Goal: Information Seeking & Learning: Check status

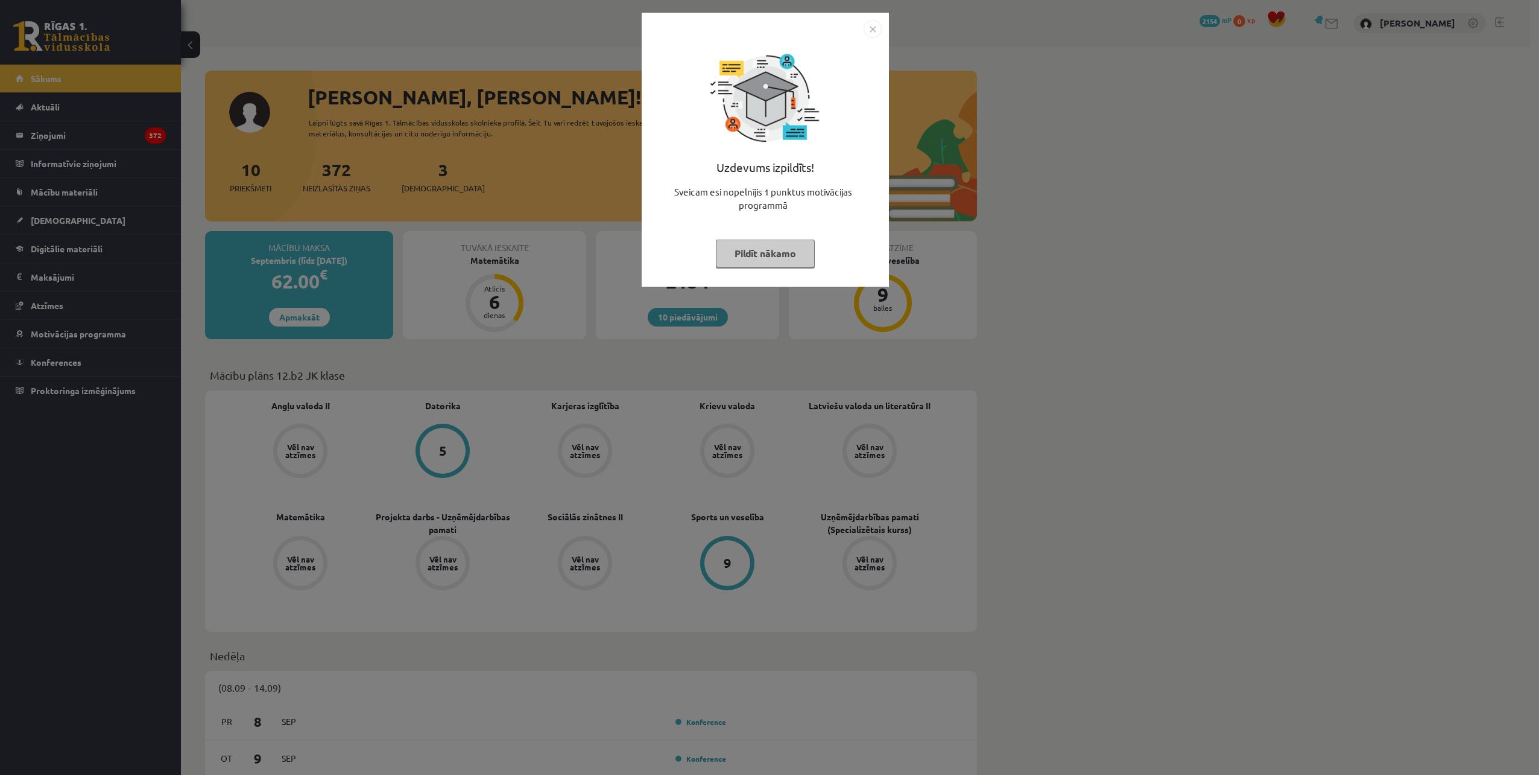
click at [870, 36] on img "Close" at bounding box center [873, 29] width 18 height 18
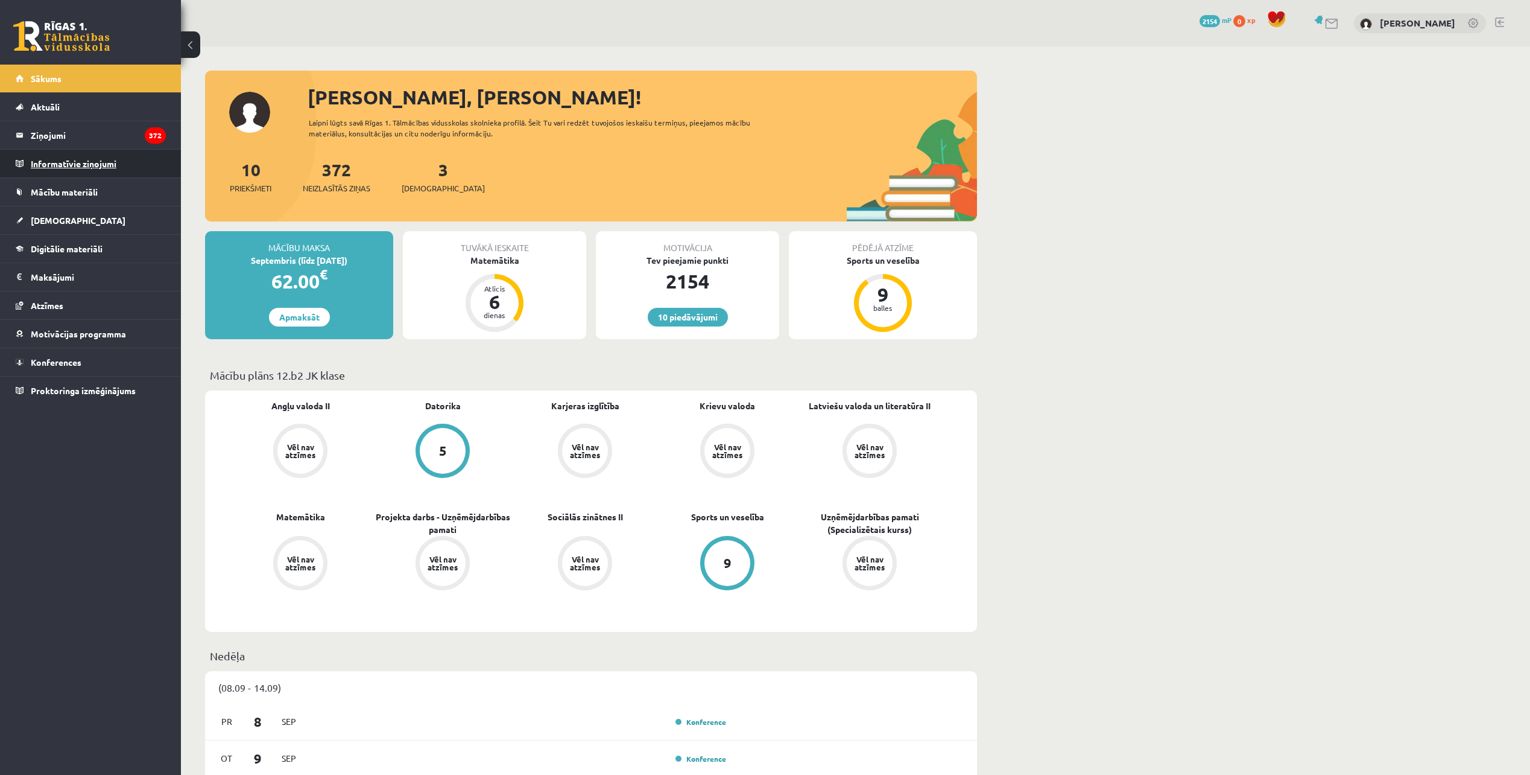
click at [64, 166] on legend "Informatīvie ziņojumi 0" at bounding box center [98, 164] width 135 height 28
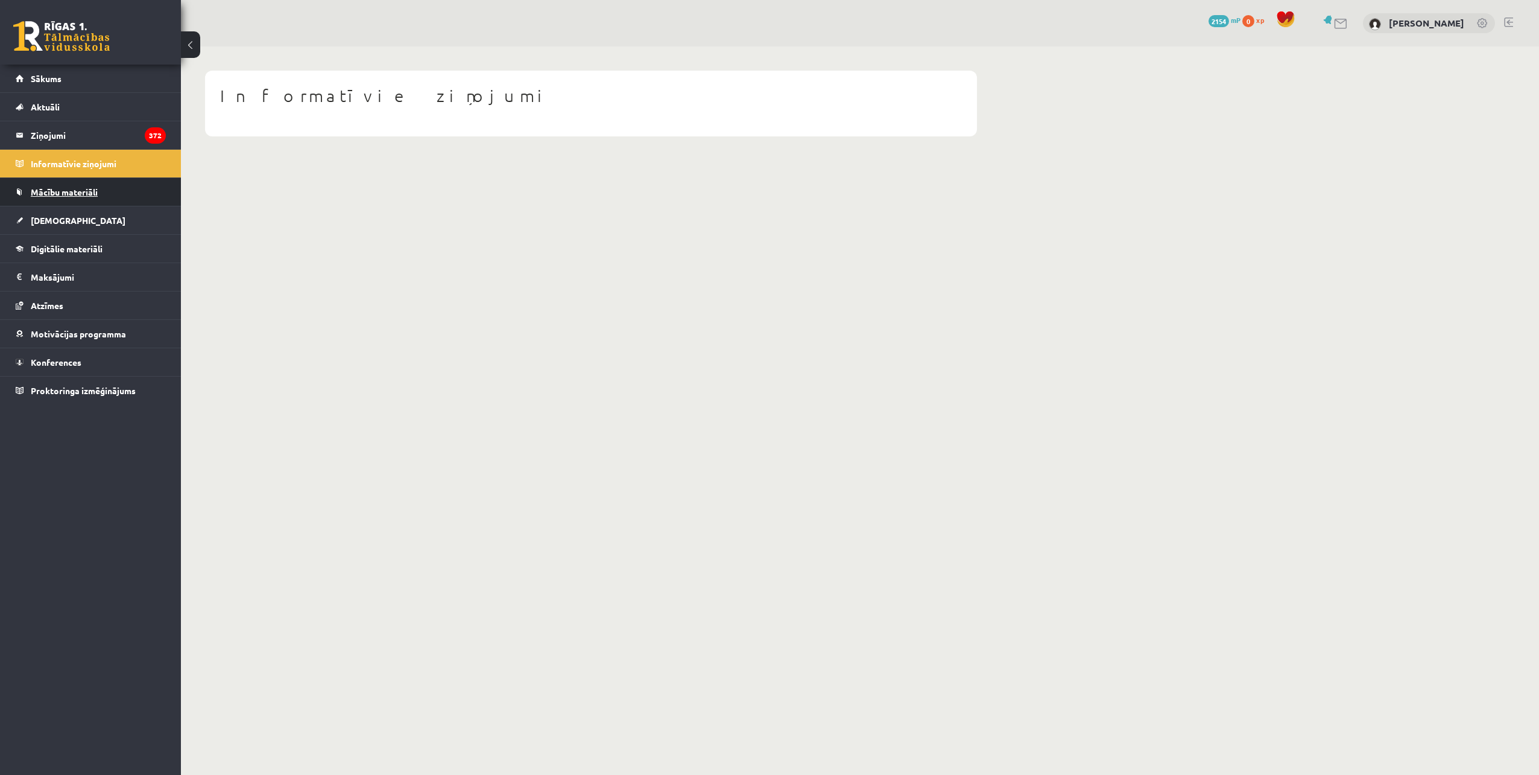
click at [76, 198] on link "Mācību materiāli" at bounding box center [91, 192] width 150 height 28
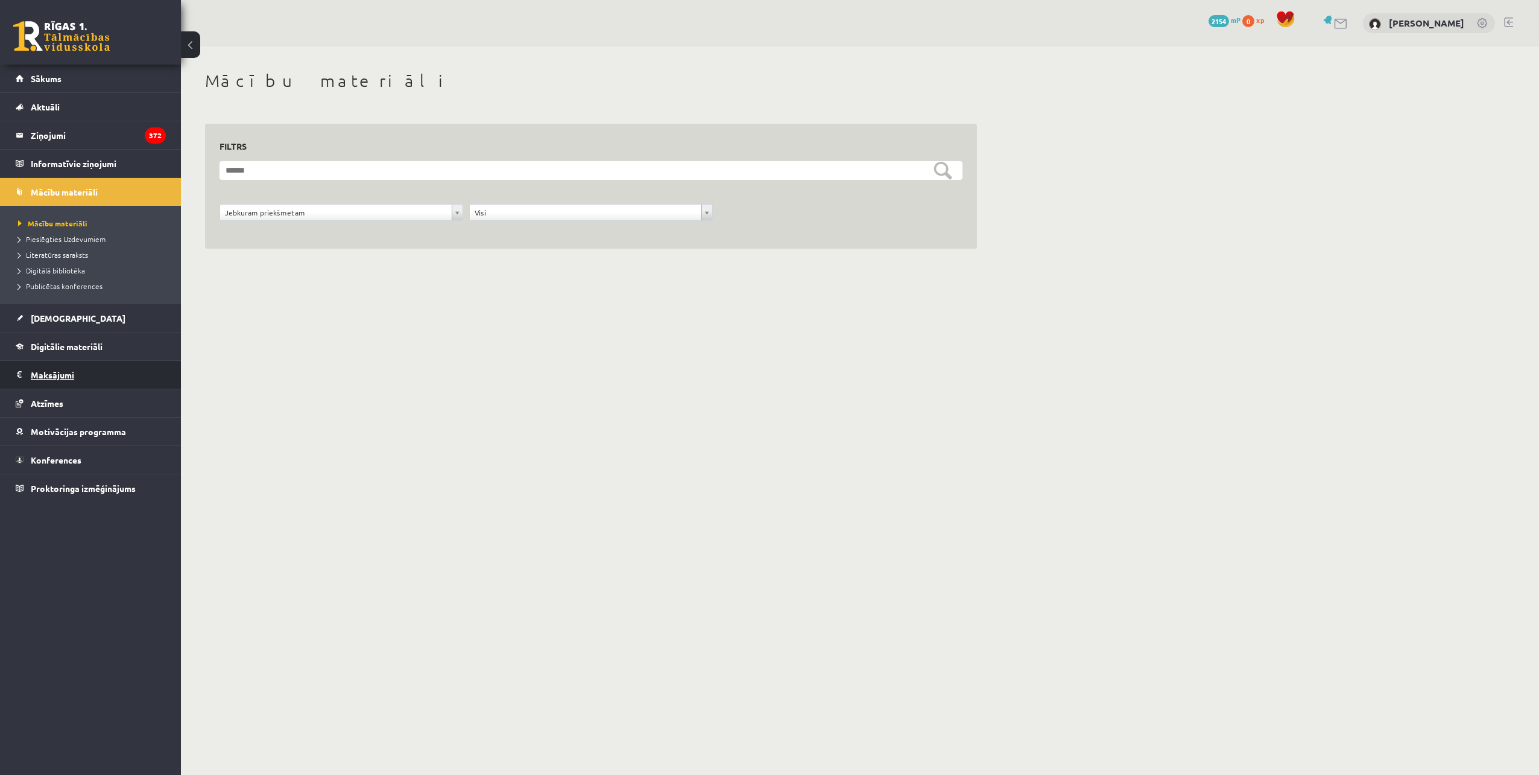
click at [56, 363] on legend "Maksājumi 0" at bounding box center [98, 375] width 135 height 28
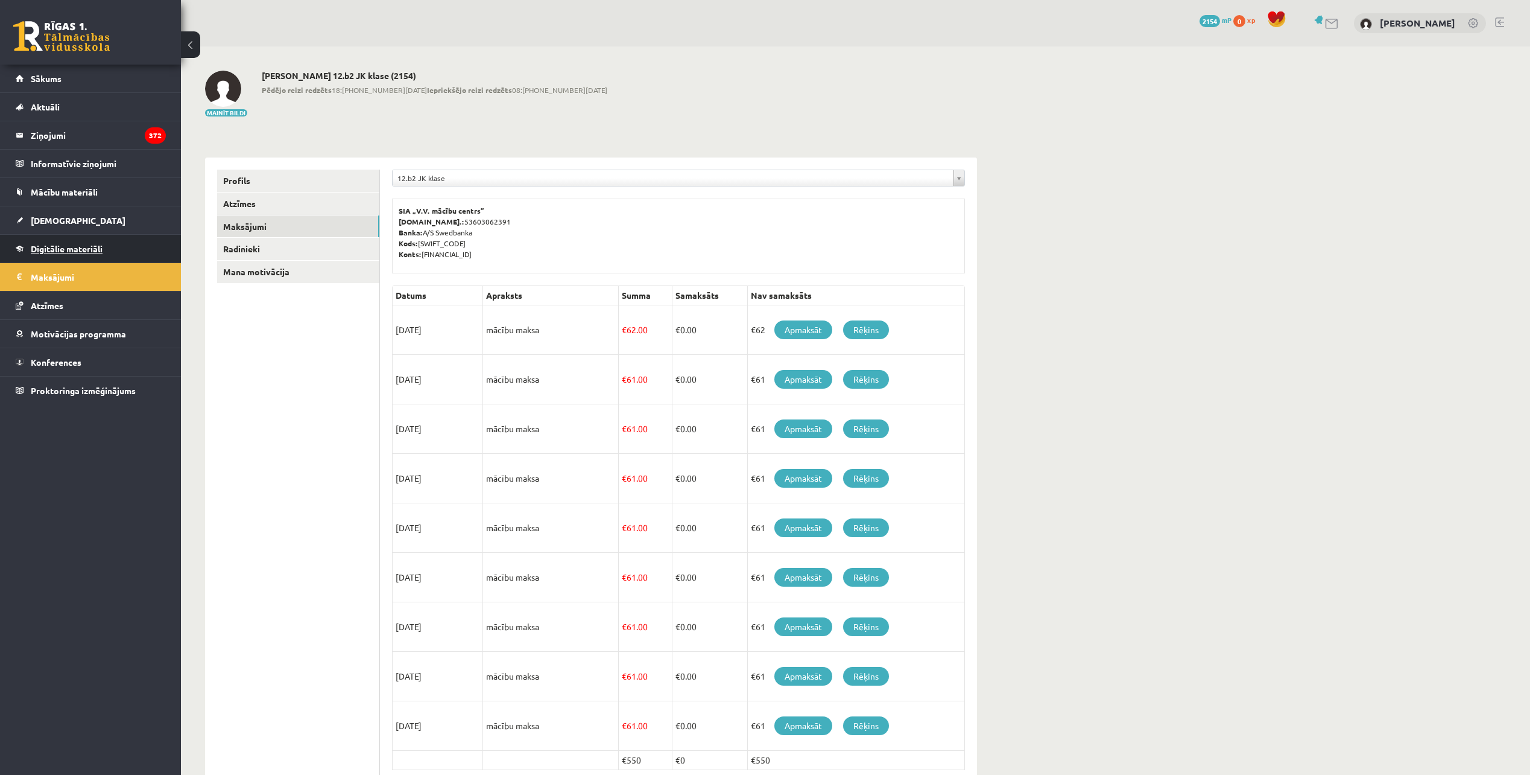
click at [102, 250] on span "Digitālie materiāli" at bounding box center [67, 248] width 72 height 11
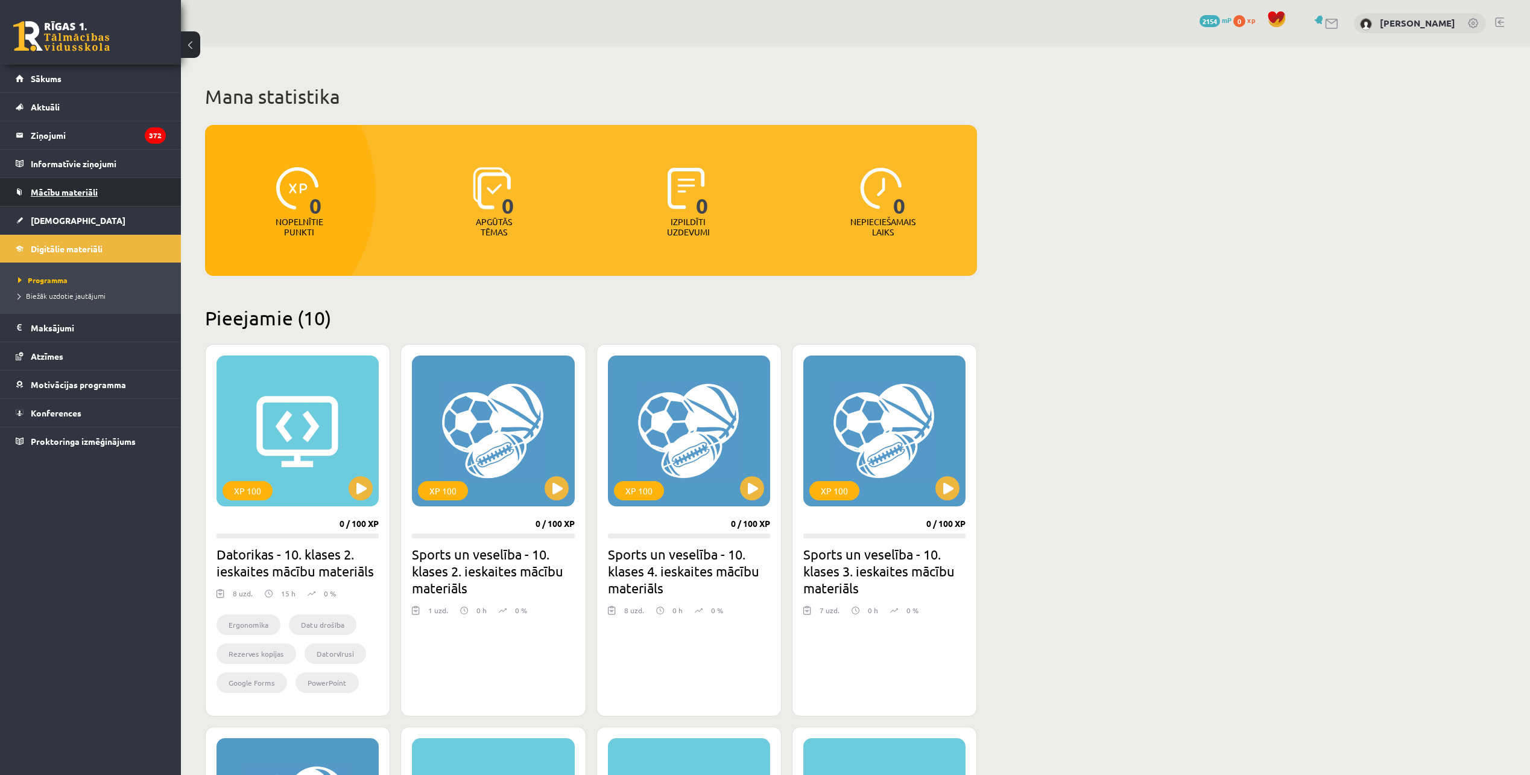
click at [133, 186] on link "Mācību materiāli" at bounding box center [91, 192] width 150 height 28
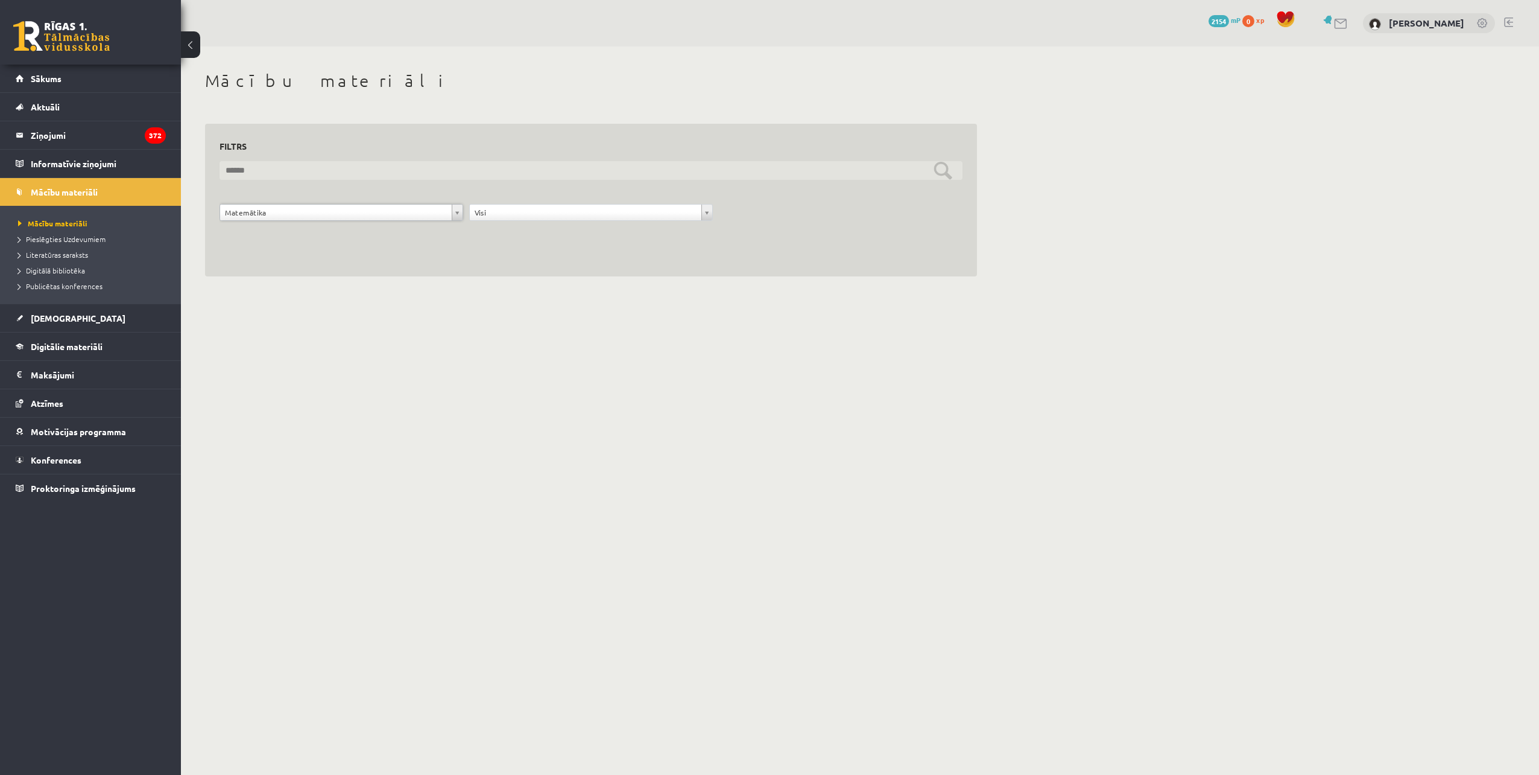
click at [603, 176] on input "text" at bounding box center [591, 170] width 743 height 19
click at [539, 226] on div "**********" at bounding box center [591, 215] width 250 height 23
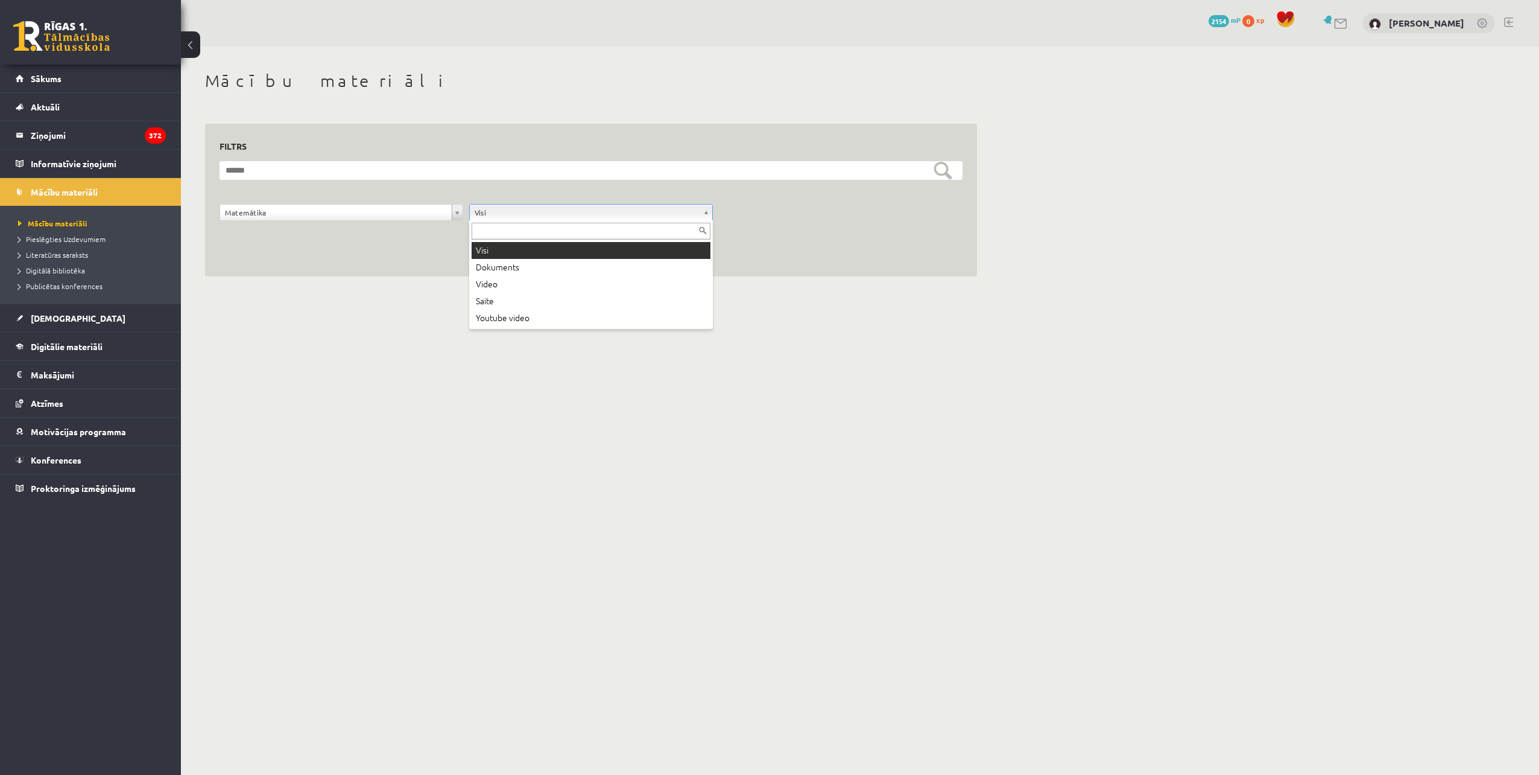
drag, startPoint x: 540, startPoint y: 251, endPoint x: 477, endPoint y: 243, distance: 63.9
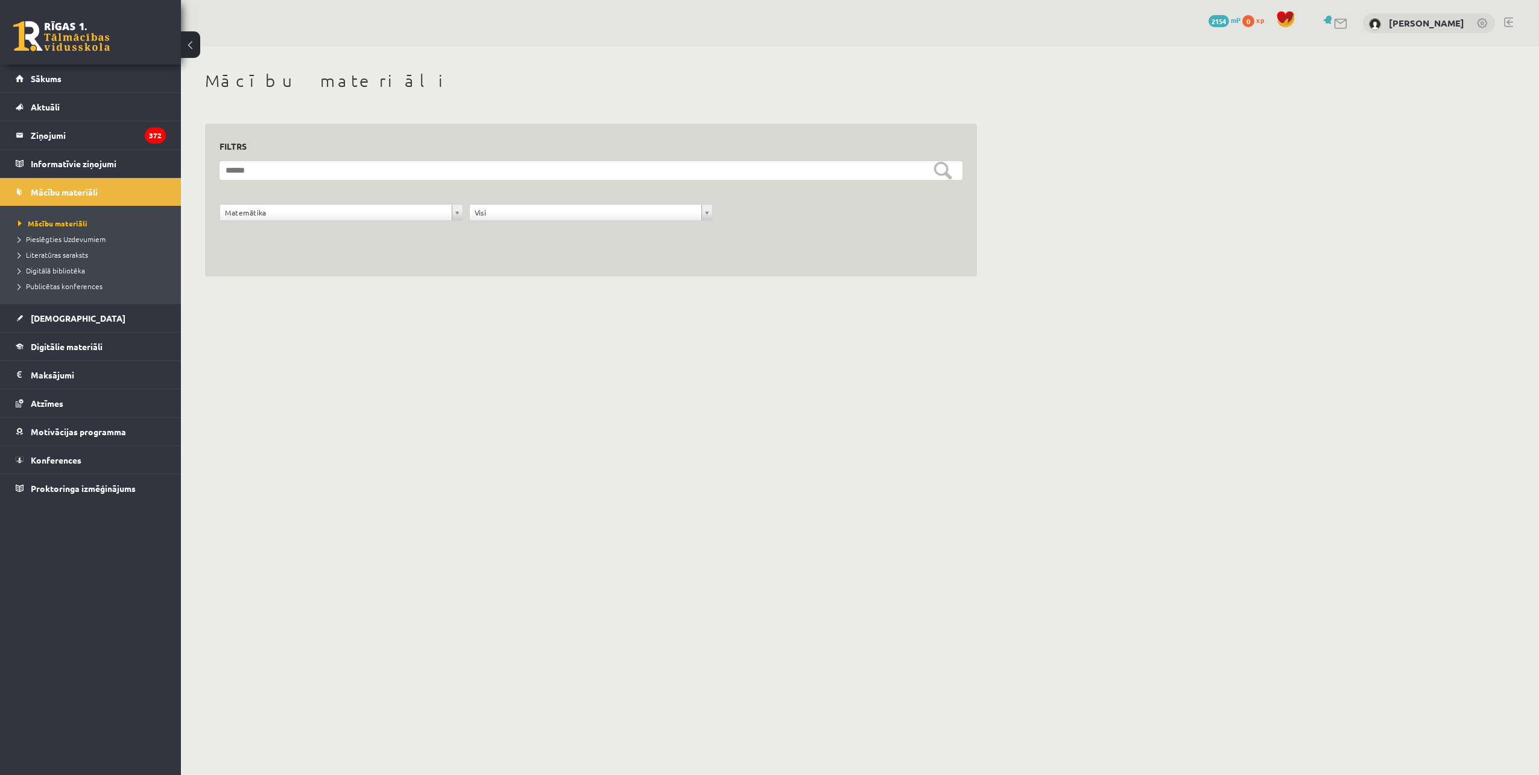
click at [351, 219] on div "**********" at bounding box center [342, 215] width 250 height 23
click at [91, 274] on link "Digitālā bibliotēka" at bounding box center [93, 270] width 151 height 11
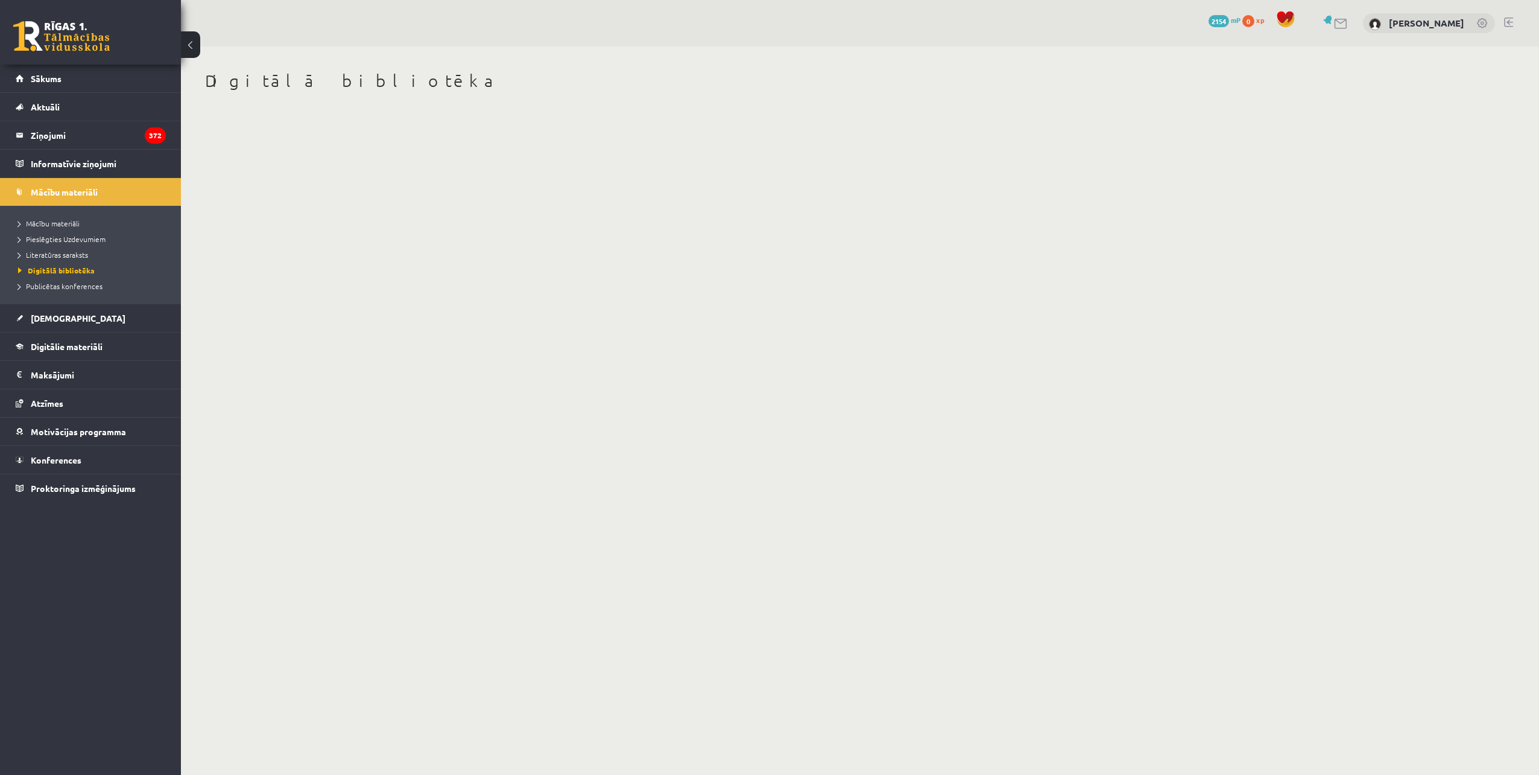
click at [71, 246] on li "Pieslēgties Uzdevumiem" at bounding box center [93, 239] width 151 height 16
click at [71, 253] on span "Literatūras saraksts" at bounding box center [53, 255] width 70 height 10
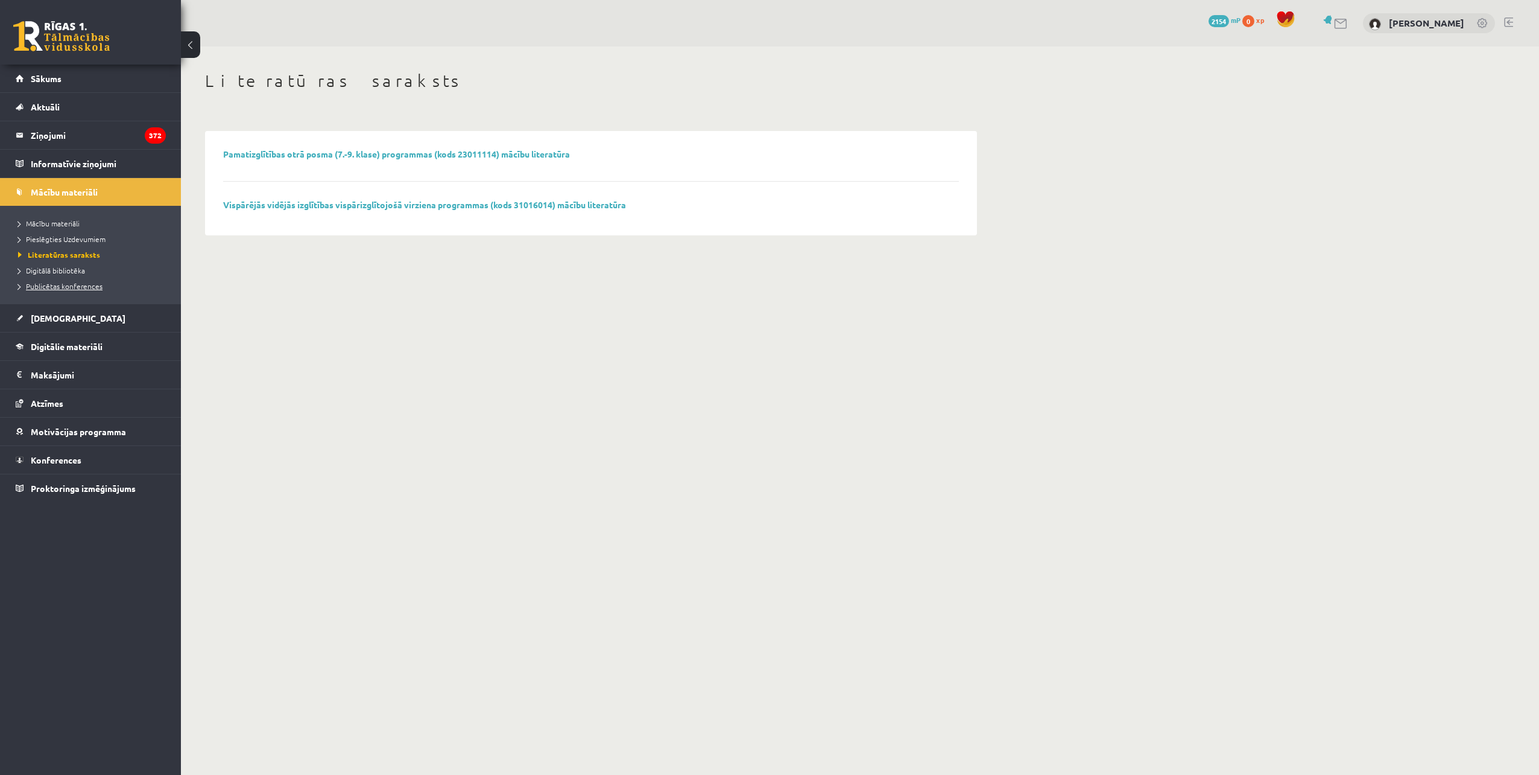
click at [75, 285] on span "Publicētas konferences" at bounding box center [60, 286] width 84 height 10
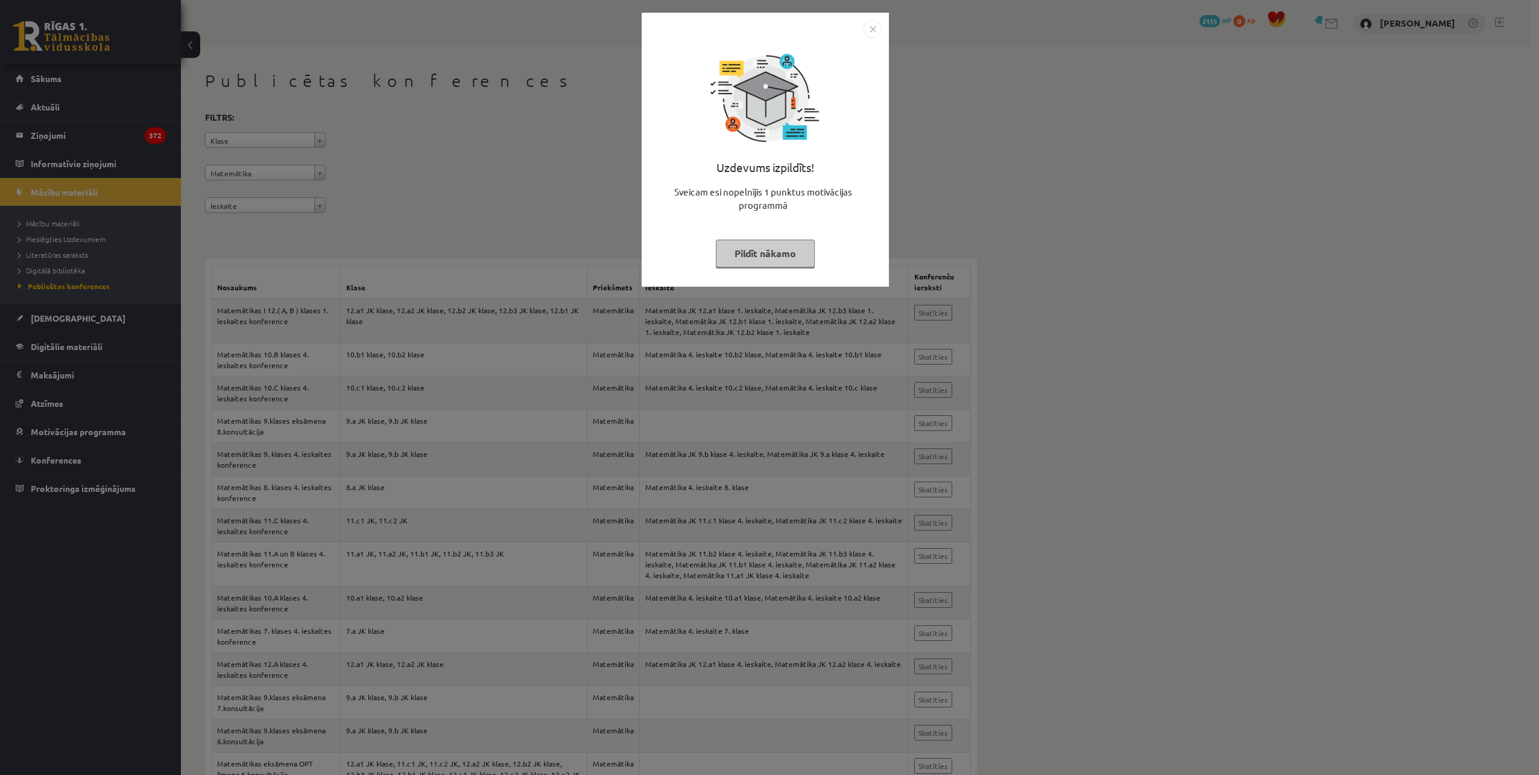
click at [878, 14] on div "Uzdevums izpildīts! Sveicam esi nopelnījis 1 punktus motivācijas programmā Pild…" at bounding box center [765, 150] width 247 height 274
click at [871, 30] on img "Close" at bounding box center [873, 29] width 18 height 18
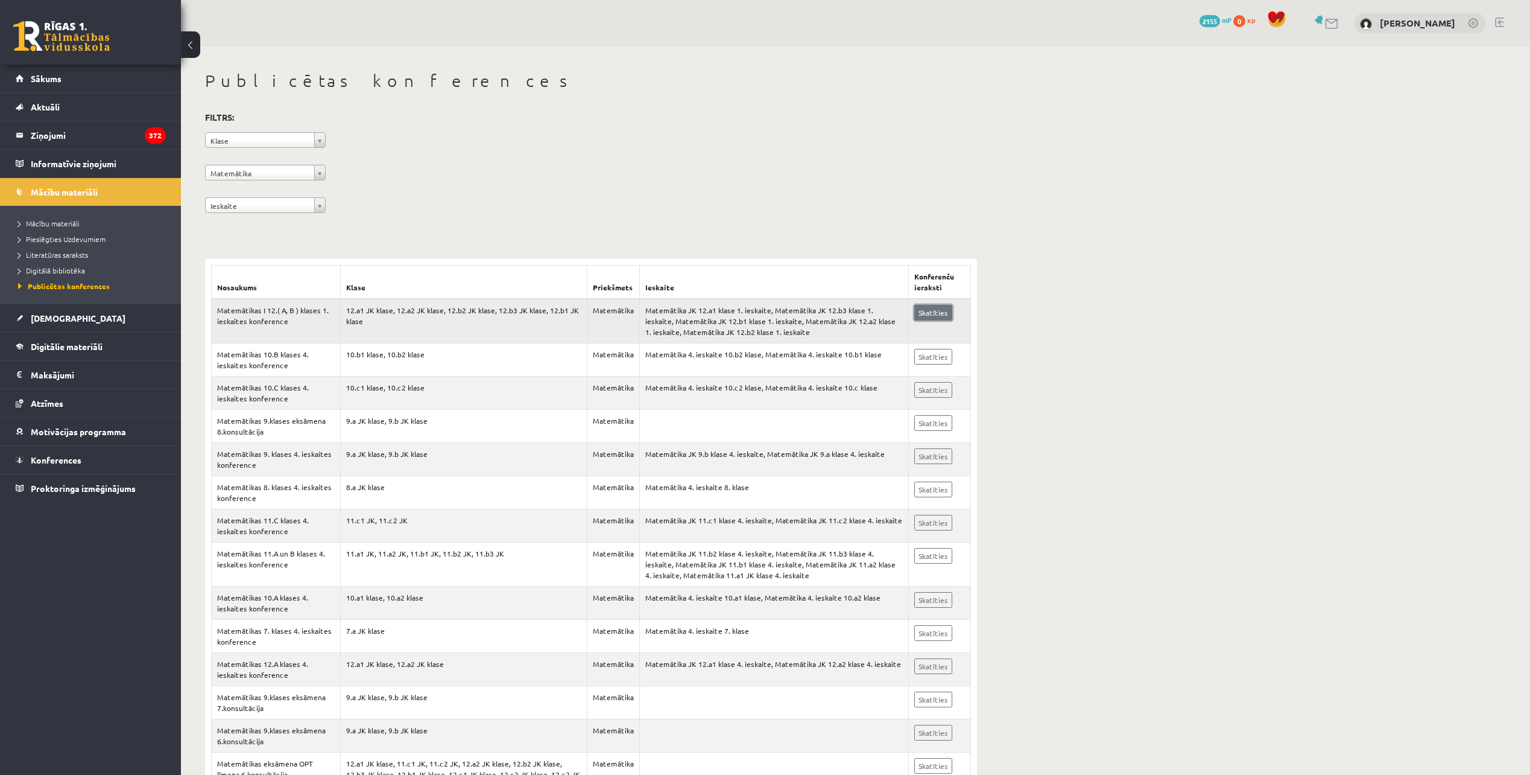
click at [922, 306] on link "Skatīties" at bounding box center [934, 313] width 38 height 16
click at [931, 392] on link "Skatīties" at bounding box center [934, 390] width 38 height 16
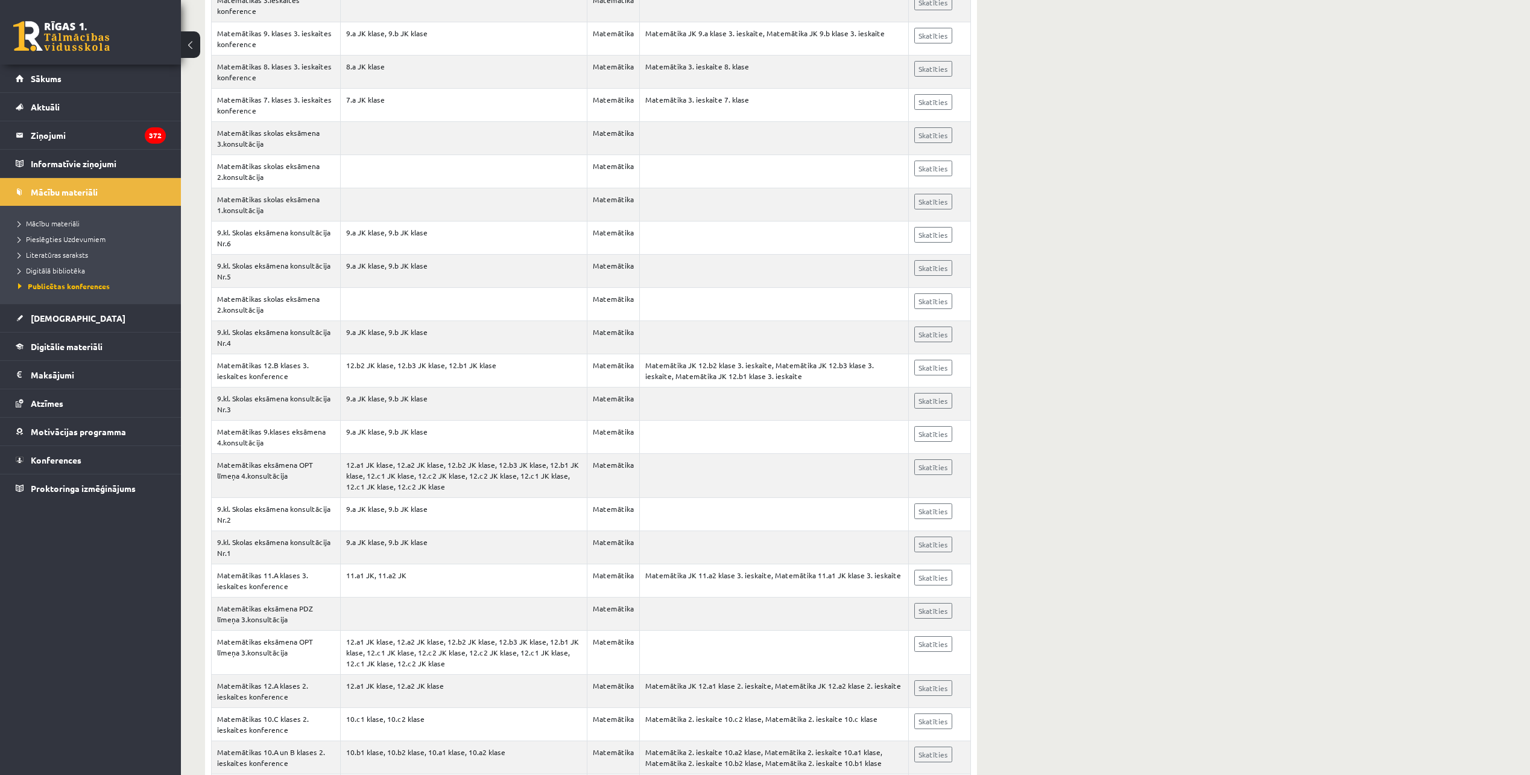
scroll to position [964, 0]
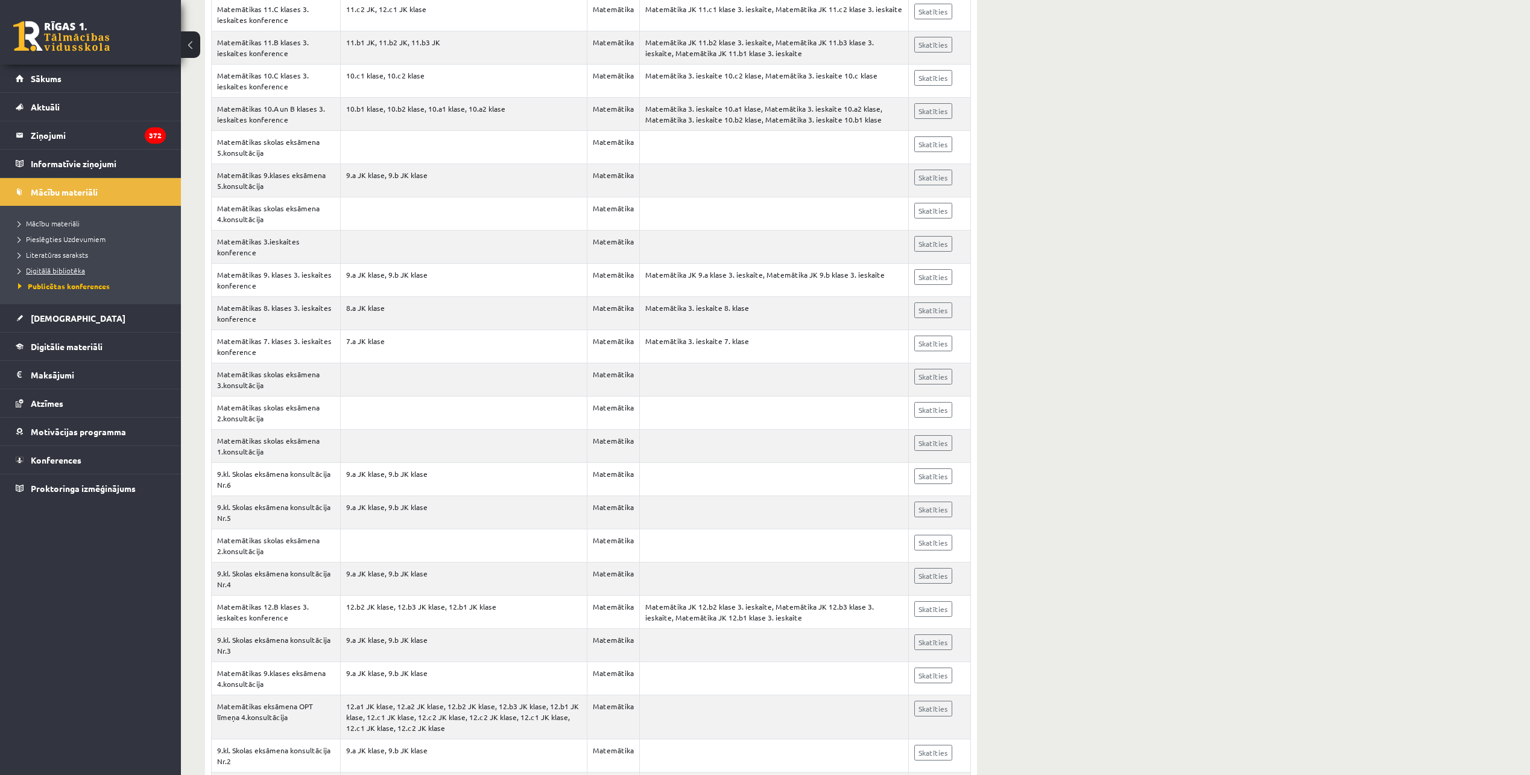
click at [66, 271] on span "Digitālā bibliotēka" at bounding box center [51, 270] width 67 height 10
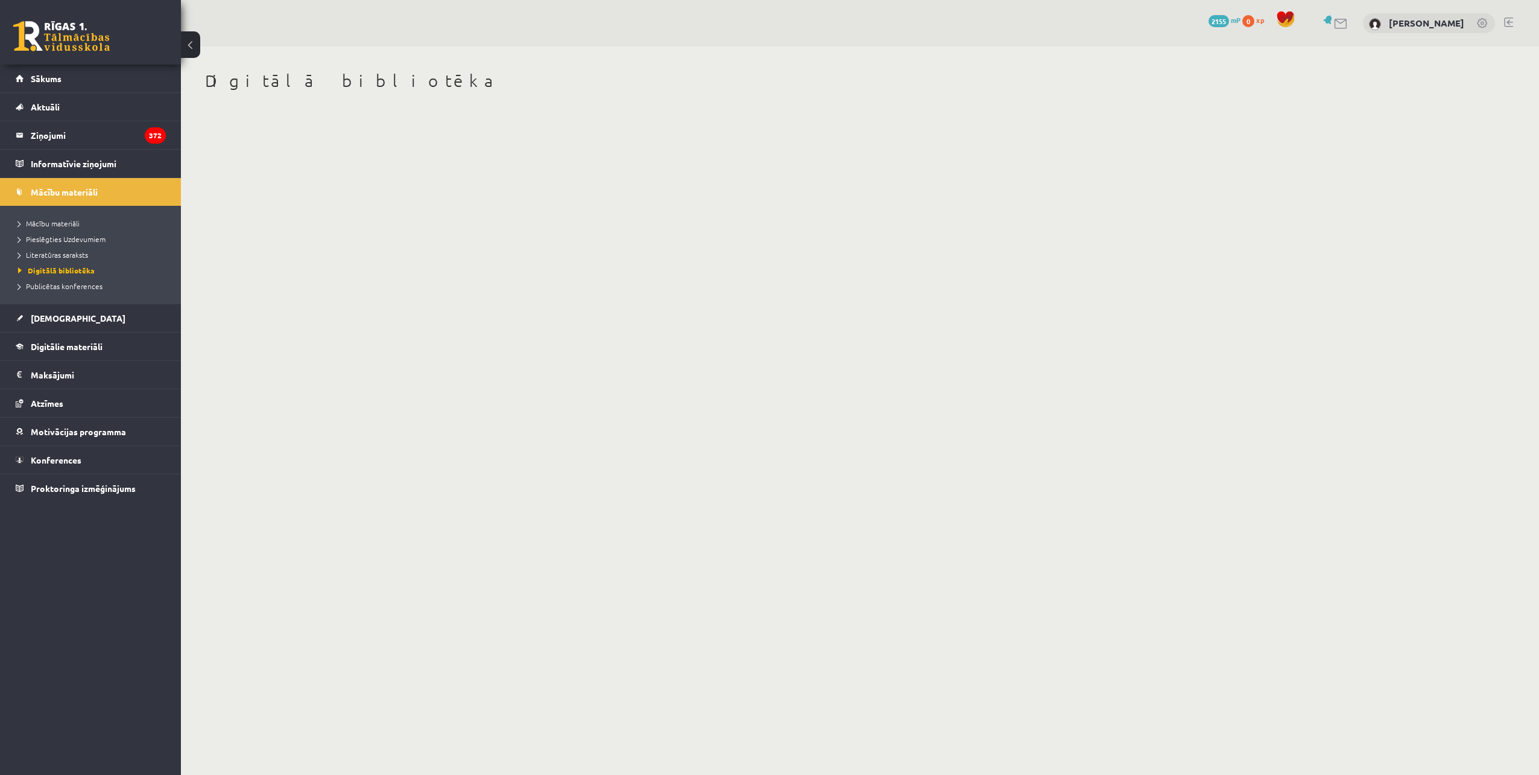
click at [277, 90] on h1 "Digitālā bibliotēka" at bounding box center [591, 81] width 772 height 21
click at [57, 223] on span "Mācību materiāli" at bounding box center [49, 223] width 62 height 10
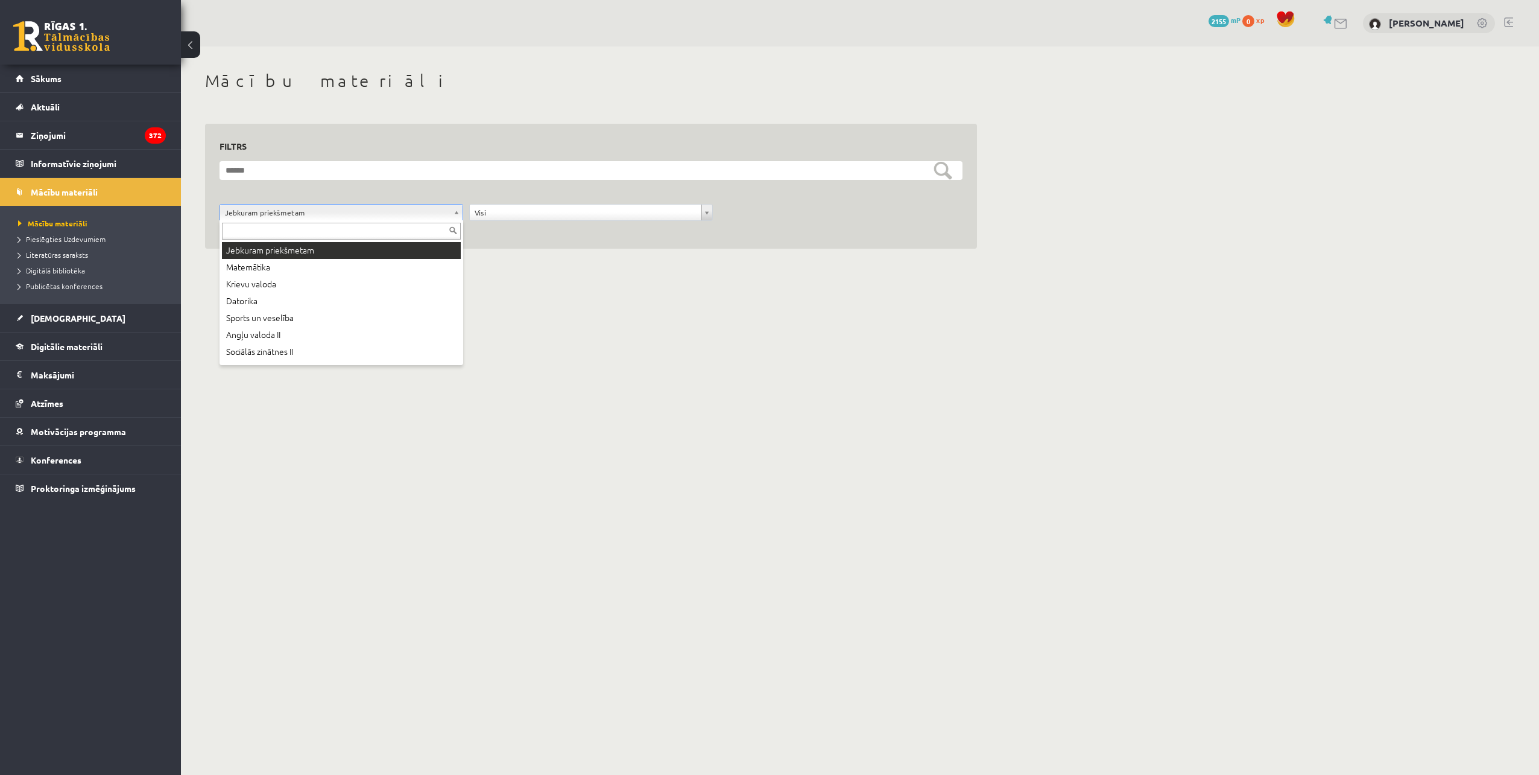
drag, startPoint x: 259, startPoint y: 212, endPoint x: 286, endPoint y: 241, distance: 39.7
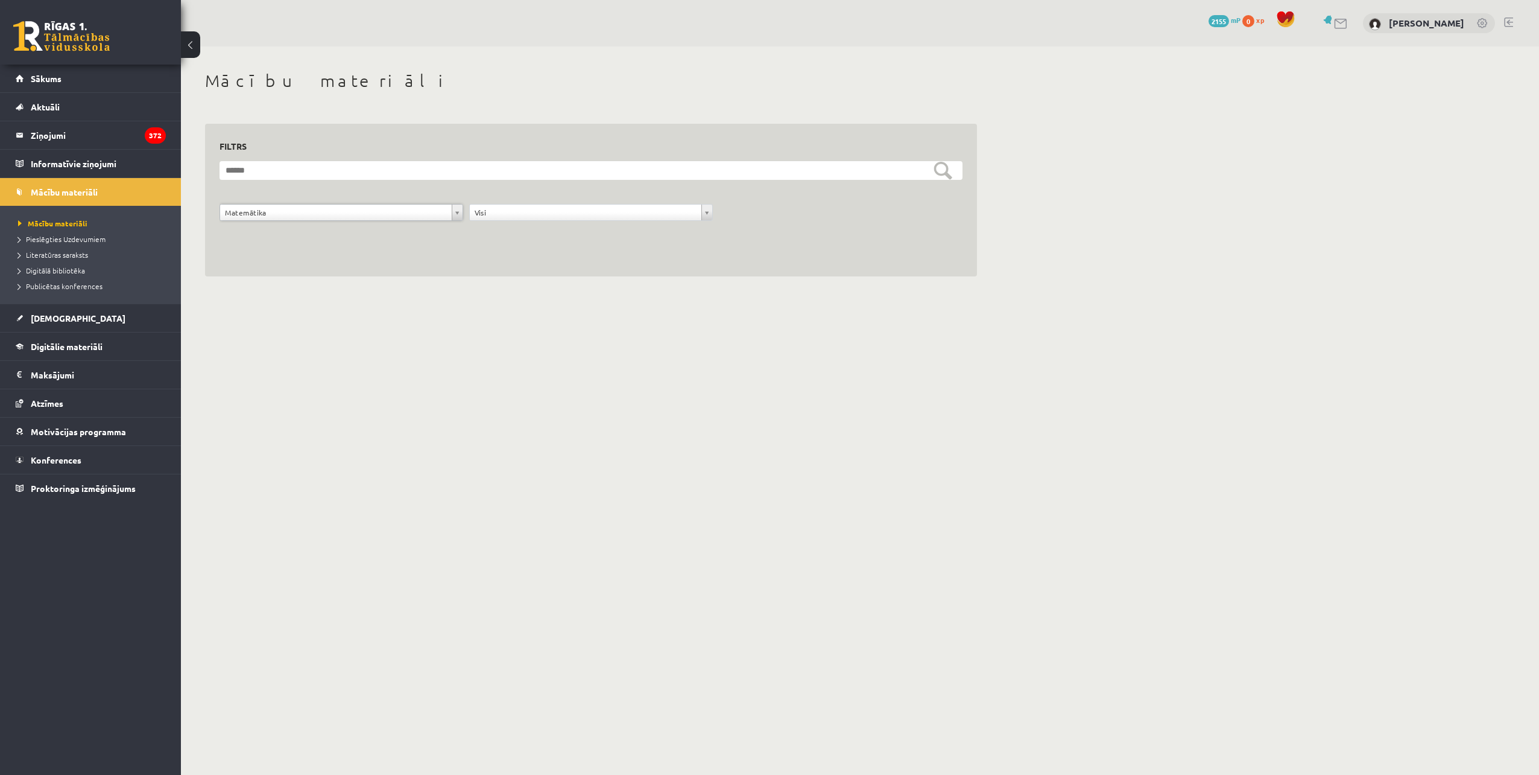
click at [414, 261] on div "**********" at bounding box center [591, 200] width 772 height 153
click at [107, 246] on li "Pieslēgties Uzdevumiem" at bounding box center [93, 239] width 151 height 16
click at [95, 244] on li "Pieslēgties Uzdevumiem" at bounding box center [93, 239] width 151 height 16
drag, startPoint x: 243, startPoint y: 201, endPoint x: 255, endPoint y: 204, distance: 12.4
click at [243, 201] on form "**********" at bounding box center [591, 197] width 743 height 73
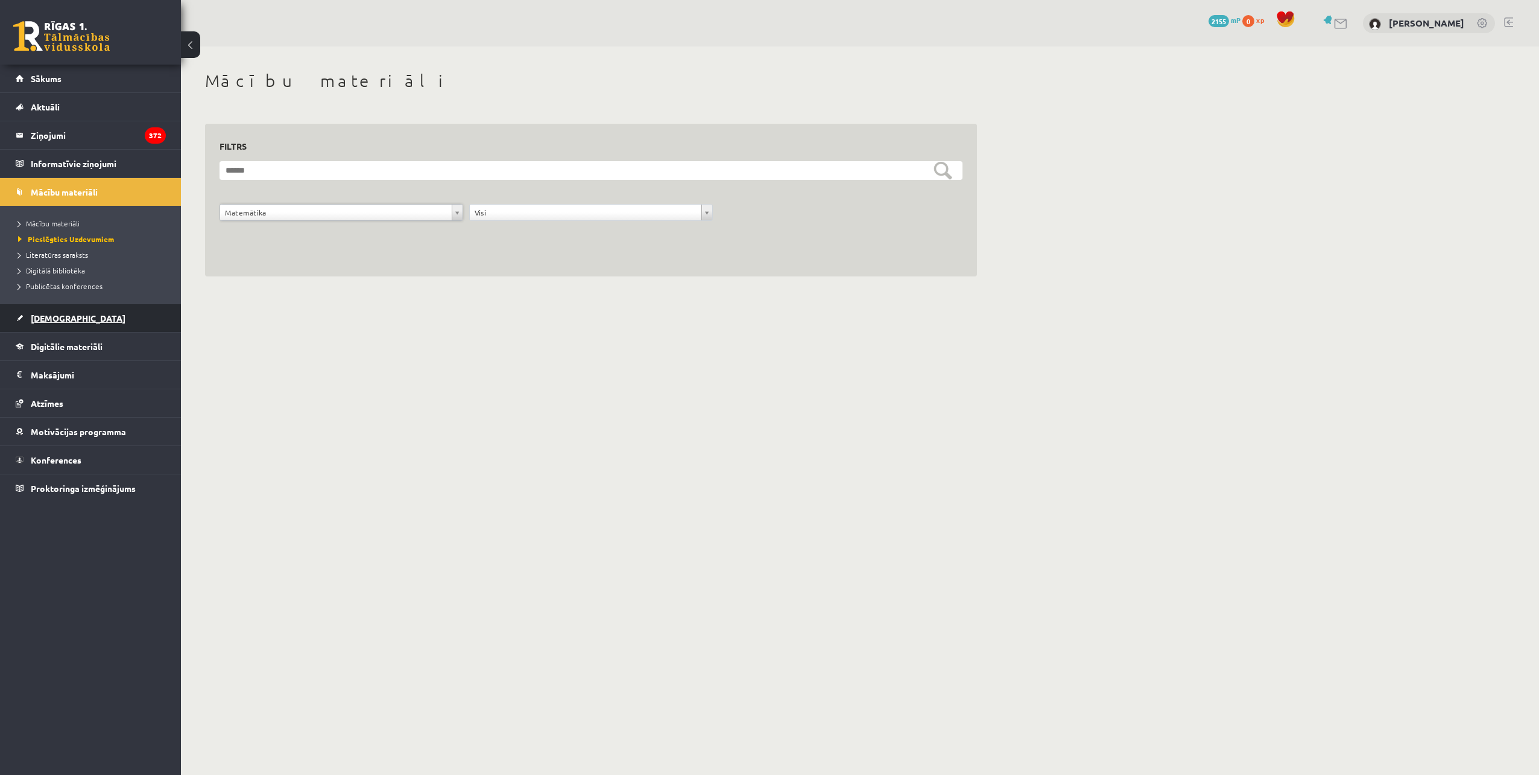
click at [73, 321] on link "[DEMOGRAPHIC_DATA]" at bounding box center [91, 318] width 150 height 28
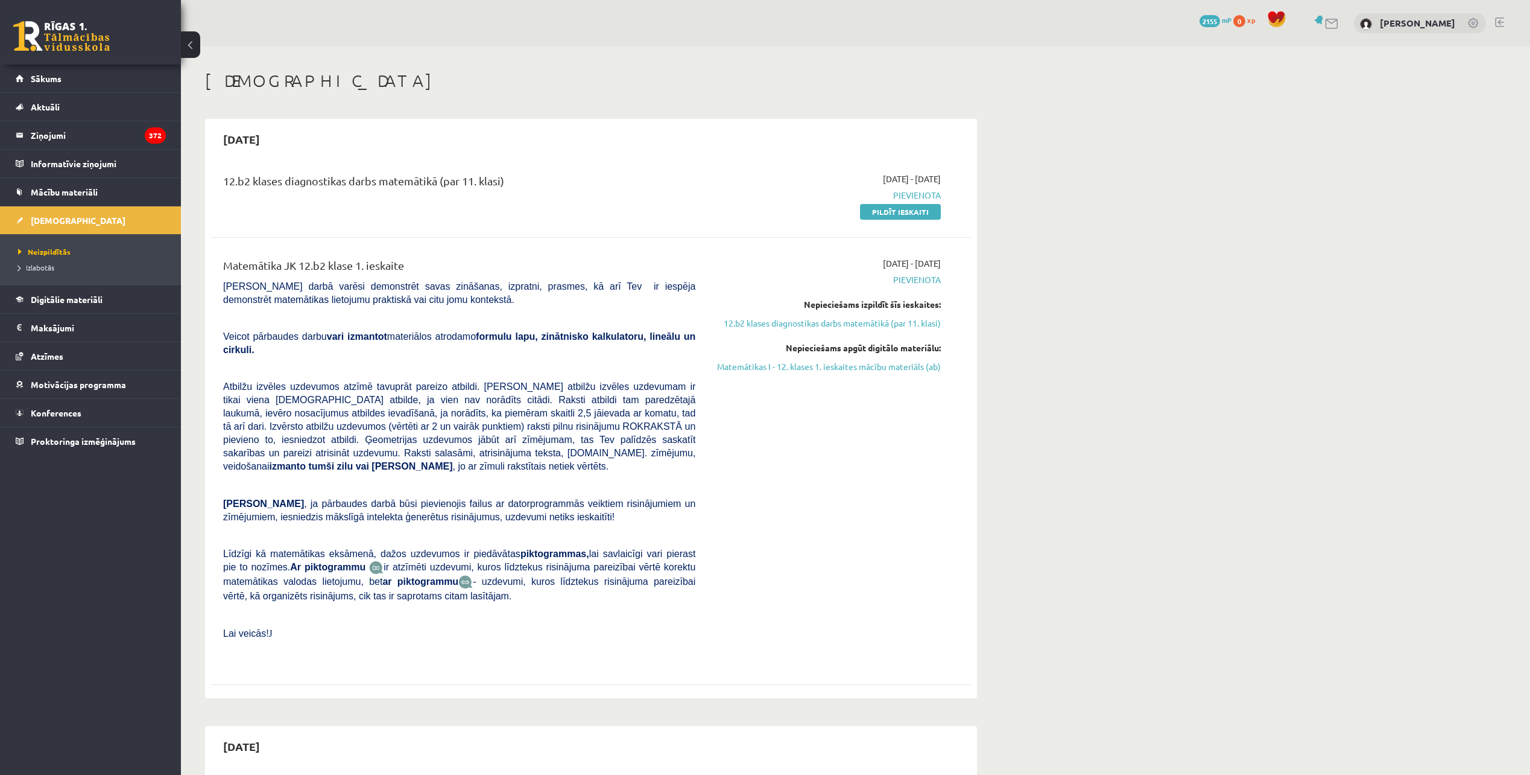
click at [919, 268] on span "2025-09-01 - 2025-09-15" at bounding box center [912, 263] width 58 height 13
click at [56, 268] on link "Izlabotās" at bounding box center [93, 267] width 151 height 11
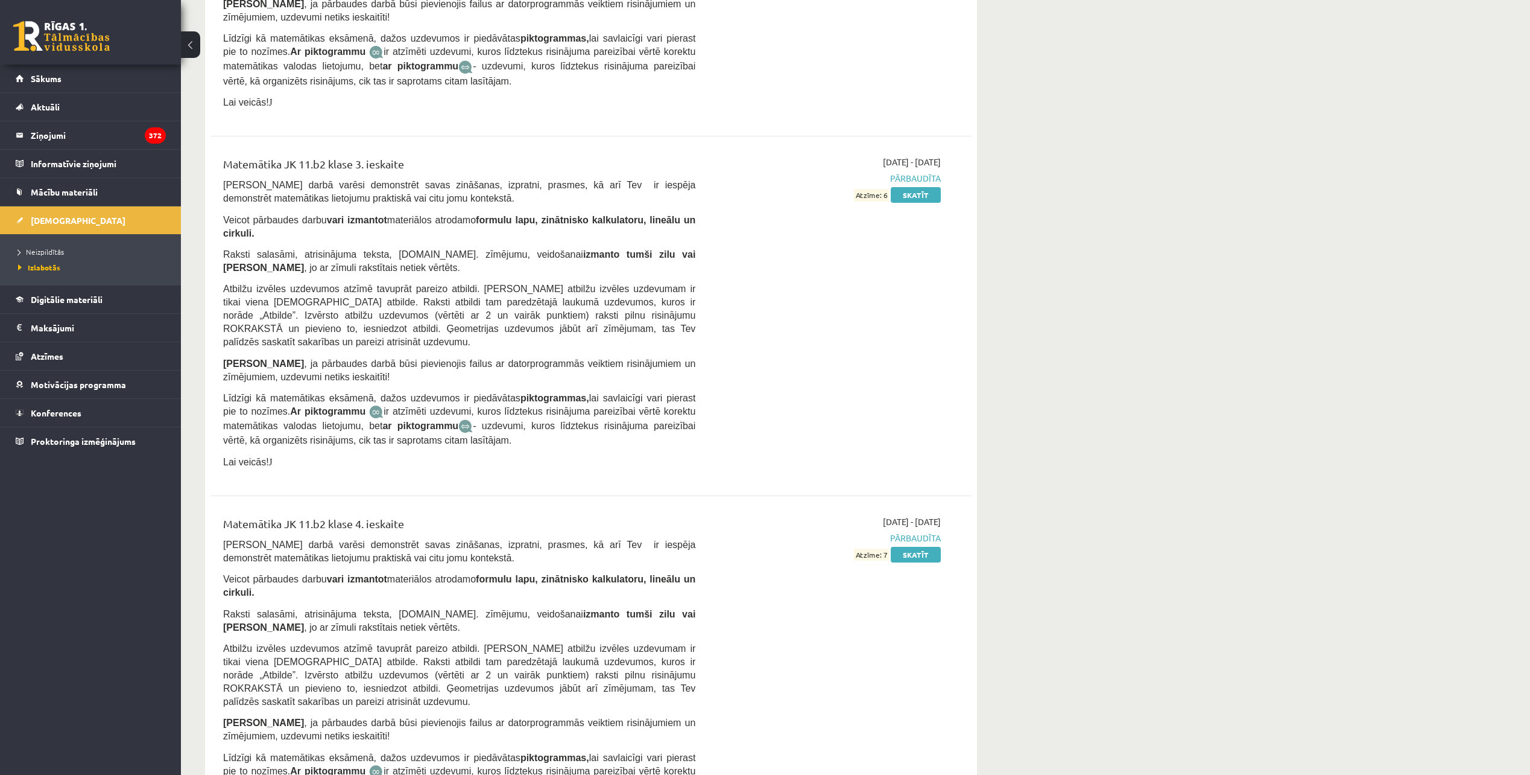
scroll to position [4634, 0]
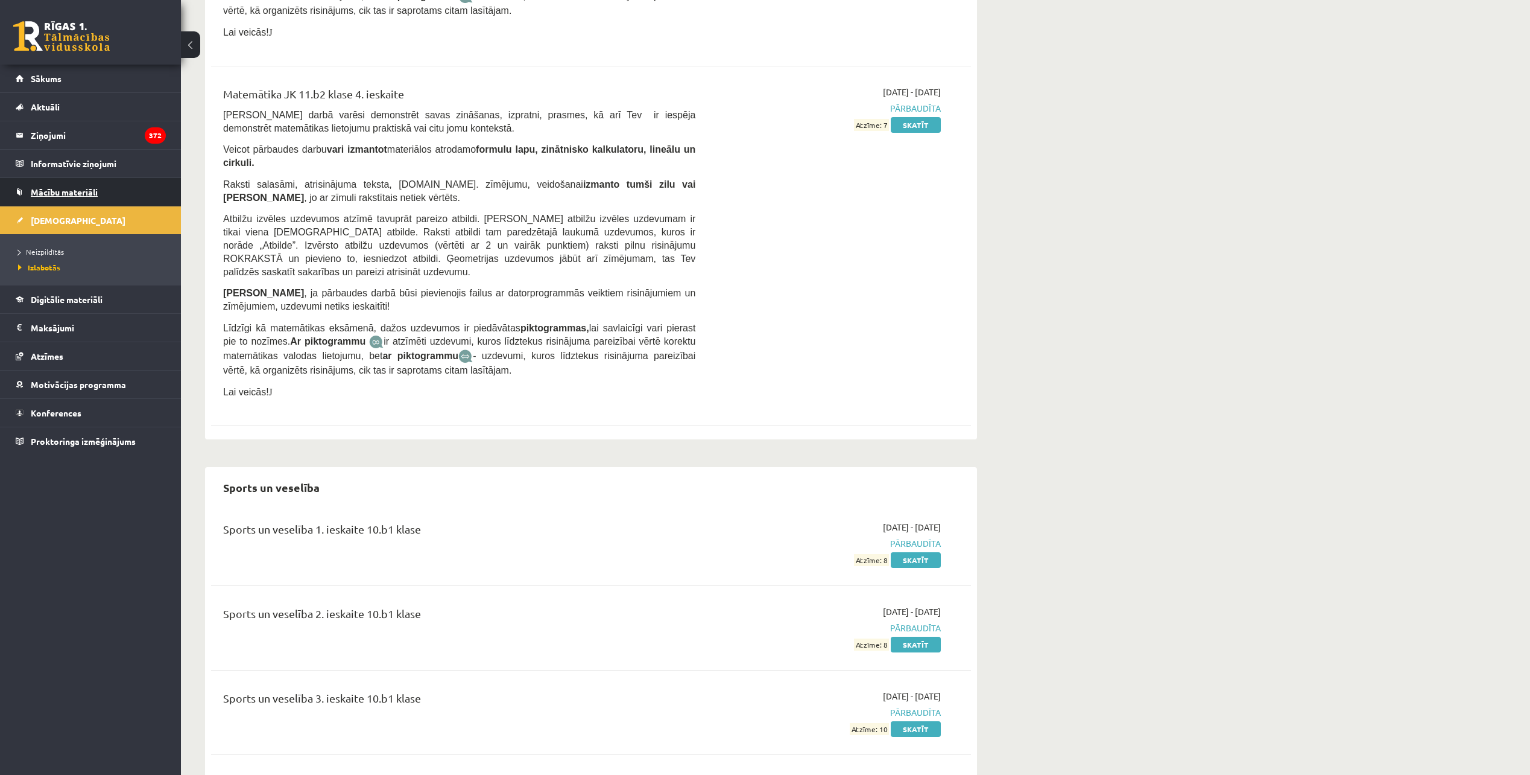
click at [74, 190] on span "Mācību materiāli" at bounding box center [64, 191] width 67 height 11
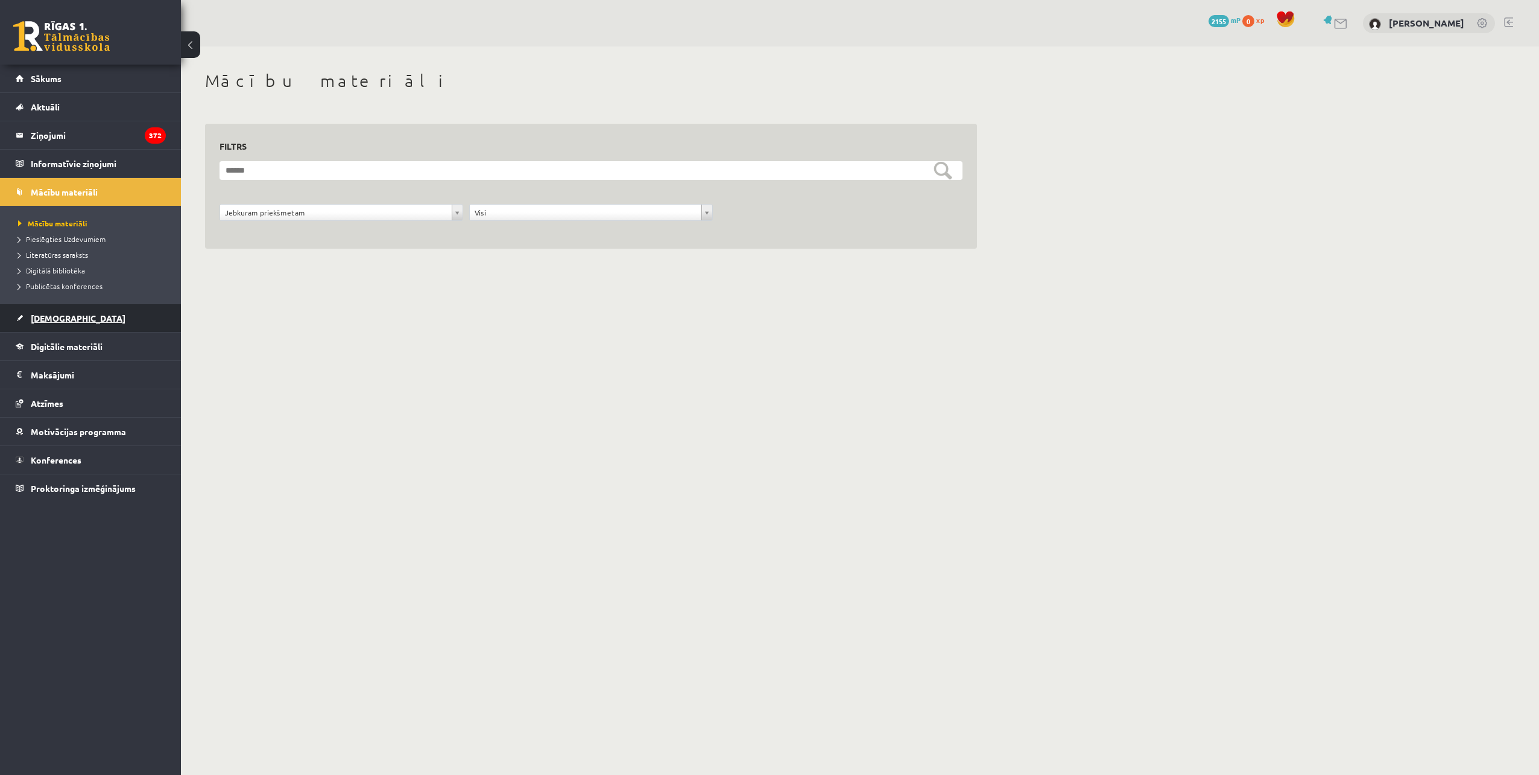
click at [49, 312] on link "[DEMOGRAPHIC_DATA]" at bounding box center [91, 318] width 150 height 28
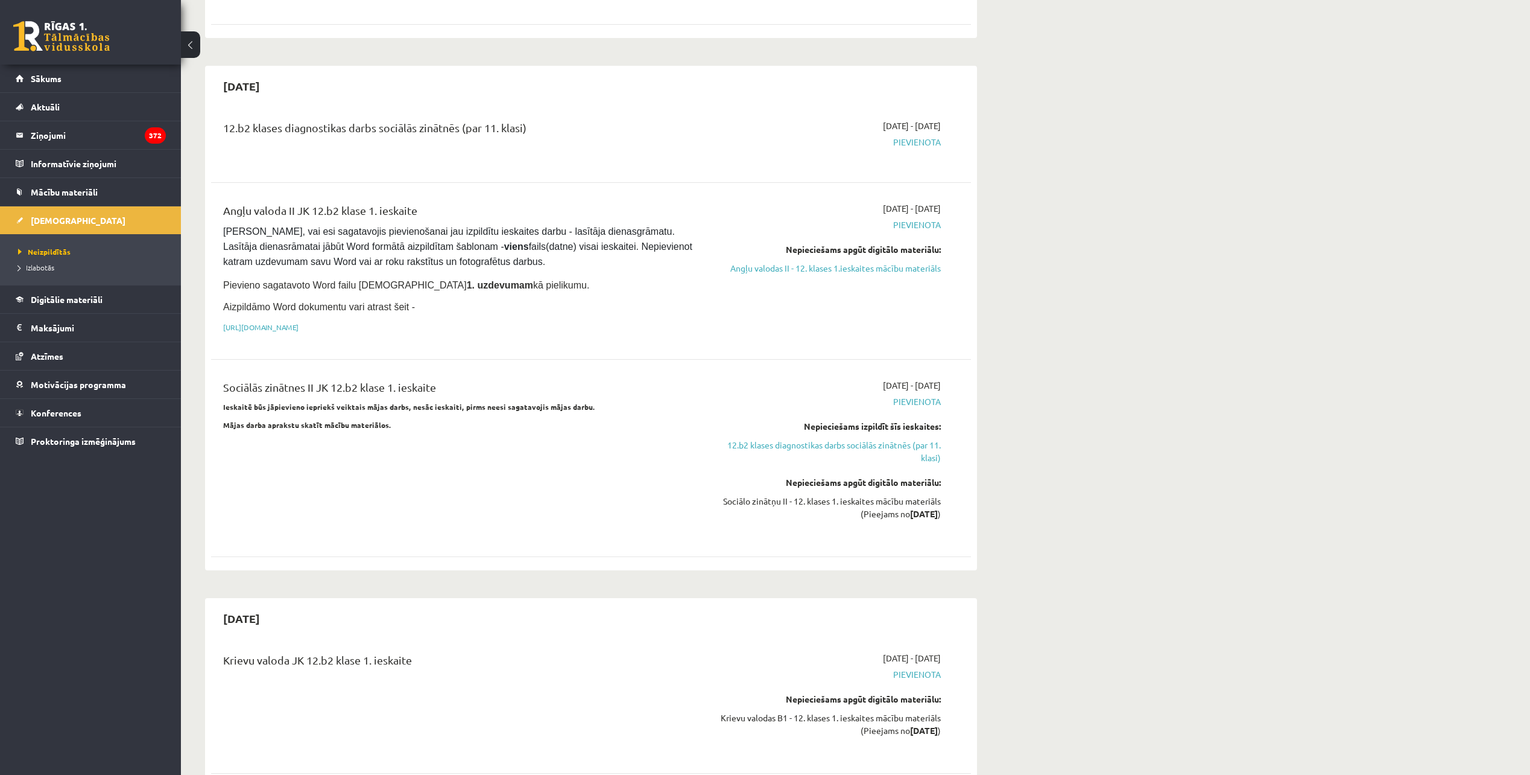
scroll to position [1086, 0]
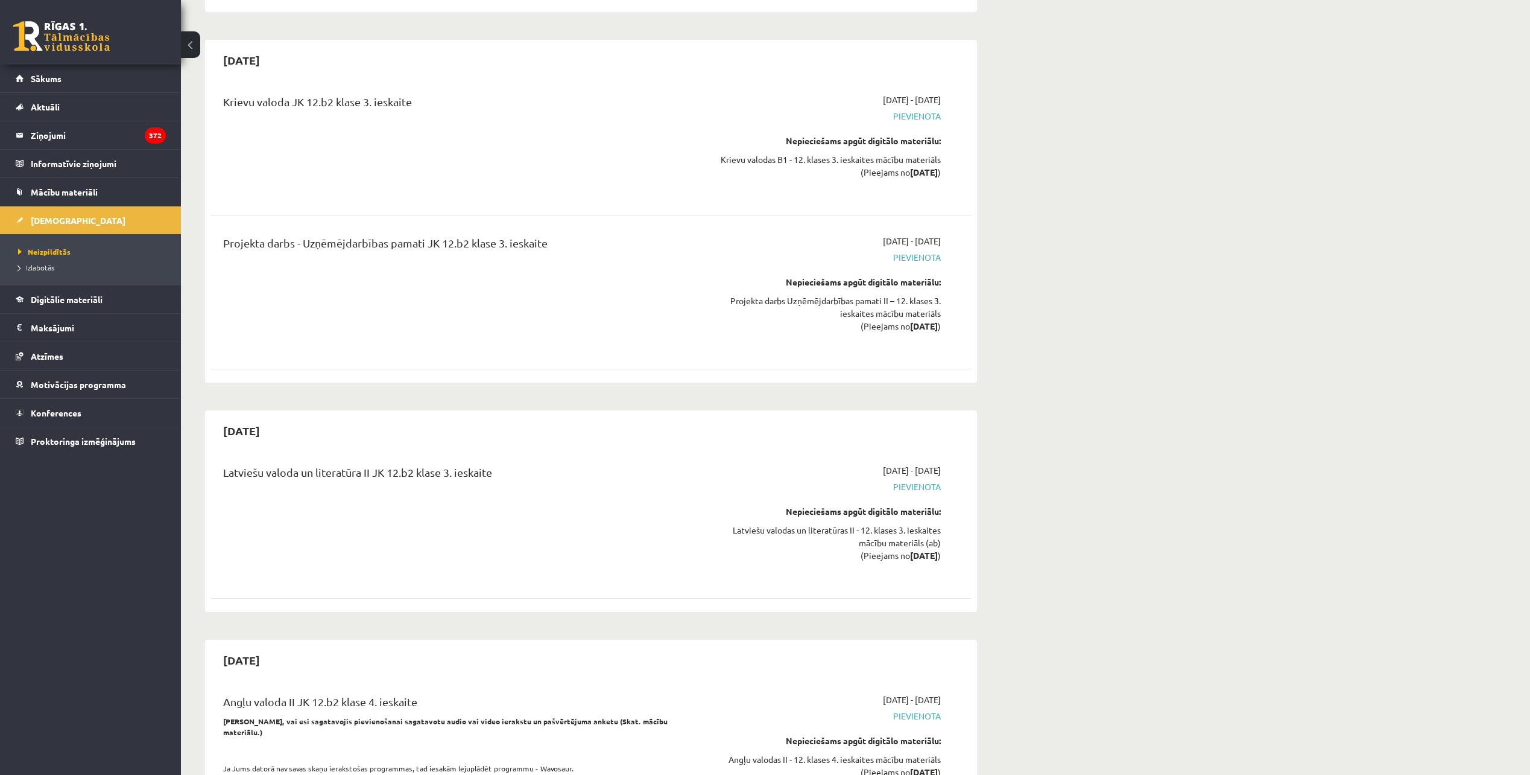
drag, startPoint x: 402, startPoint y: 287, endPoint x: 403, endPoint y: 300, distance: 12.7
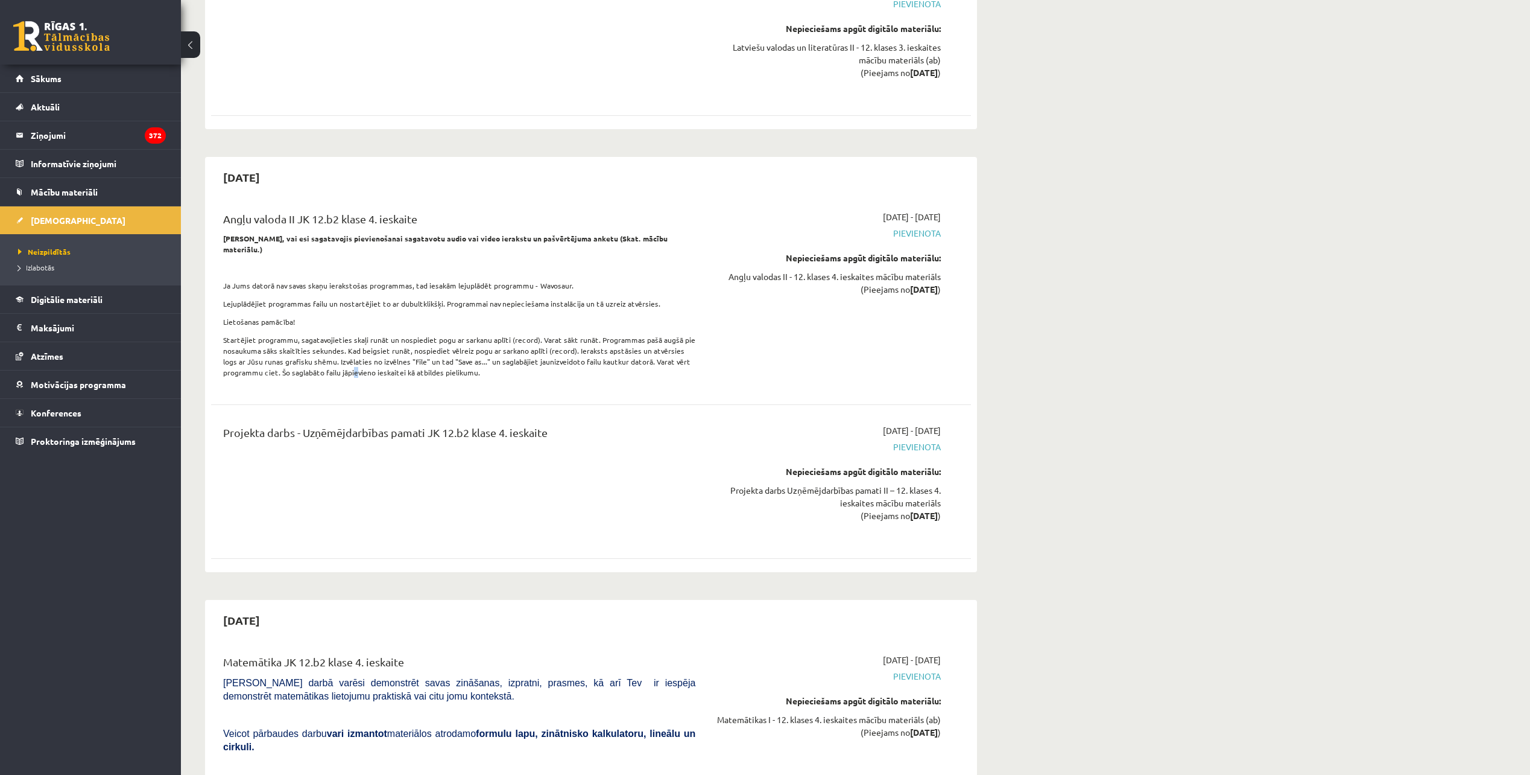
drag, startPoint x: 403, startPoint y: 300, endPoint x: 352, endPoint y: 284, distance: 53.6
click at [352, 284] on div "Angļu valoda II JK 12.b2 klase 4. ieskaite Pārliecinies, vai esi sagatavojis pi…" at bounding box center [459, 298] width 490 height 174
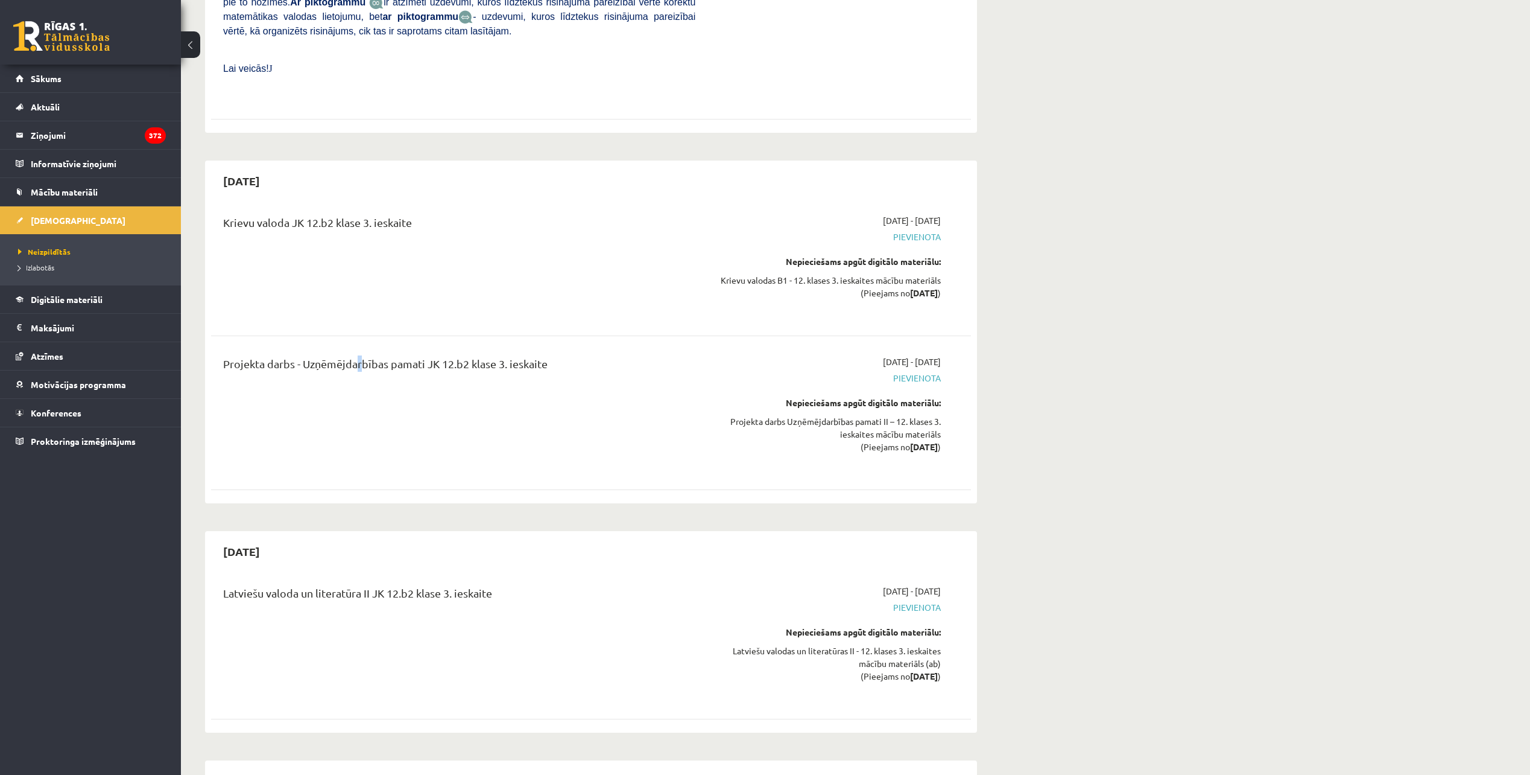
drag, startPoint x: 352, startPoint y: 284, endPoint x: 360, endPoint y: 284, distance: 7.9
click at [360, 355] on div "Projekta darbs - Uzņēmējdarbības pamati JK 12.b2 klase 3. ieskaite" at bounding box center [459, 366] width 472 height 22
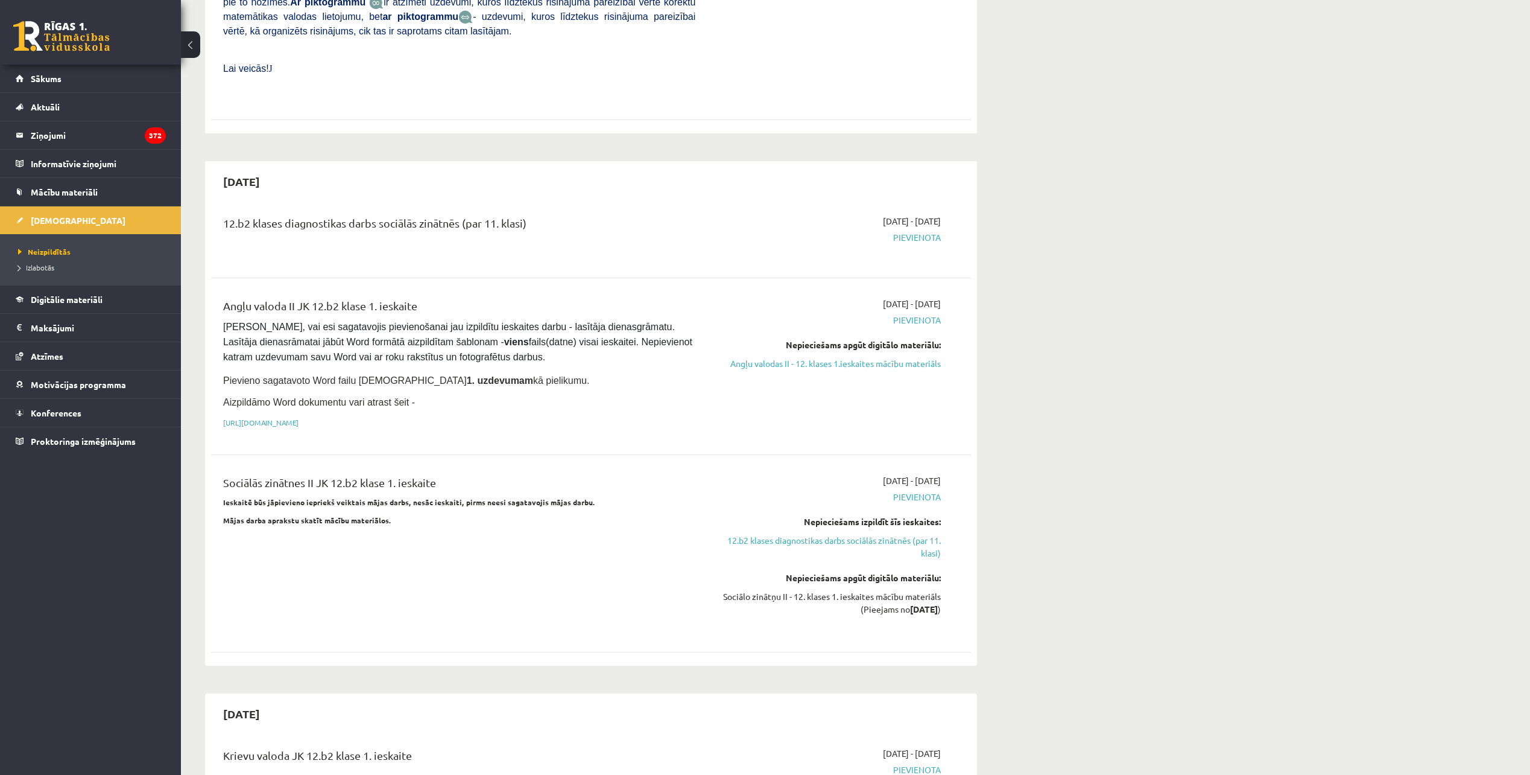
scroll to position [0, 0]
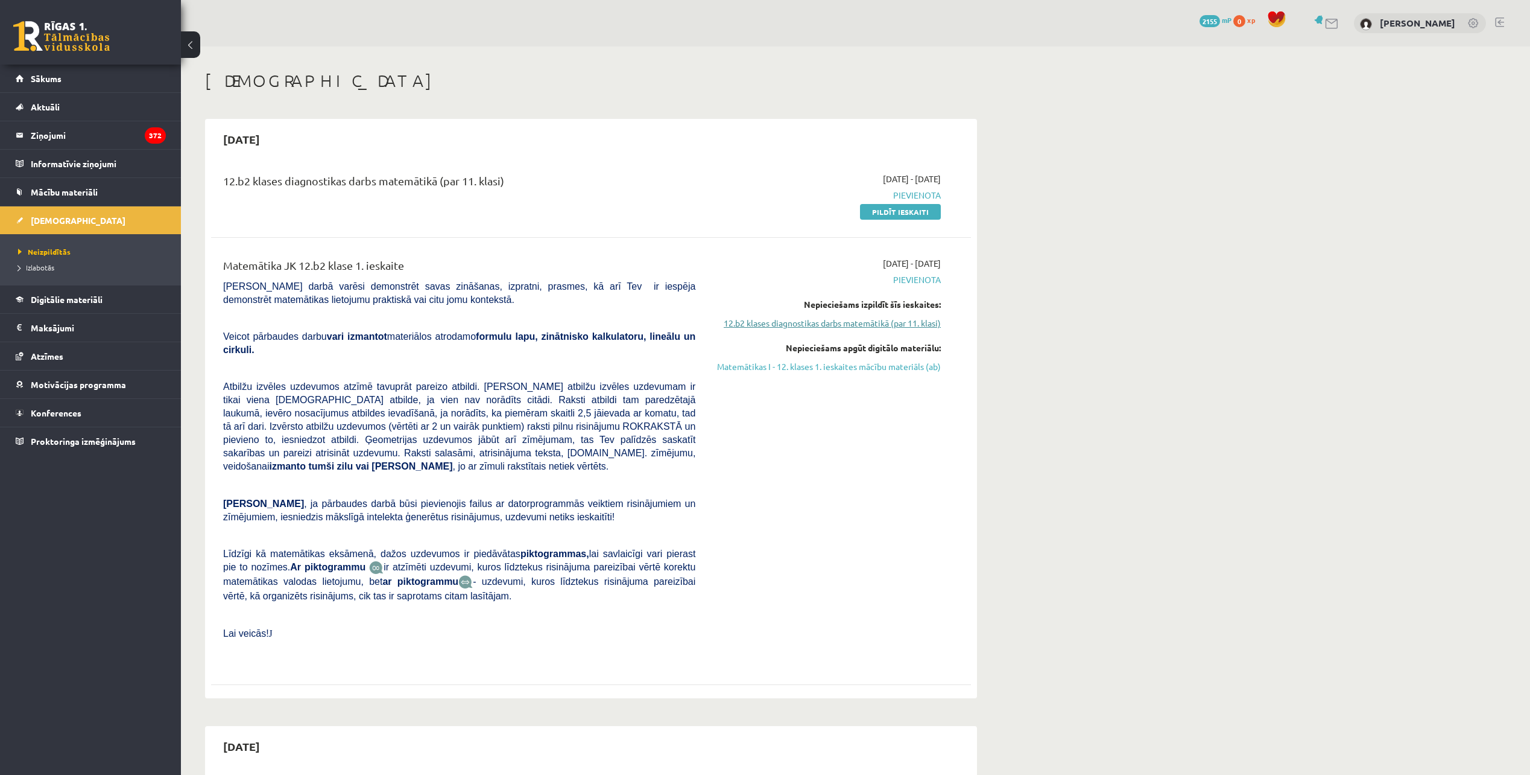
click at [741, 328] on link "12.b2 klases diagnostikas darbs matemātikā (par 11. klasi)" at bounding box center [827, 323] width 227 height 13
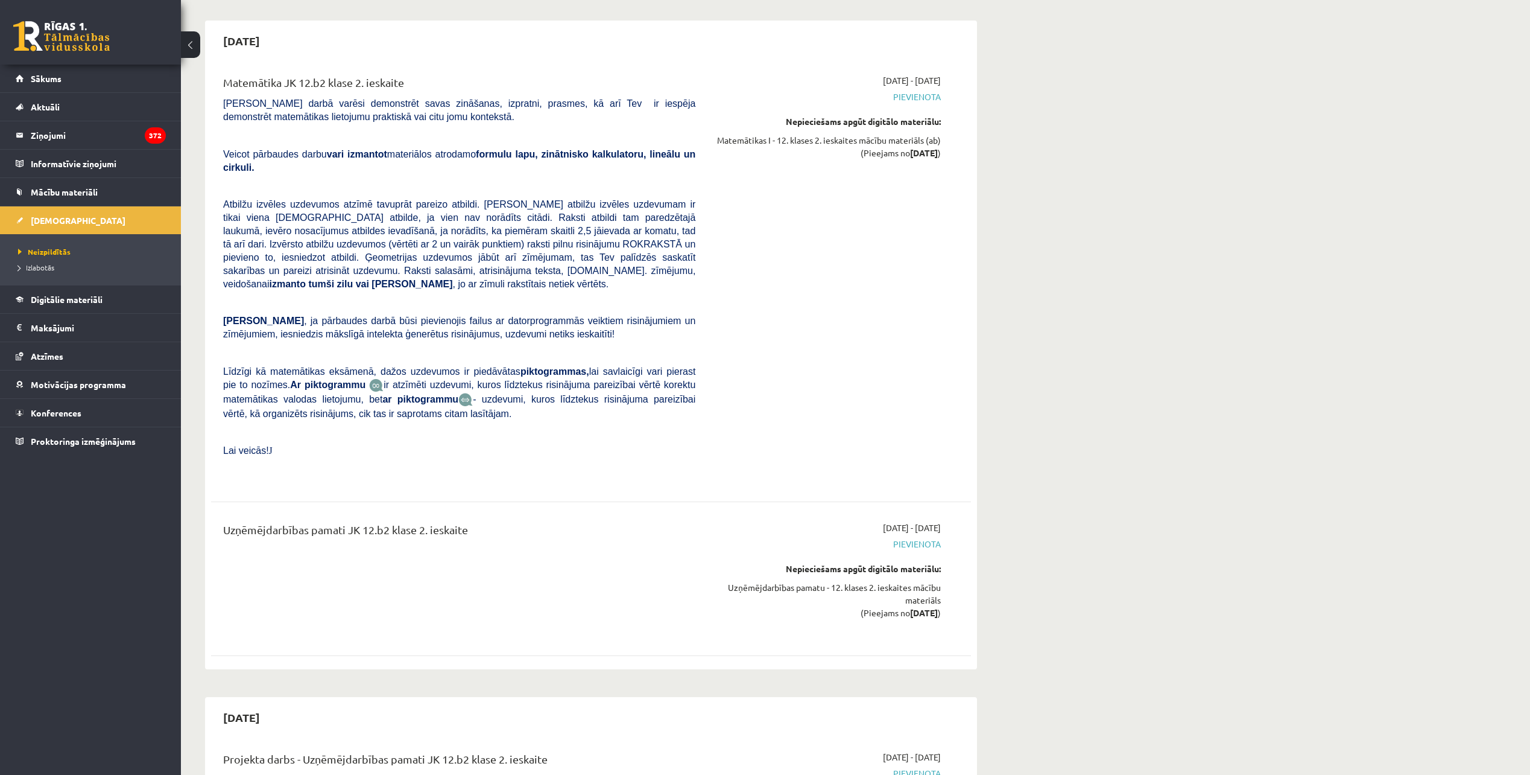
scroll to position [2172, 0]
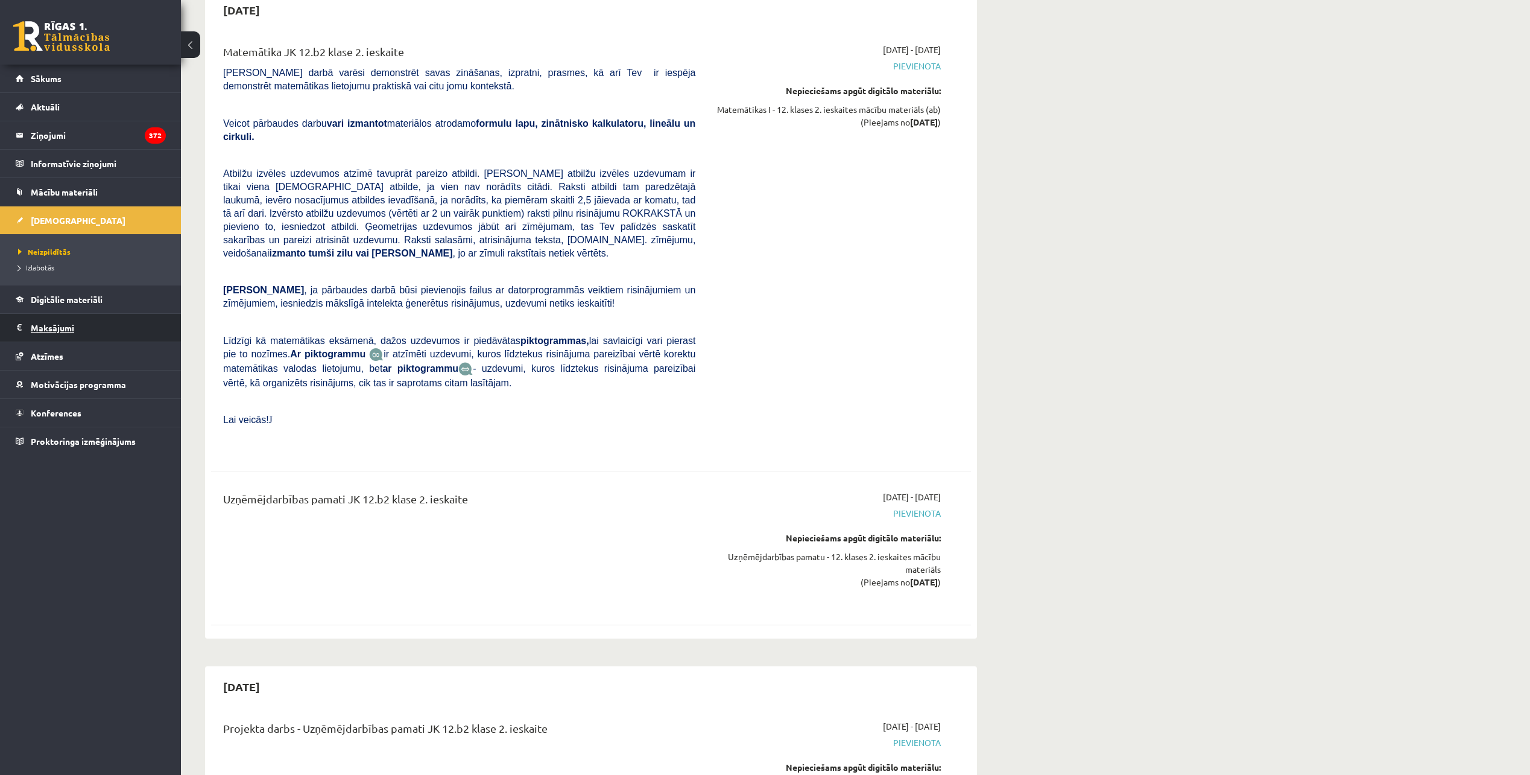
click at [46, 322] on legend "Maksājumi 0" at bounding box center [98, 328] width 135 height 28
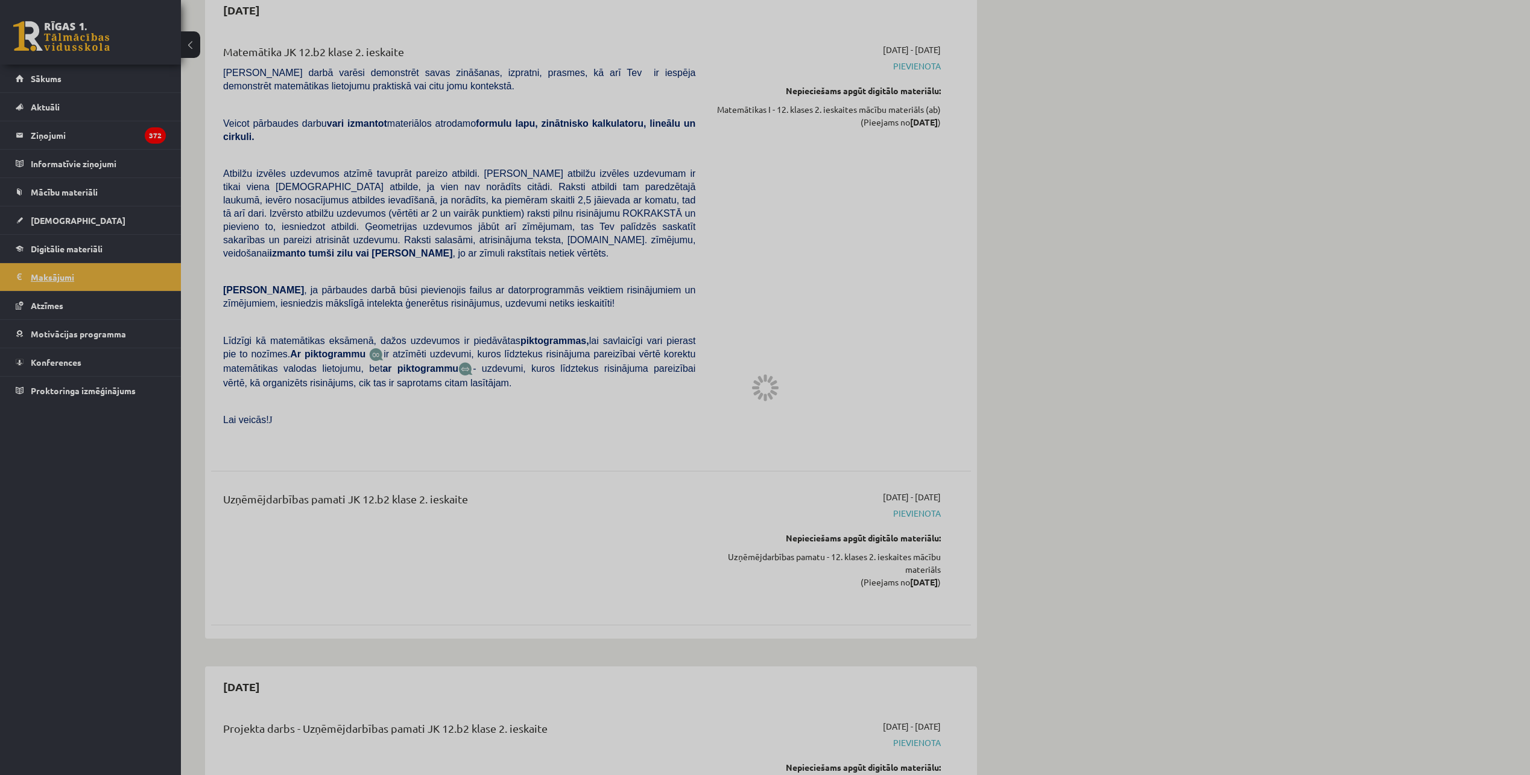
scroll to position [62, 0]
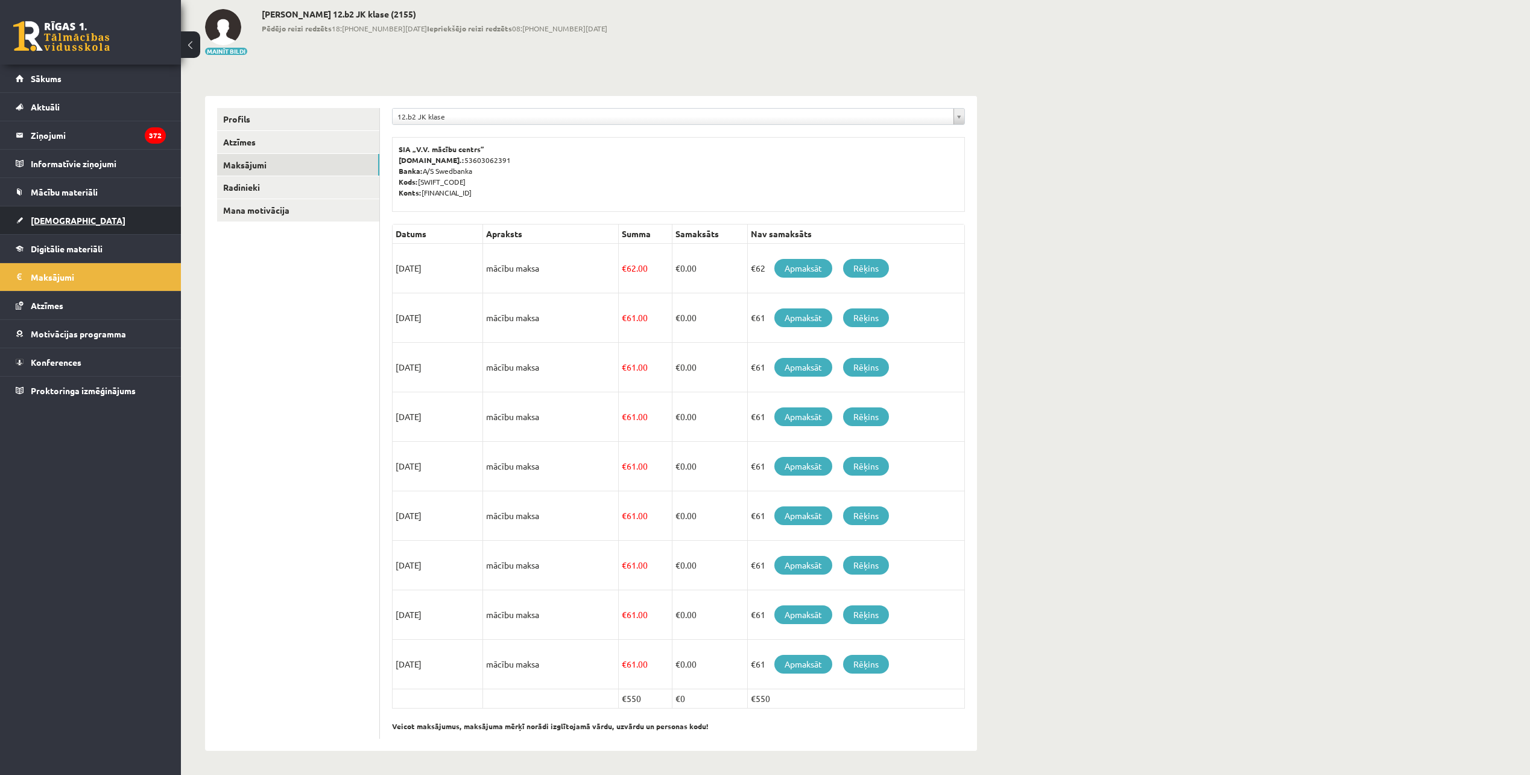
click at [80, 220] on link "[DEMOGRAPHIC_DATA]" at bounding box center [91, 220] width 150 height 28
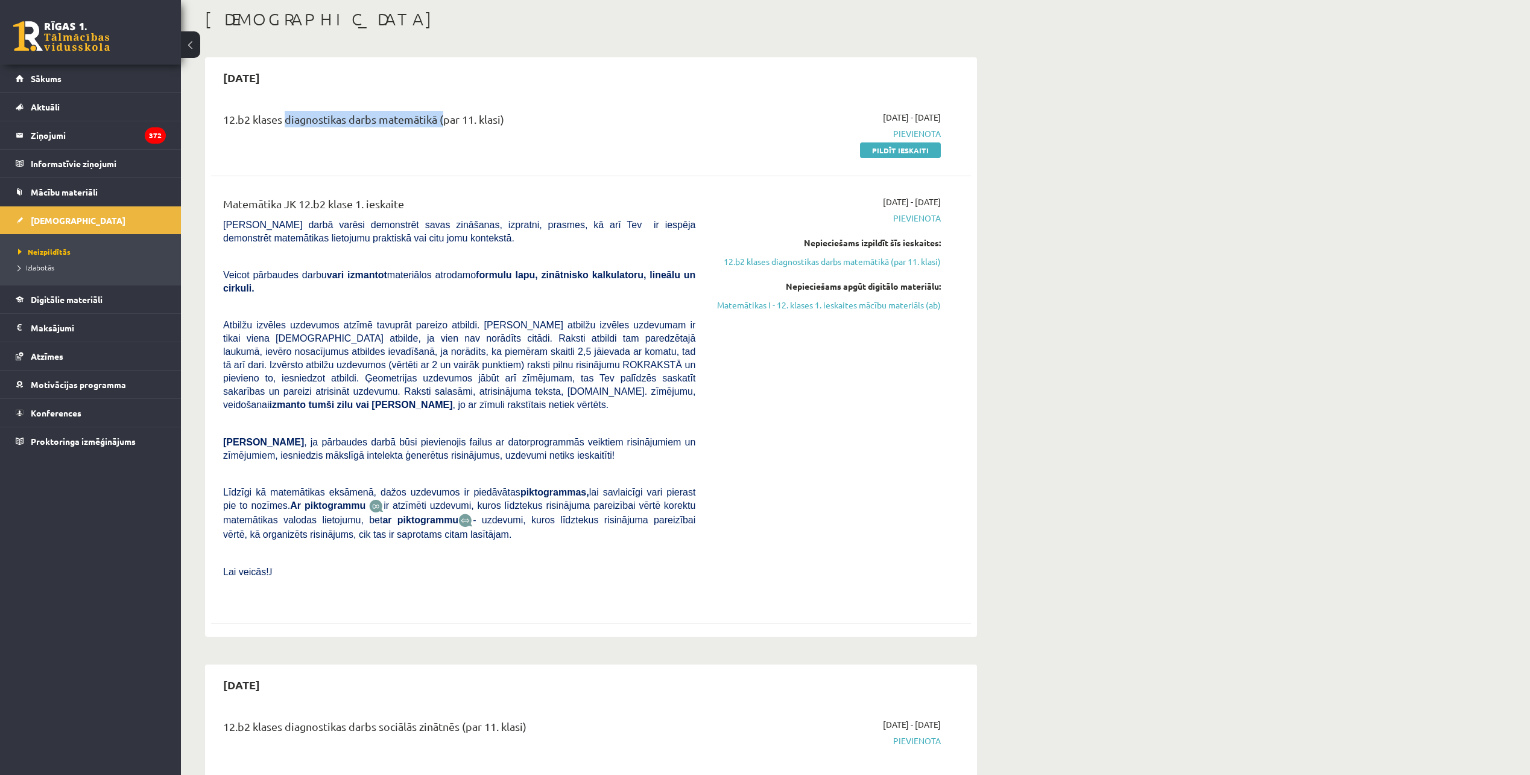
drag, startPoint x: 284, startPoint y: 121, endPoint x: 441, endPoint y: 124, distance: 157.5
click at [441, 124] on div "12.b2 klases diagnostikas darbs matemātikā (par 11. klasi)" at bounding box center [459, 122] width 472 height 22
click at [297, 130] on div "12.b2 klases diagnostikas darbs matemātikā (par 11. klasi)" at bounding box center [459, 122] width 472 height 22
drag, startPoint x: 282, startPoint y: 117, endPoint x: 441, endPoint y: 113, distance: 158.7
click at [441, 113] on div "12.b2 klases diagnostikas darbs matemātikā (par 11. klasi)" at bounding box center [459, 122] width 472 height 22
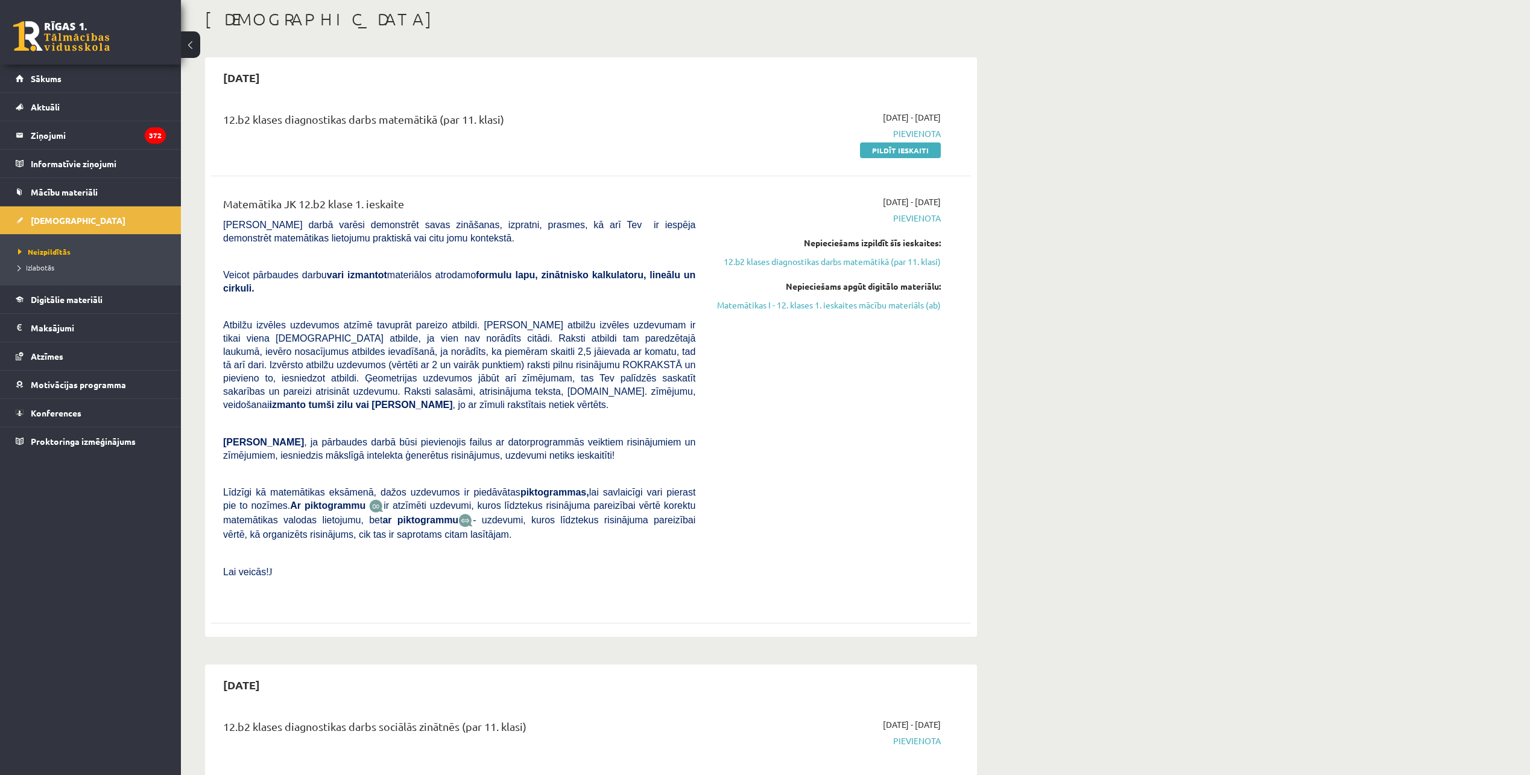
drag, startPoint x: 441, startPoint y: 113, endPoint x: 501, endPoint y: 180, distance: 89.7
click at [501, 180] on div "12.b2 klases diagnostikas darbs matemātikā (par 11. klasi) 2025-09-01 - 2025-09…" at bounding box center [591, 364] width 760 height 531
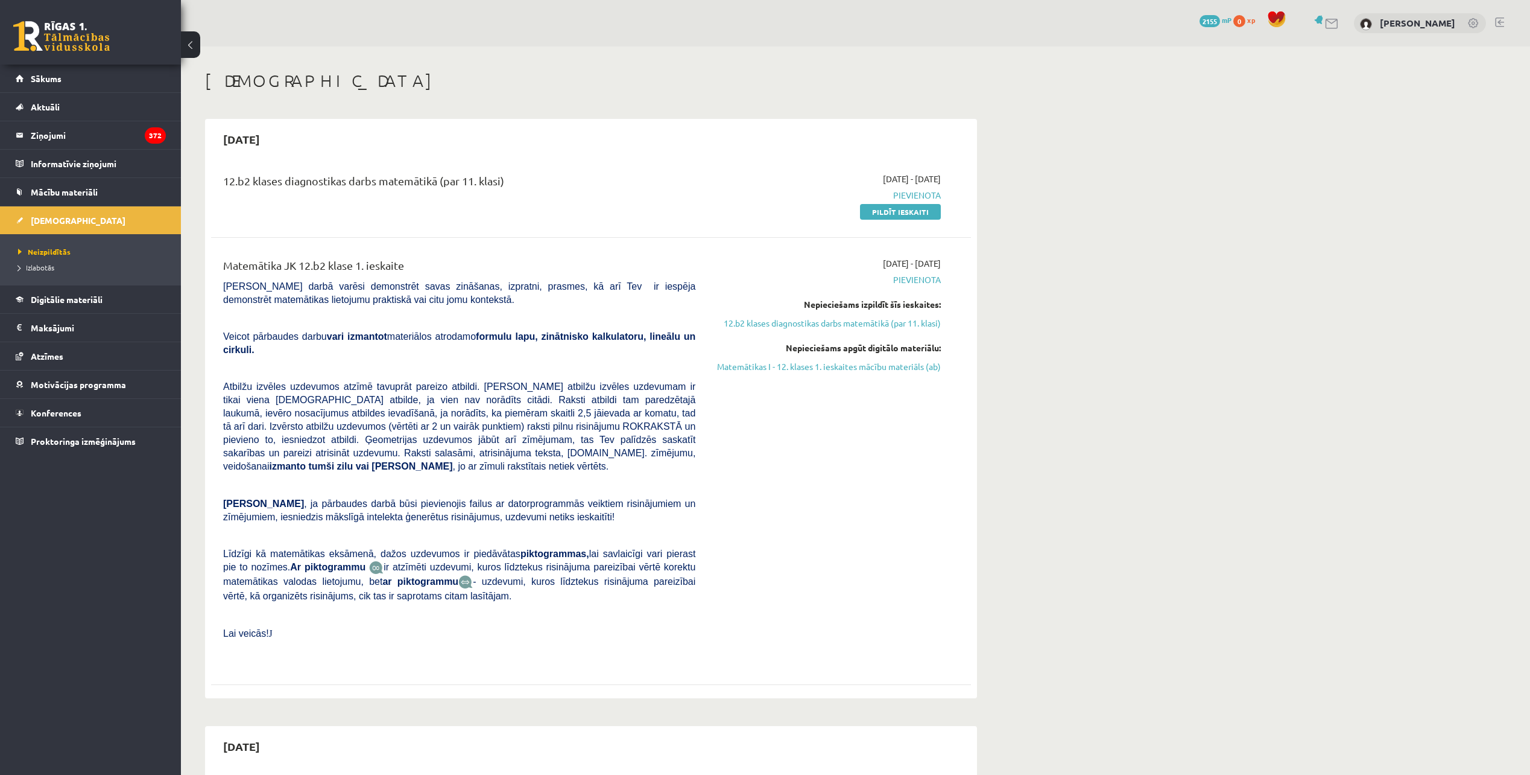
drag, startPoint x: 609, startPoint y: 246, endPoint x: 683, endPoint y: 251, distance: 73.8
drag, startPoint x: 761, startPoint y: 321, endPoint x: 618, endPoint y: 499, distance: 228.7
drag, startPoint x: 618, startPoint y: 499, endPoint x: 578, endPoint y: 404, distance: 103.3
drag, startPoint x: 578, startPoint y: 404, endPoint x: 432, endPoint y: 221, distance: 233.9
click at [432, 221] on div "12.b2 klases diagnostikas darbs matemātikā (par 11. klasi) 2025-09-01 - 2025-09…" at bounding box center [591, 194] width 760 height 69
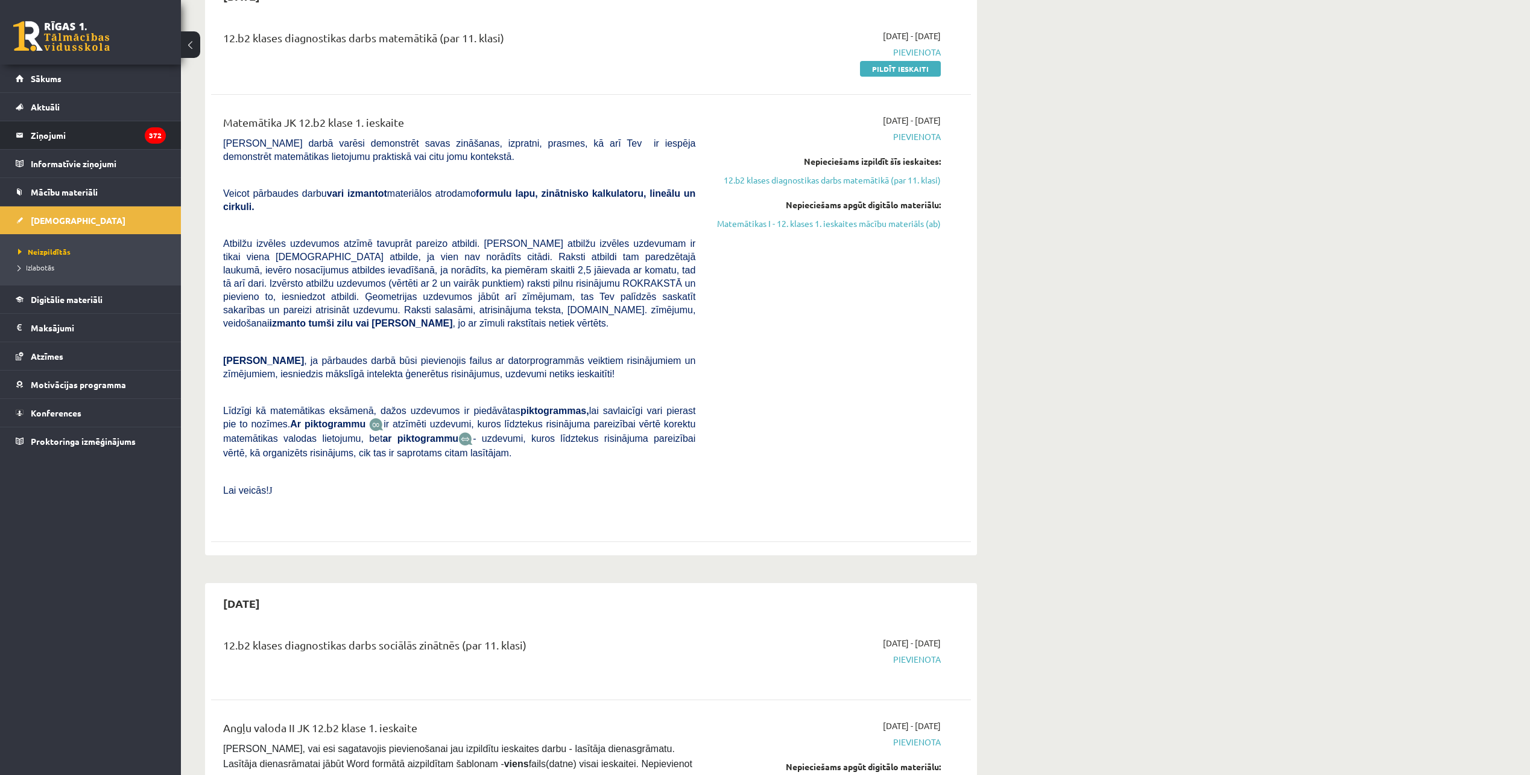
scroll to position [483, 0]
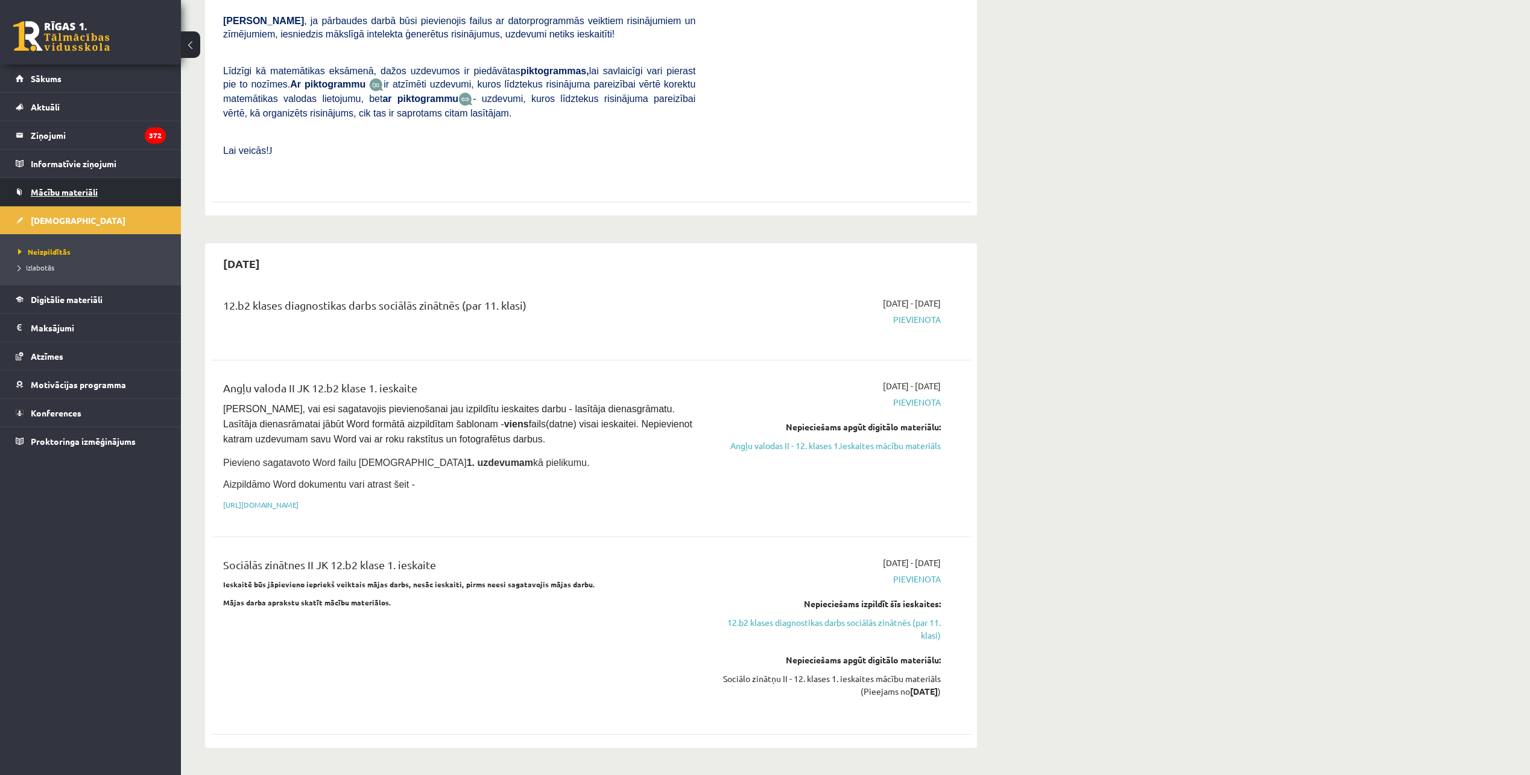
click at [97, 183] on link "Mācību materiāli" at bounding box center [91, 192] width 150 height 28
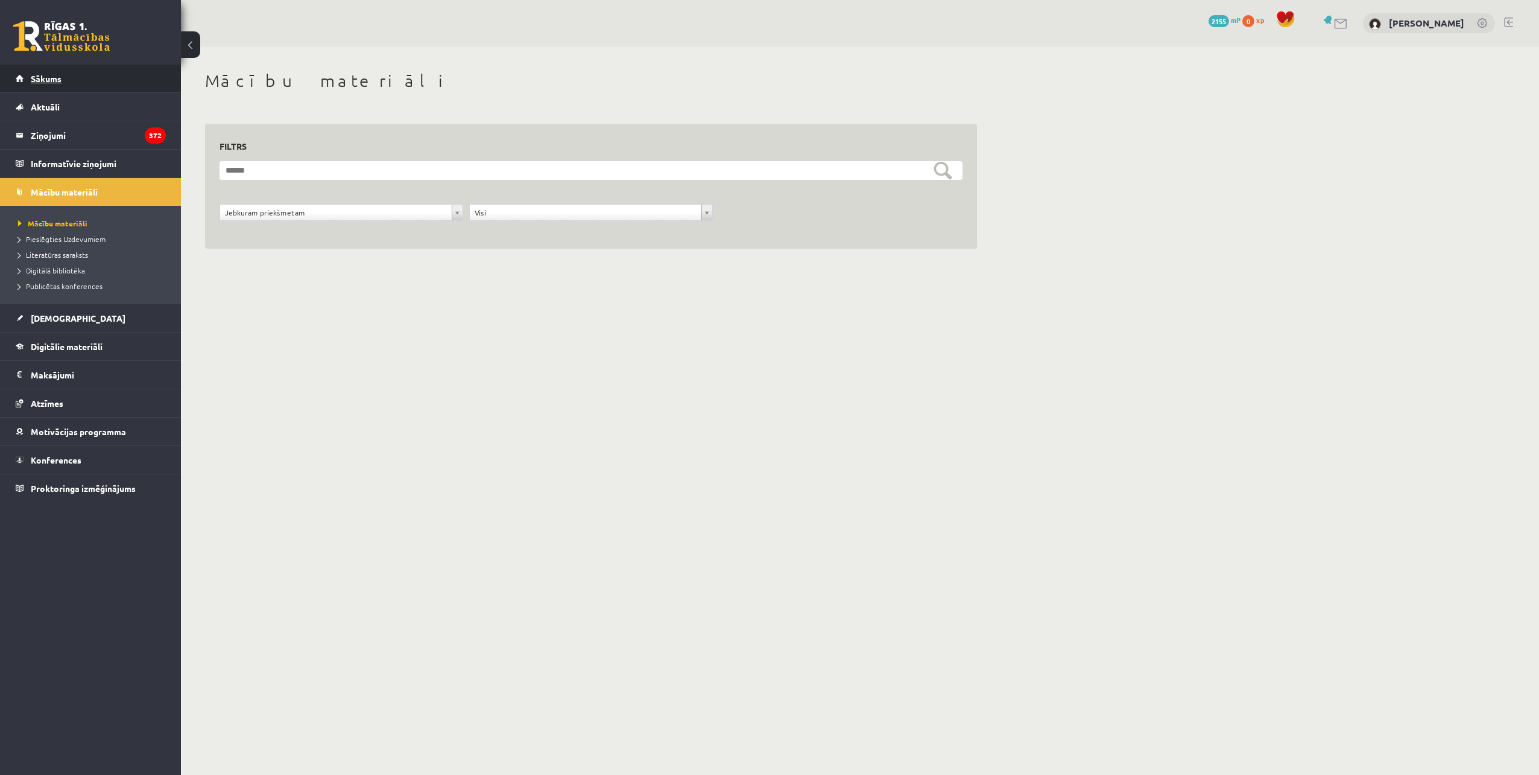
click at [92, 72] on link "Sākums" at bounding box center [91, 79] width 150 height 28
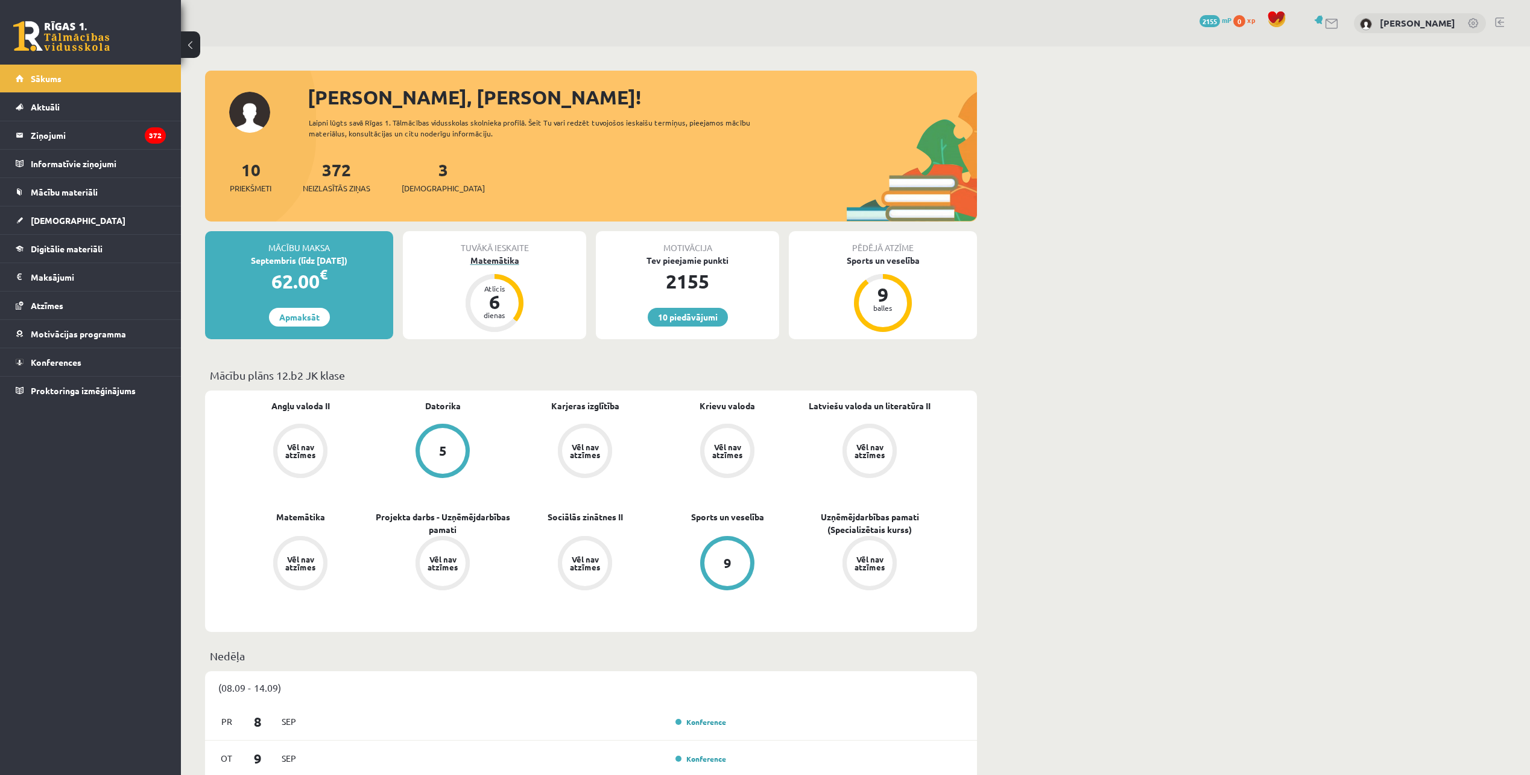
click at [472, 320] on div "Atlicis 6 dienas" at bounding box center [495, 303] width 58 height 58
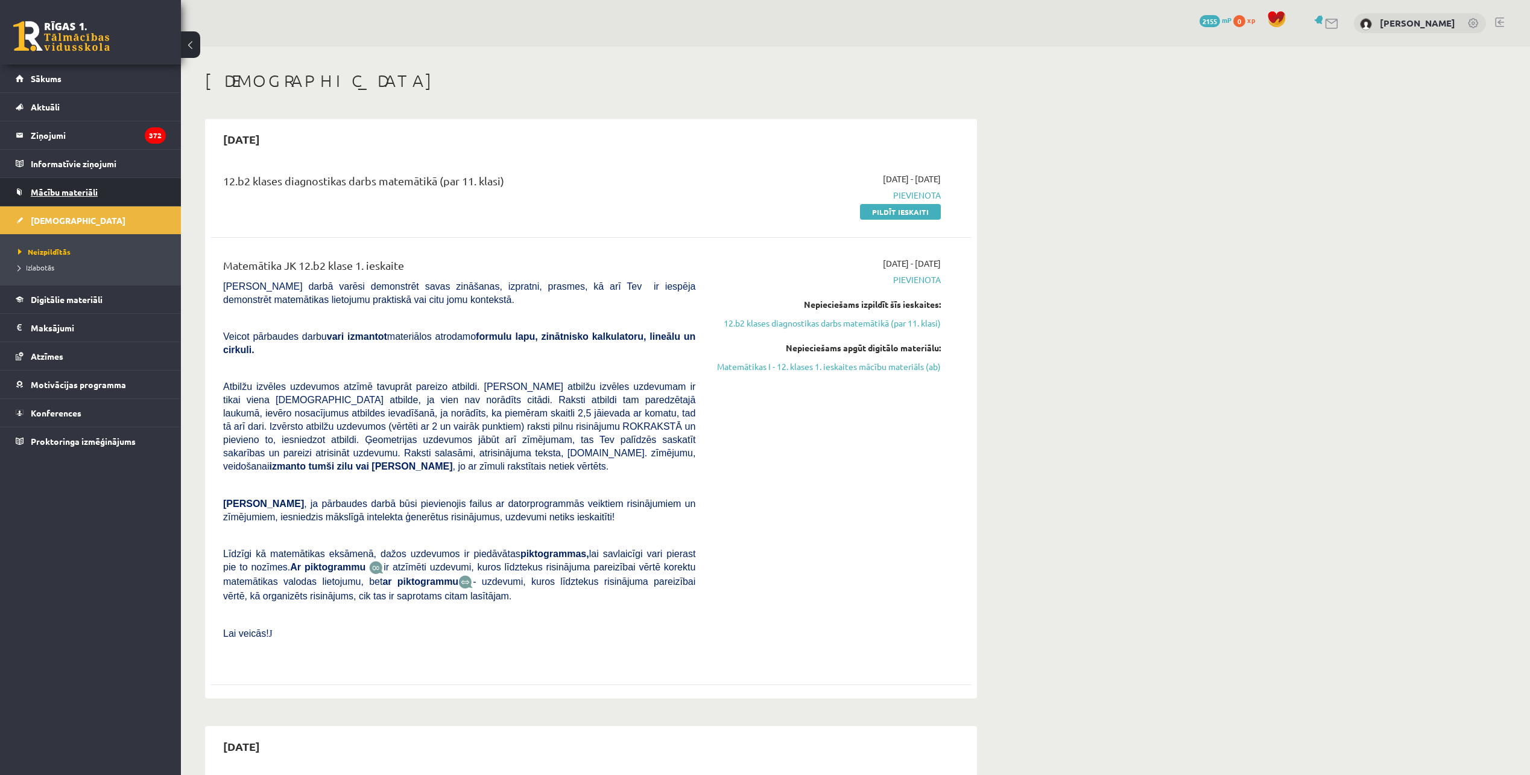
click at [68, 188] on span "Mācību materiāli" at bounding box center [64, 191] width 67 height 11
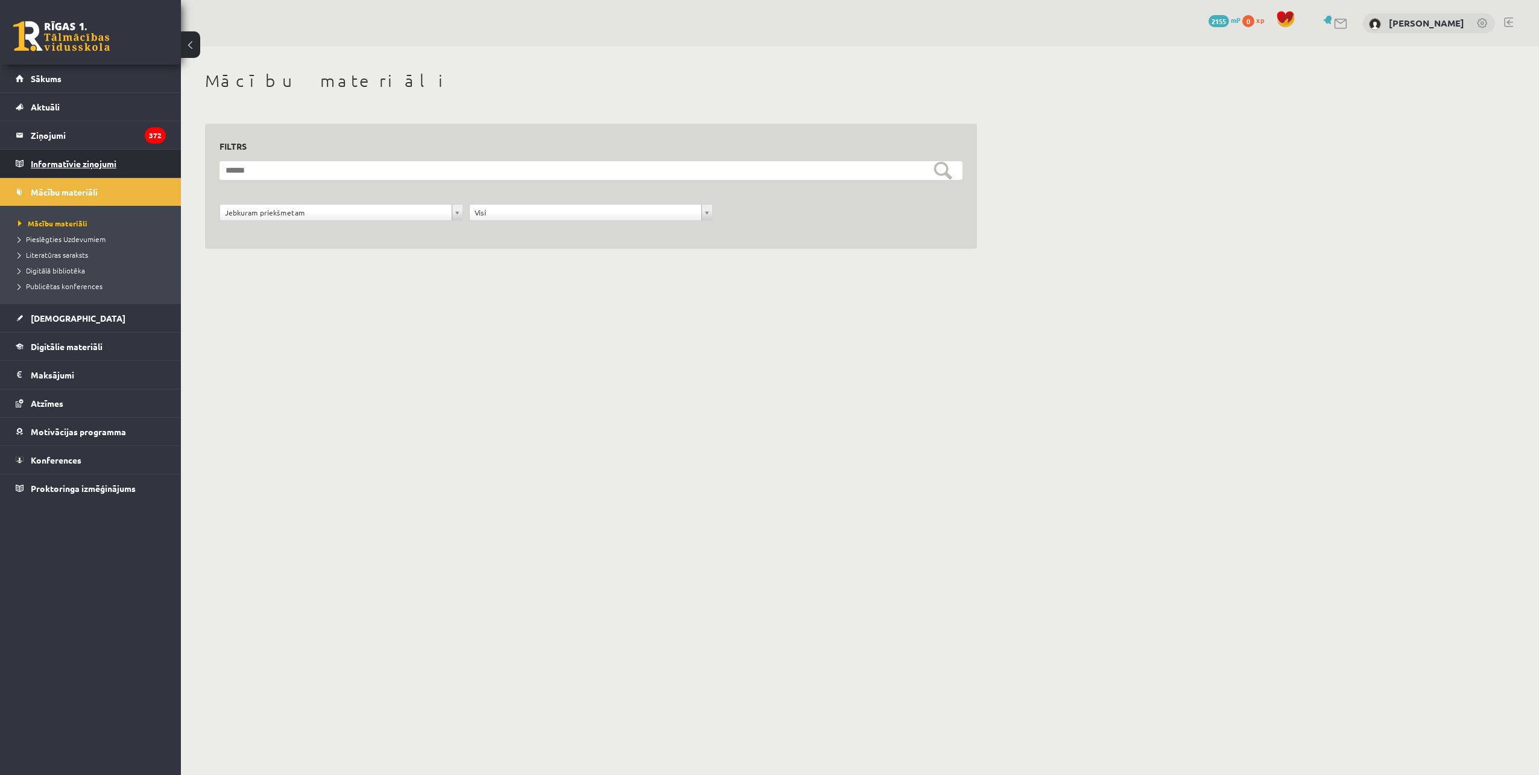
click at [100, 173] on legend "Informatīvie ziņojumi 0" at bounding box center [98, 164] width 135 height 28
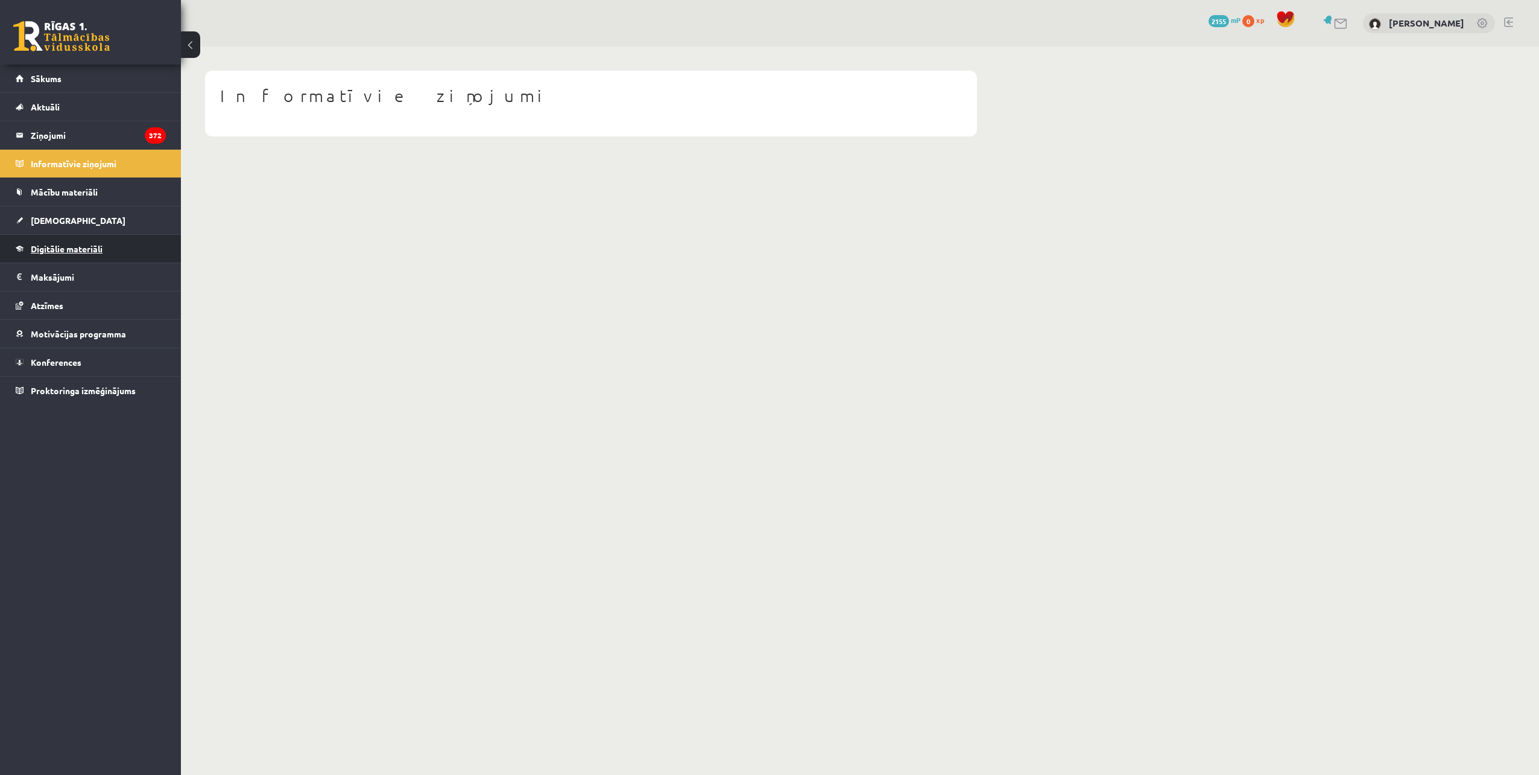
click at [101, 236] on link "Digitālie materiāli" at bounding box center [91, 249] width 150 height 28
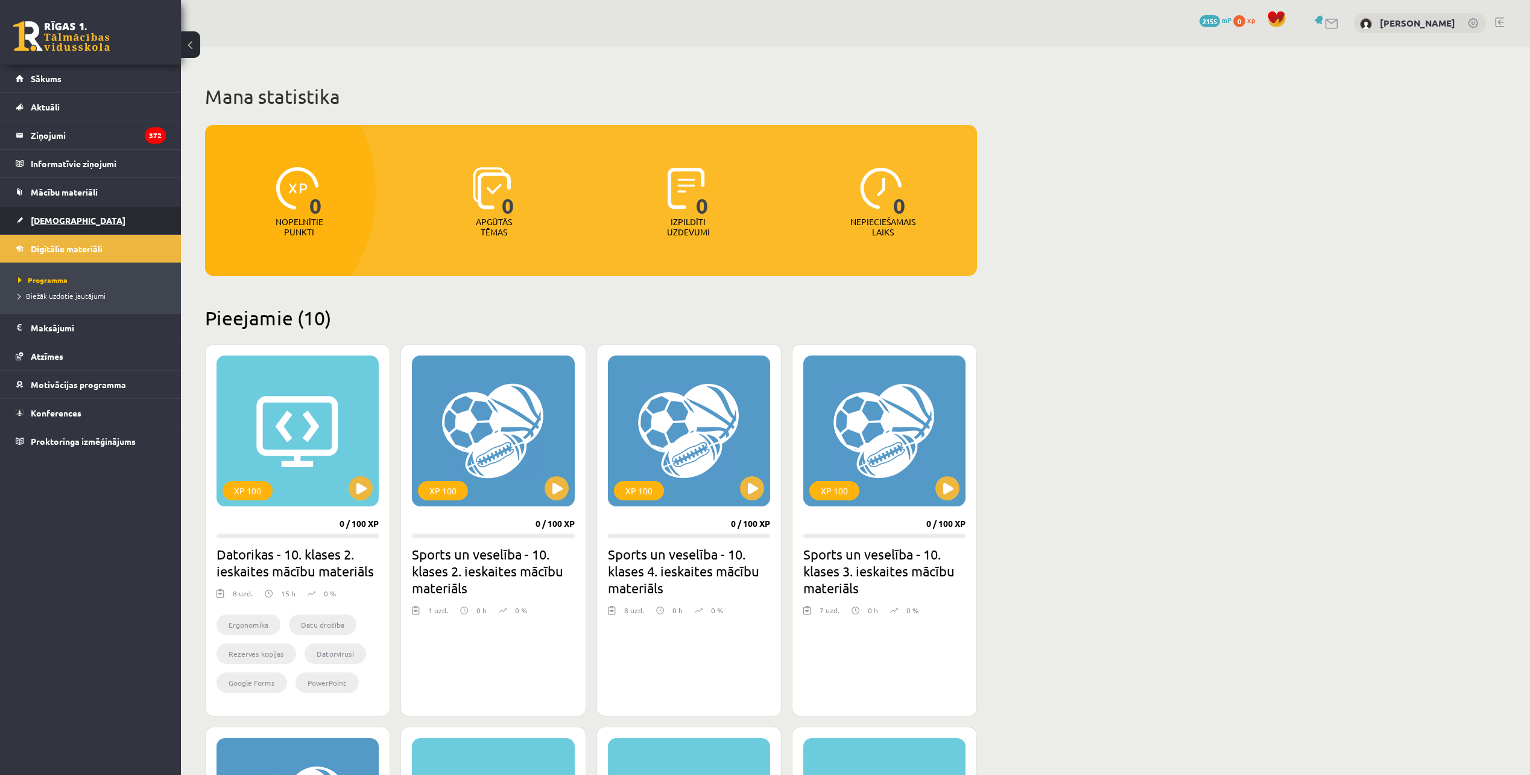
click at [90, 218] on link "[DEMOGRAPHIC_DATA]" at bounding box center [91, 220] width 150 height 28
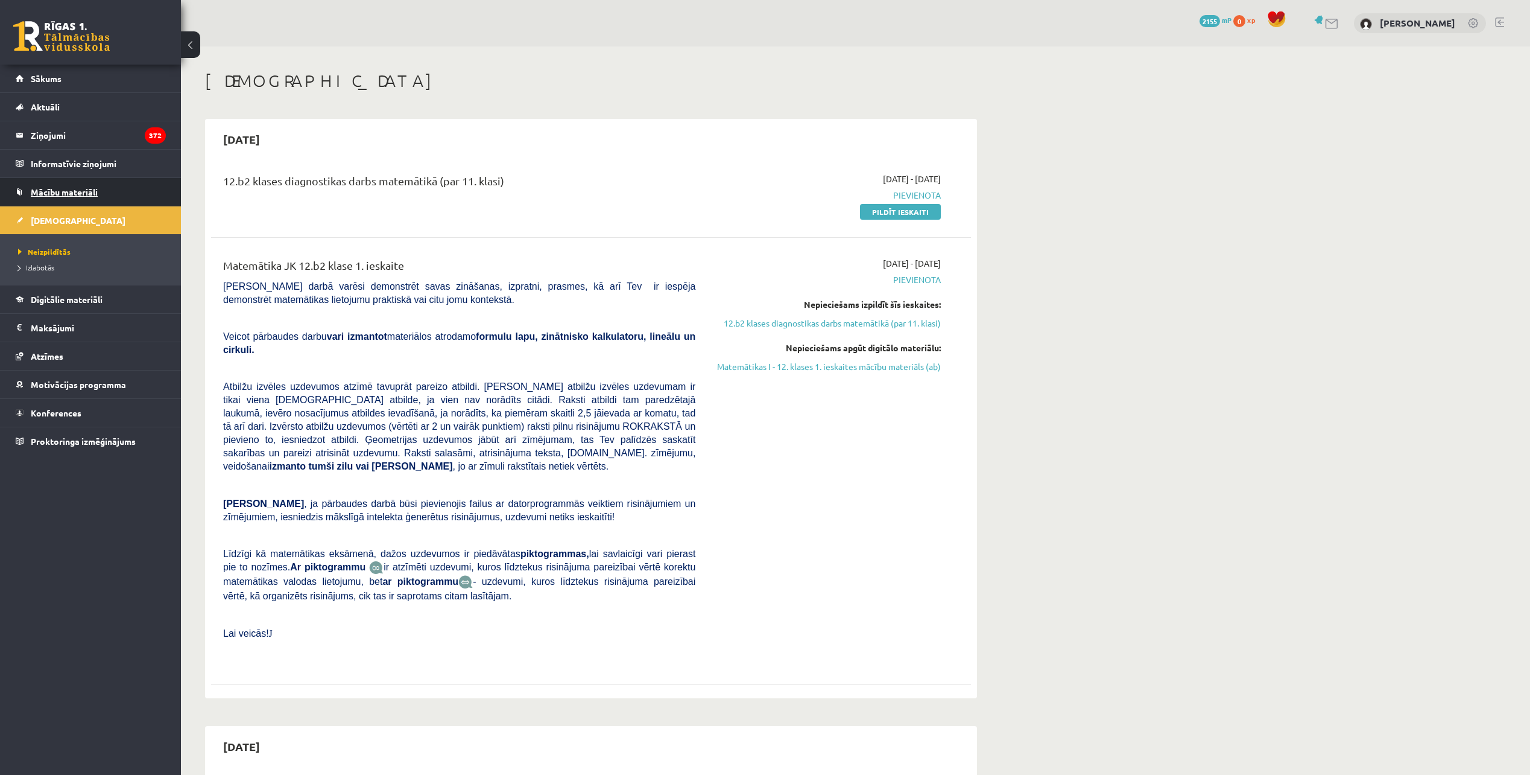
click at [51, 198] on link "Mācību materiāli" at bounding box center [91, 192] width 150 height 28
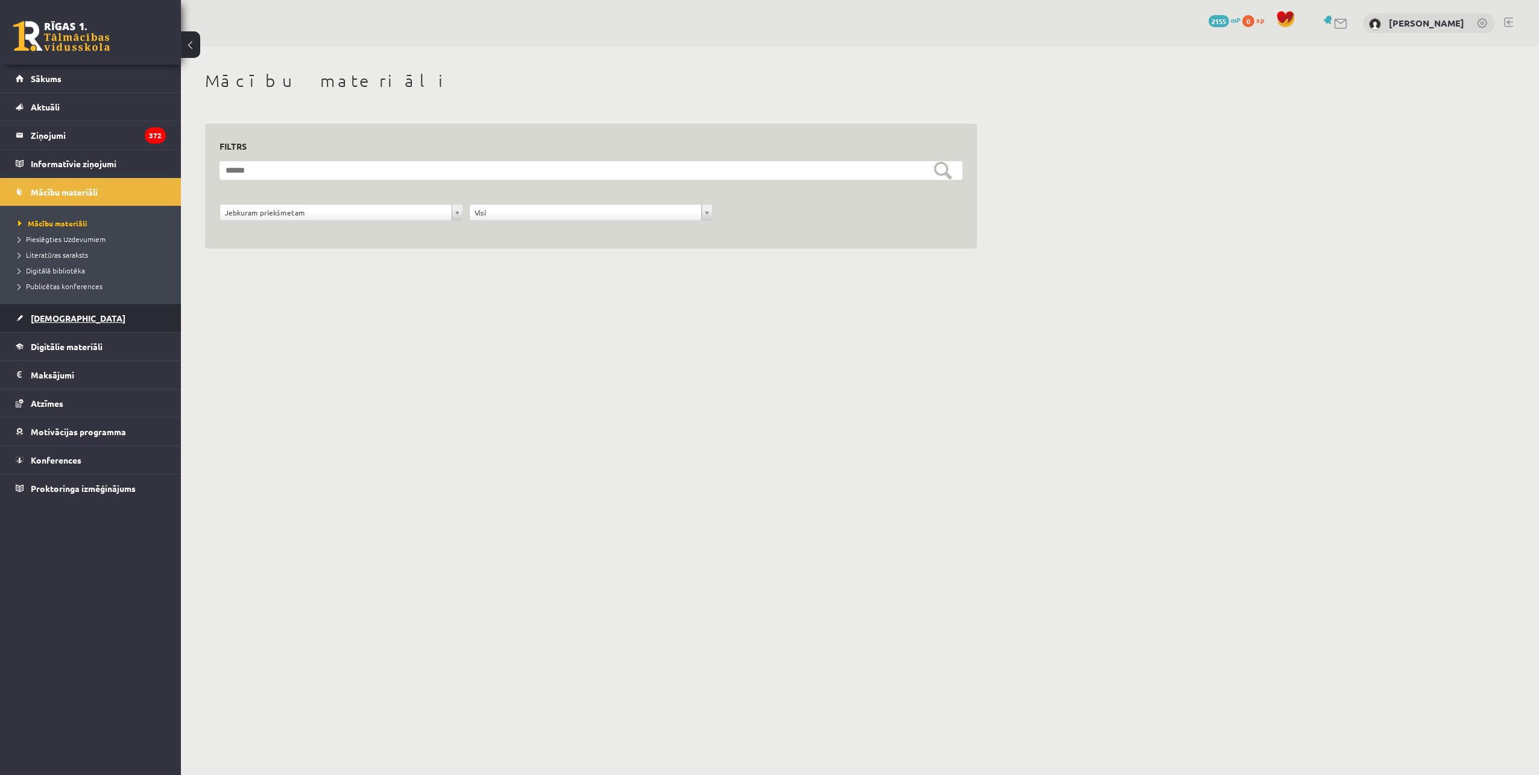
click at [59, 315] on span "[DEMOGRAPHIC_DATA]" at bounding box center [78, 317] width 95 height 11
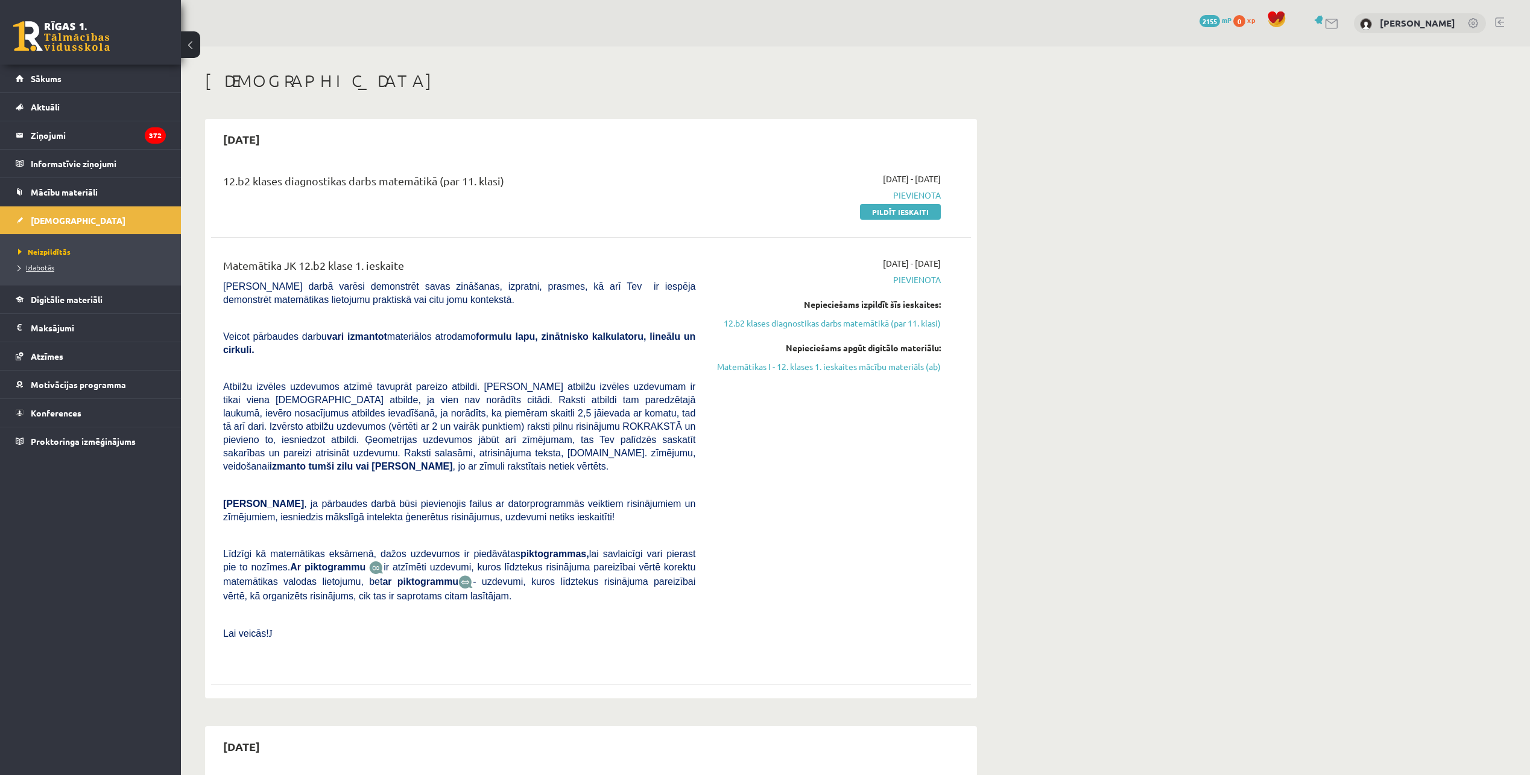
click at [46, 267] on span "Izlabotās" at bounding box center [36, 267] width 36 height 10
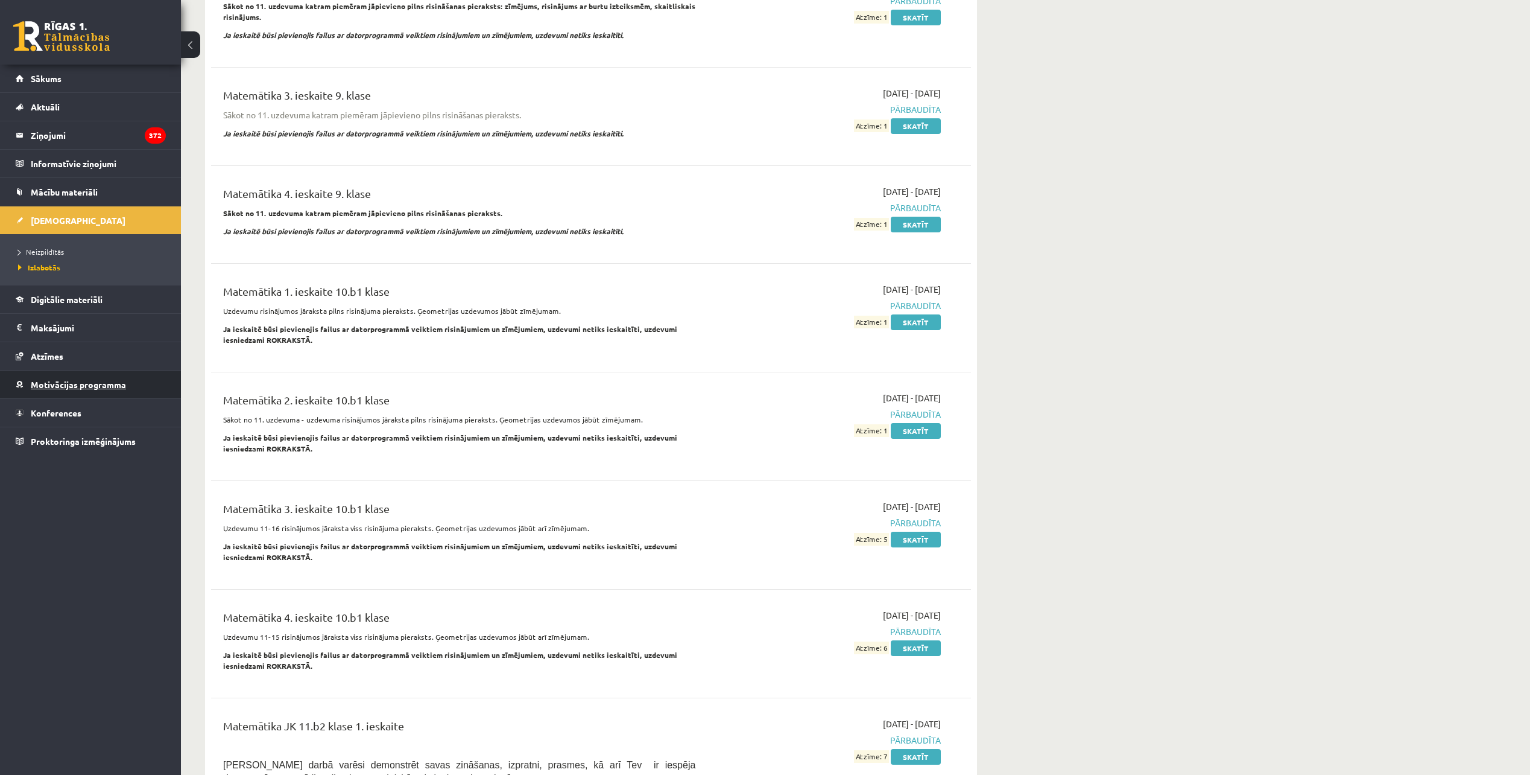
scroll to position [3137, 0]
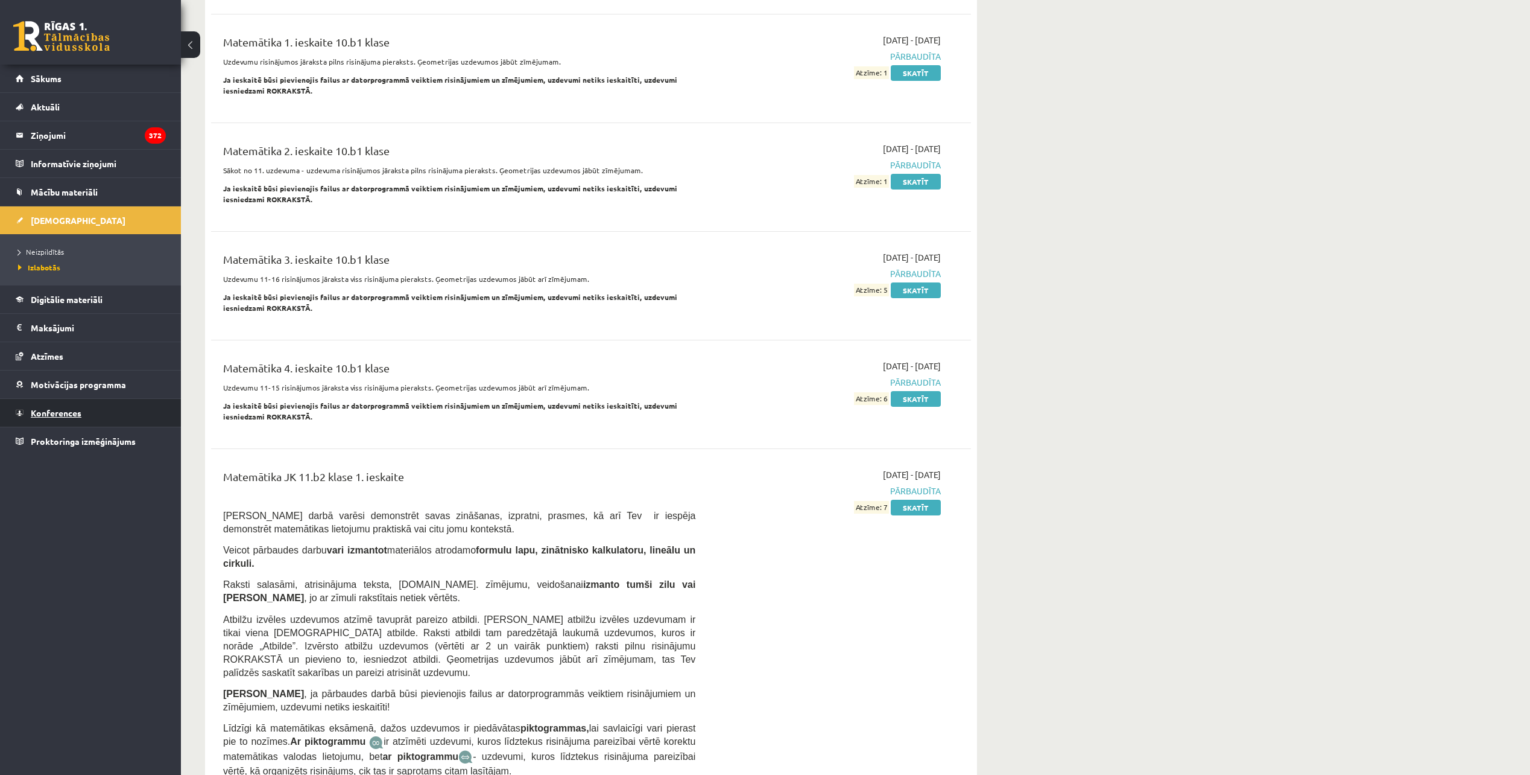
click at [128, 406] on link "Konferences" at bounding box center [91, 413] width 150 height 28
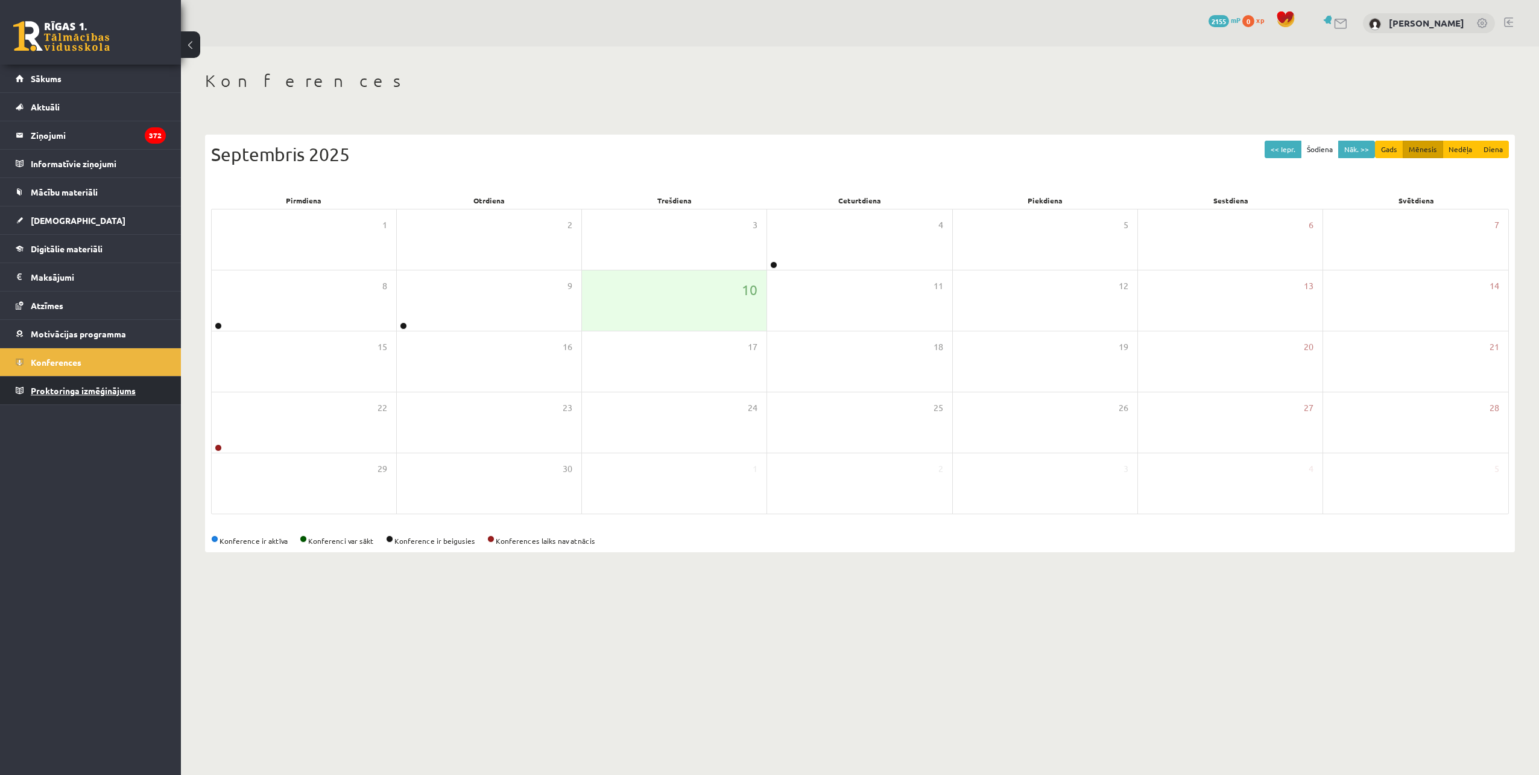
click at [119, 392] on span "Proktoringa izmēģinājums" at bounding box center [83, 390] width 105 height 11
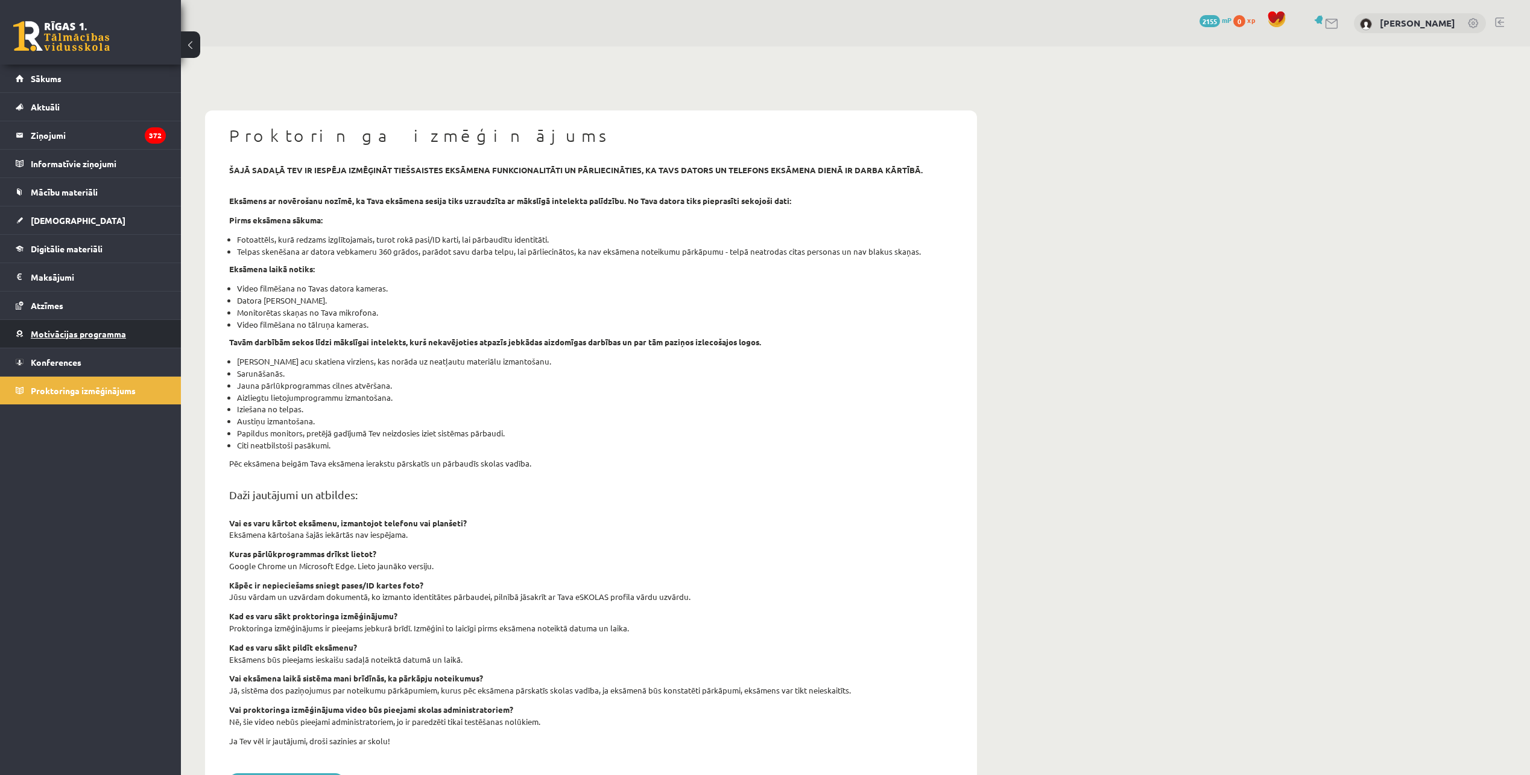
click at [109, 338] on link "Motivācijas programma" at bounding box center [91, 334] width 150 height 28
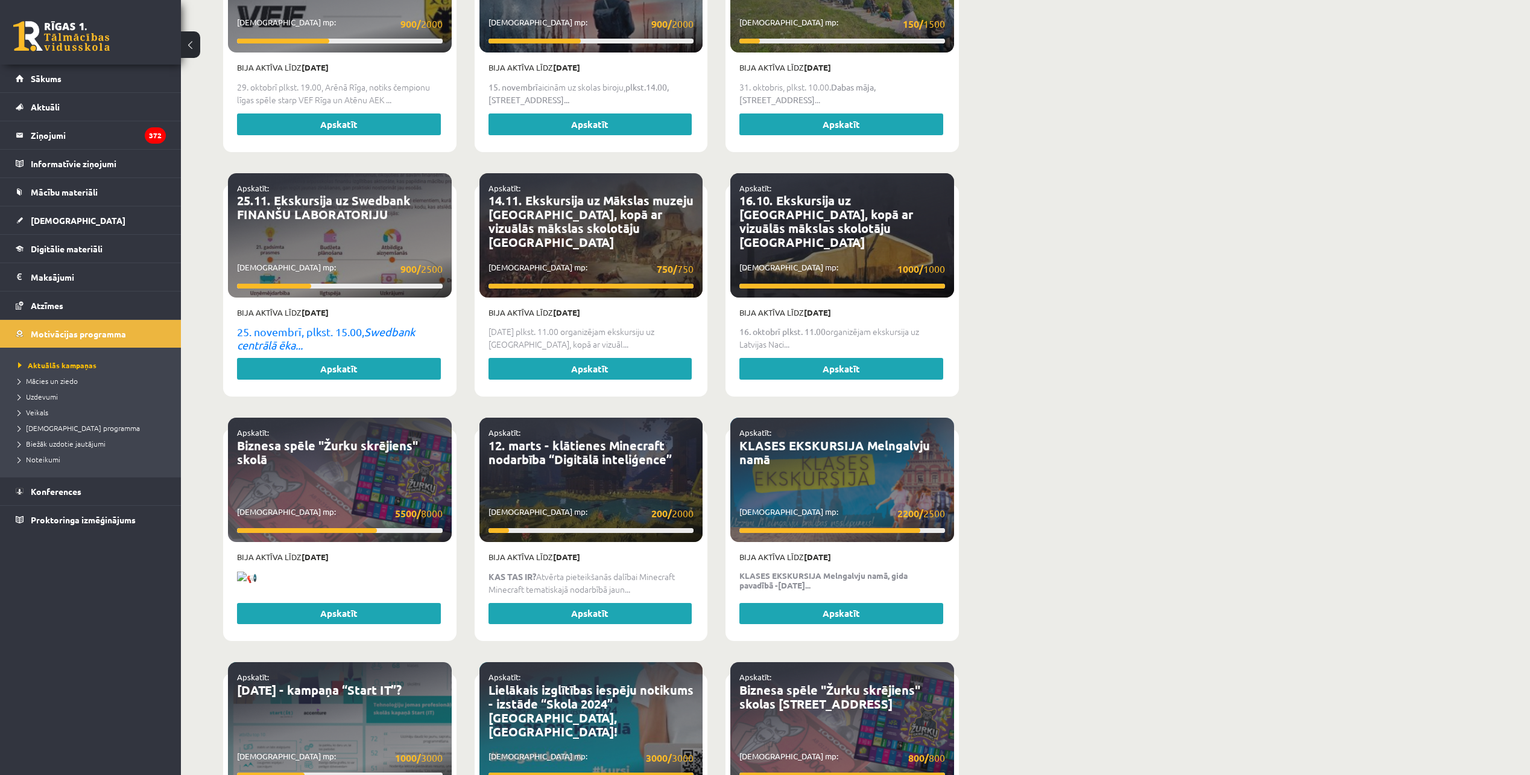
scroll to position [1257, 0]
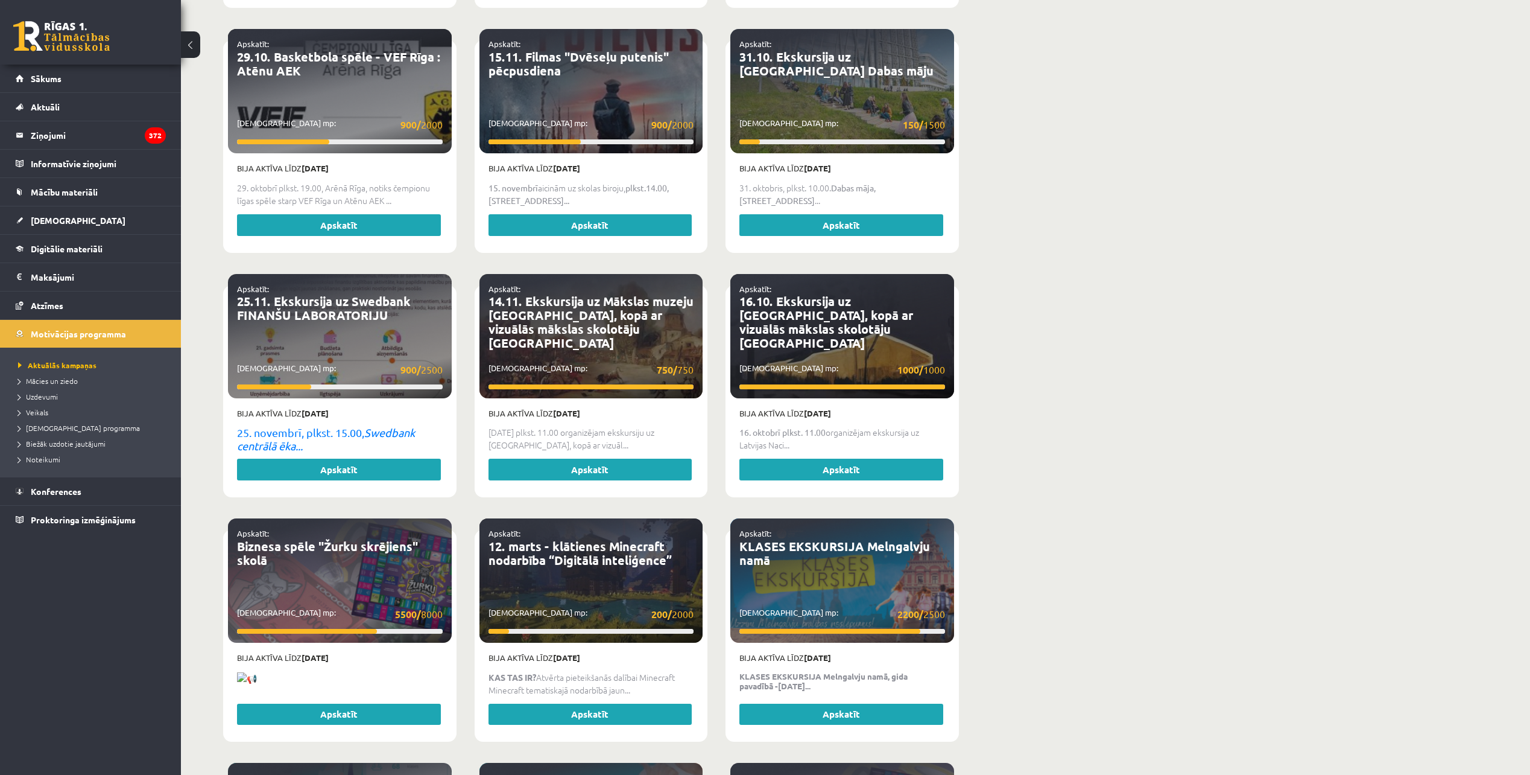
click at [900, 362] on span "1000/ 1000" at bounding box center [922, 369] width 48 height 15
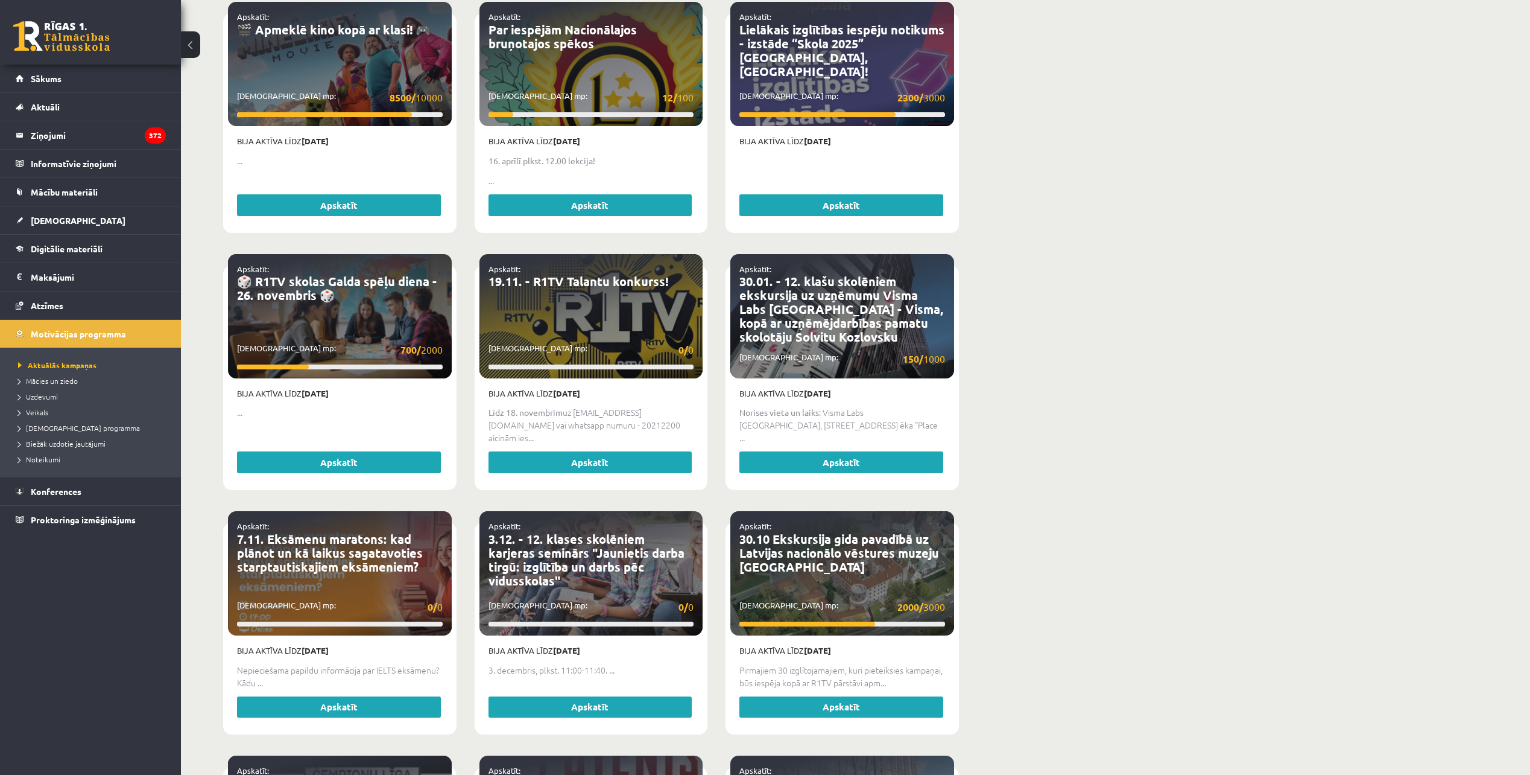
scroll to position [533, 0]
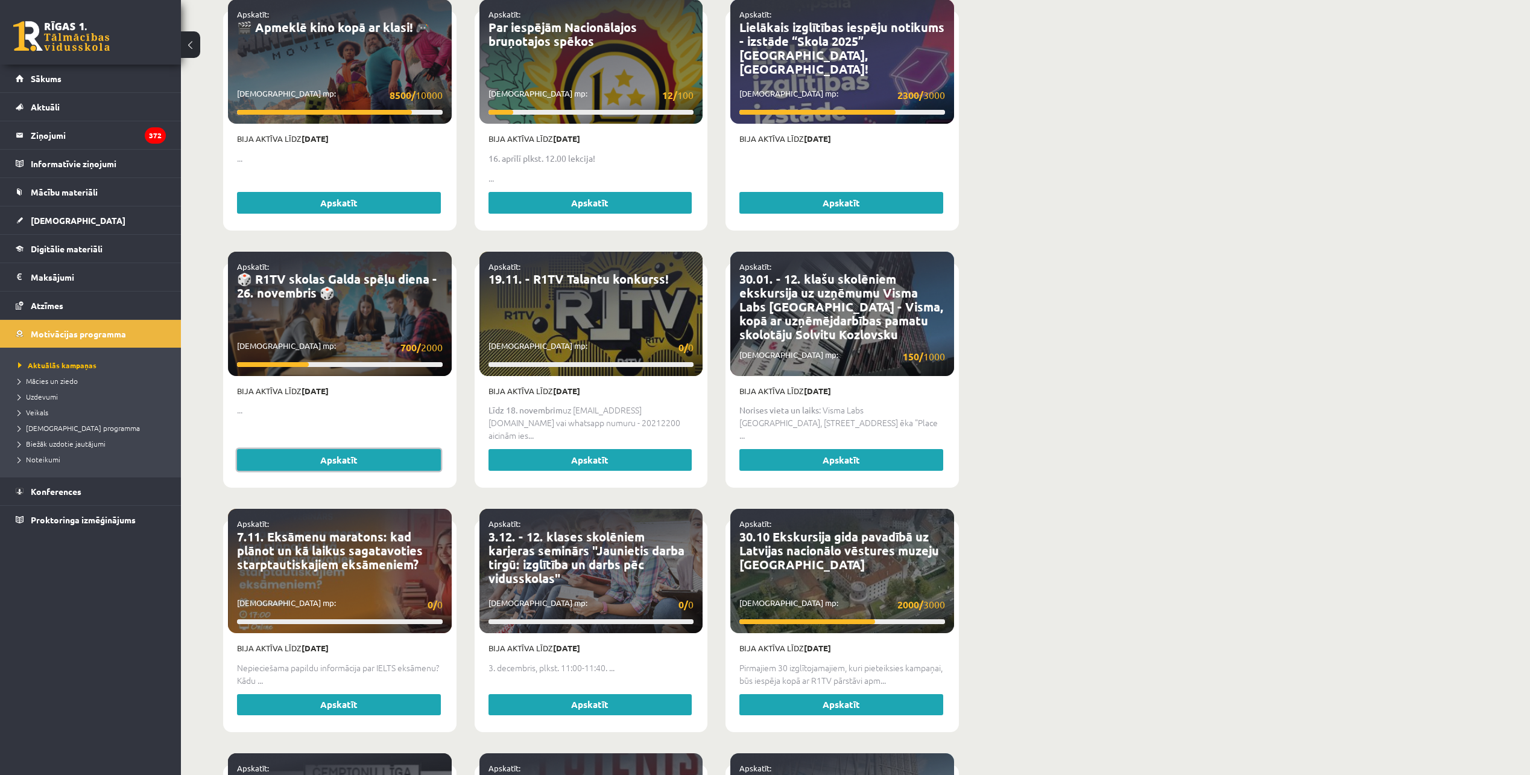
click at [419, 449] on link "Apskatīt" at bounding box center [339, 460] width 204 height 22
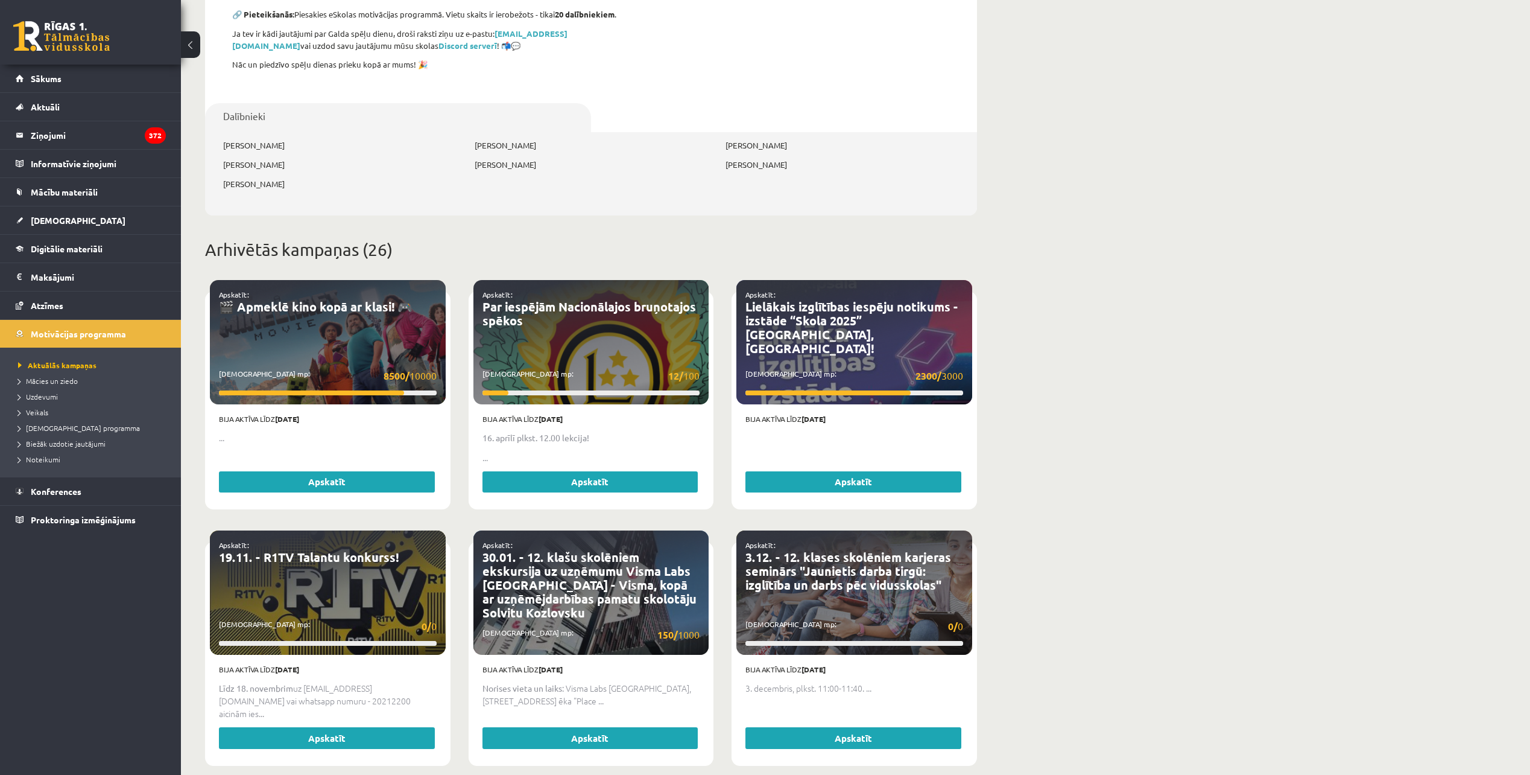
scroll to position [603, 0]
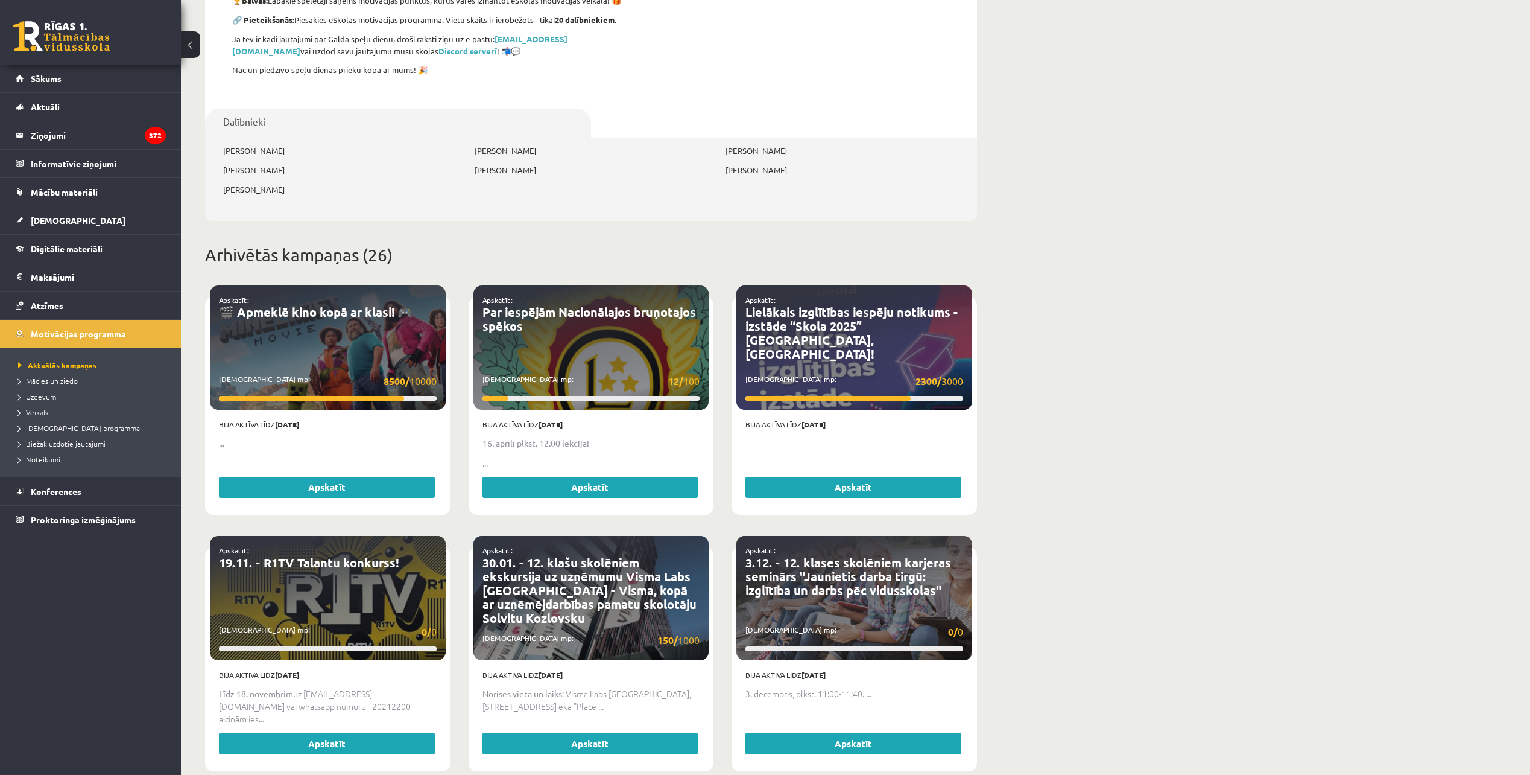
click at [351, 468] on div "Bija aktīva līdz [DATE] ... Apskatīt" at bounding box center [328, 460] width 236 height 101
click at [355, 479] on link "Apskatīt" at bounding box center [327, 488] width 216 height 22
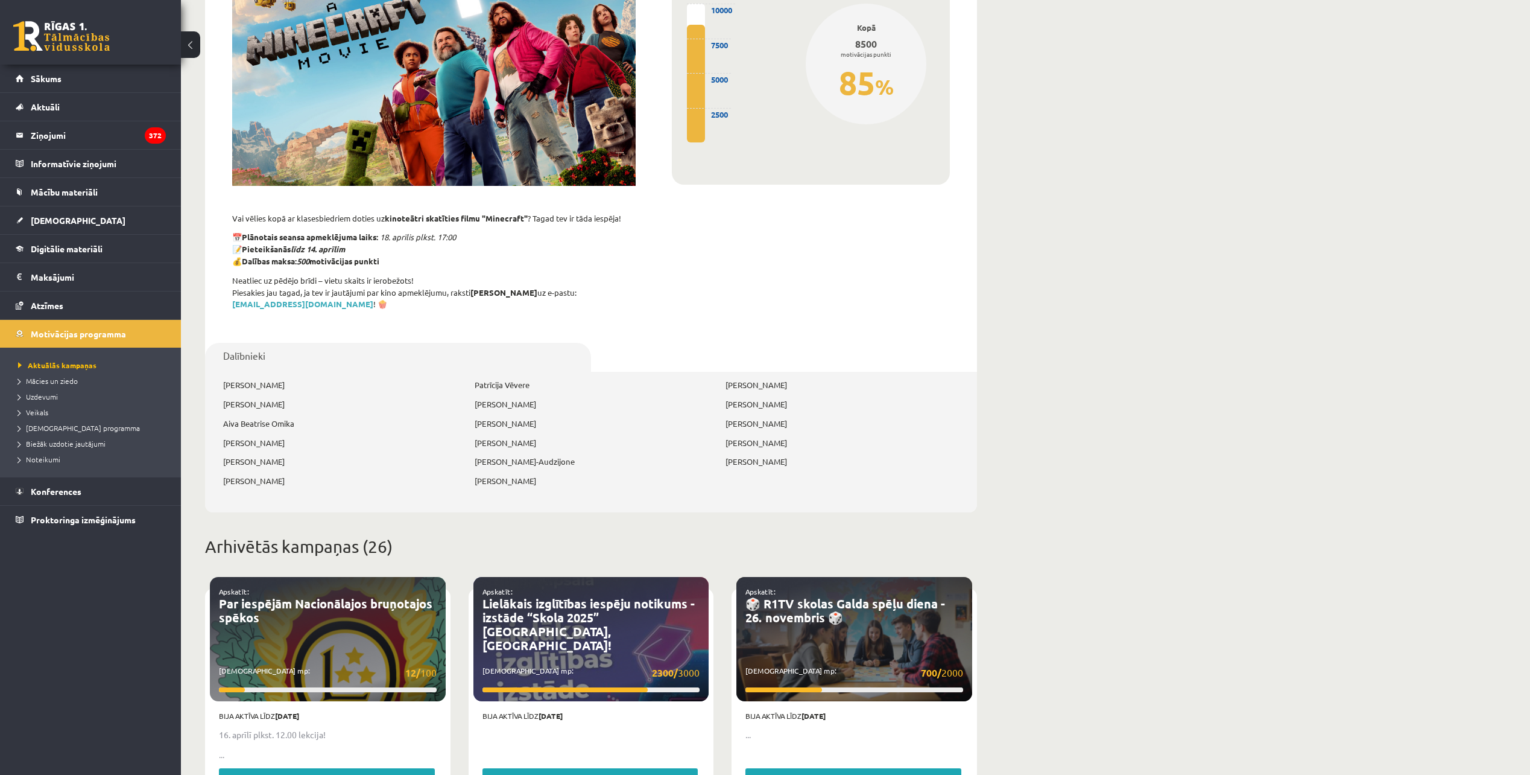
scroll to position [603, 0]
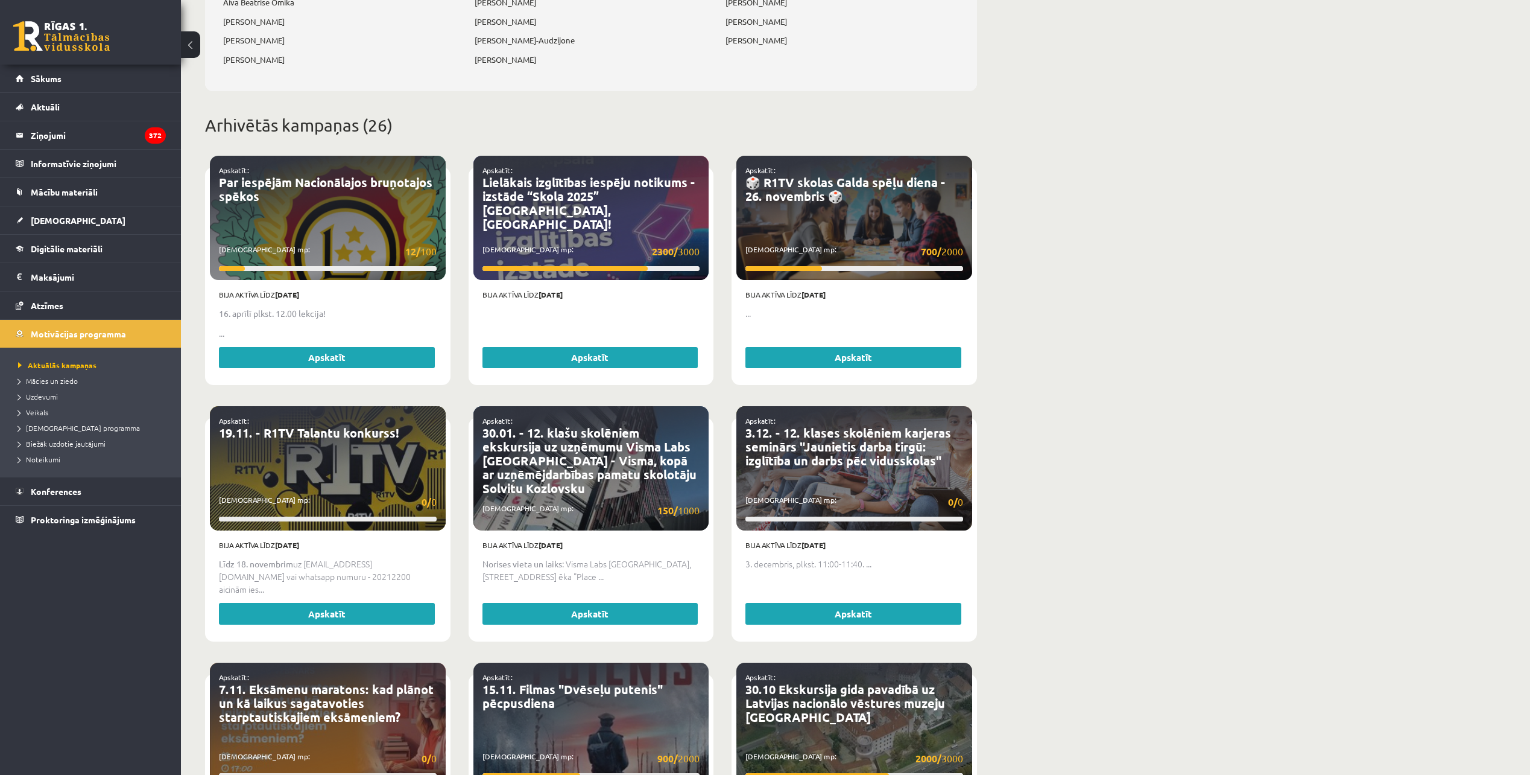
click at [624, 231] on div "Apskatīt: Lielākais izglītības iespēju notikums - izstāde “Skola 2025” Ķīpsalā,…" at bounding box center [592, 218] width 236 height 124
click at [614, 347] on link "Apskatīt" at bounding box center [591, 358] width 216 height 22
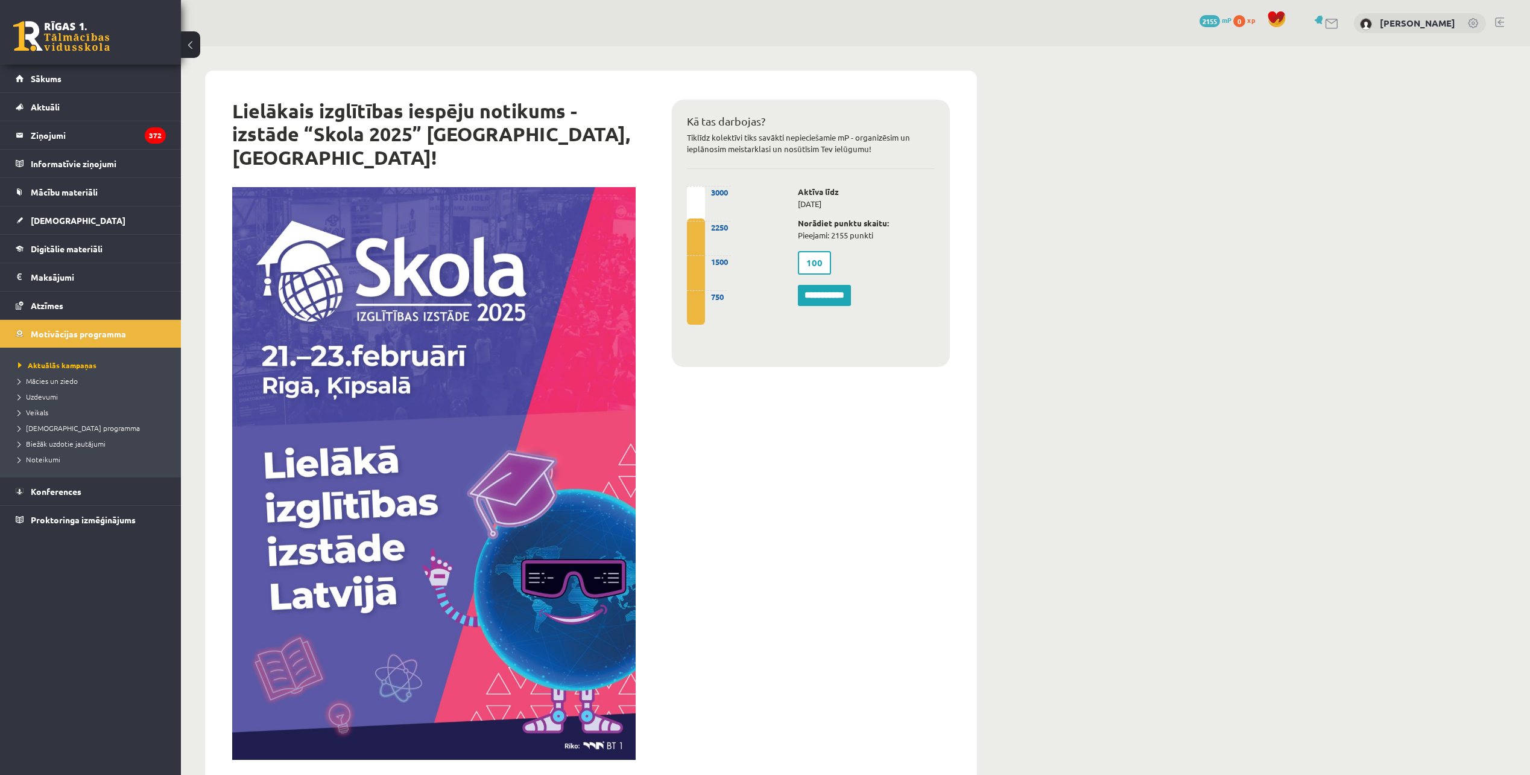
click at [829, 265] on label "100" at bounding box center [814, 263] width 33 height 24
click at [938, 268] on div "**********" at bounding box center [866, 278] width 155 height 61
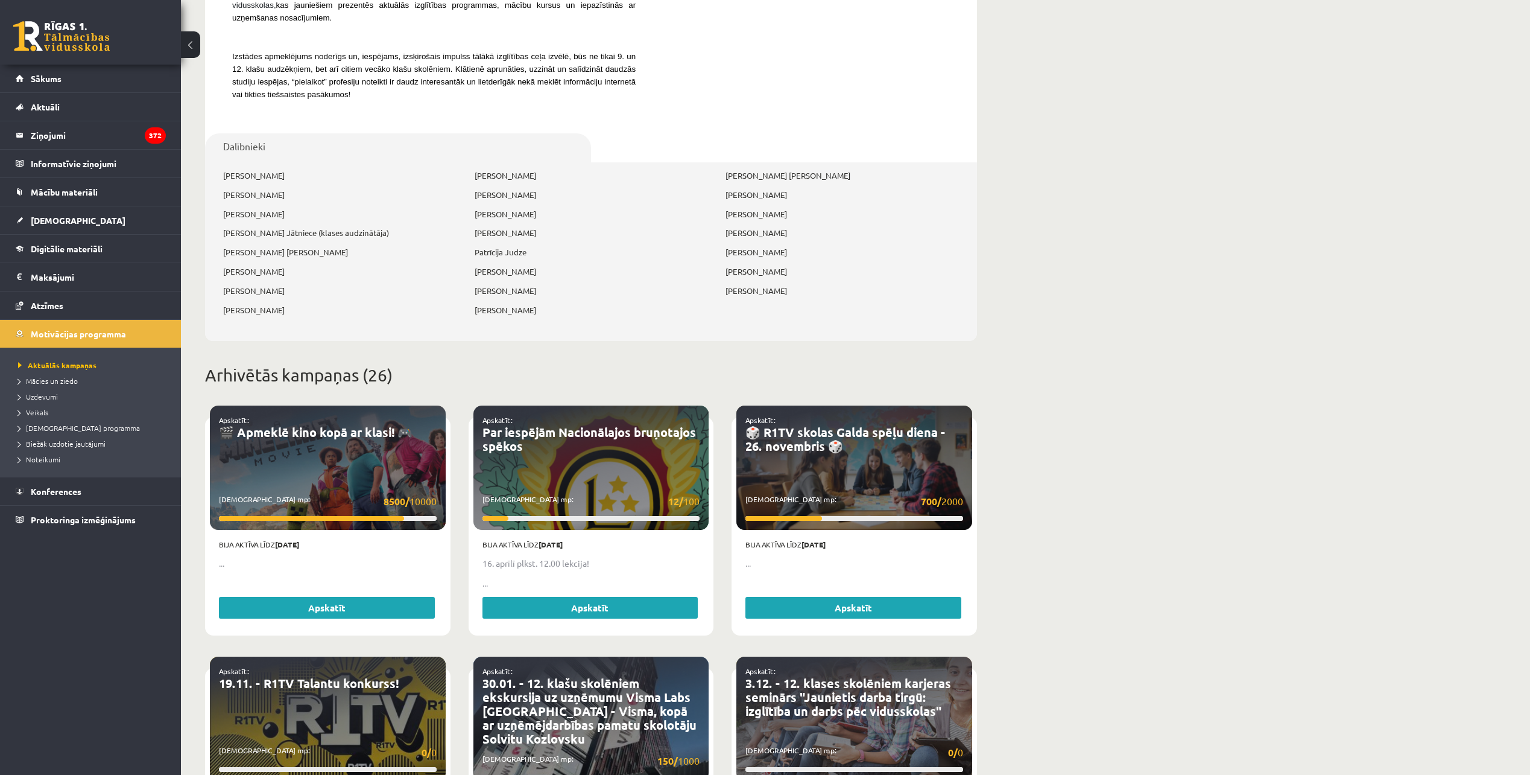
scroll to position [845, 0]
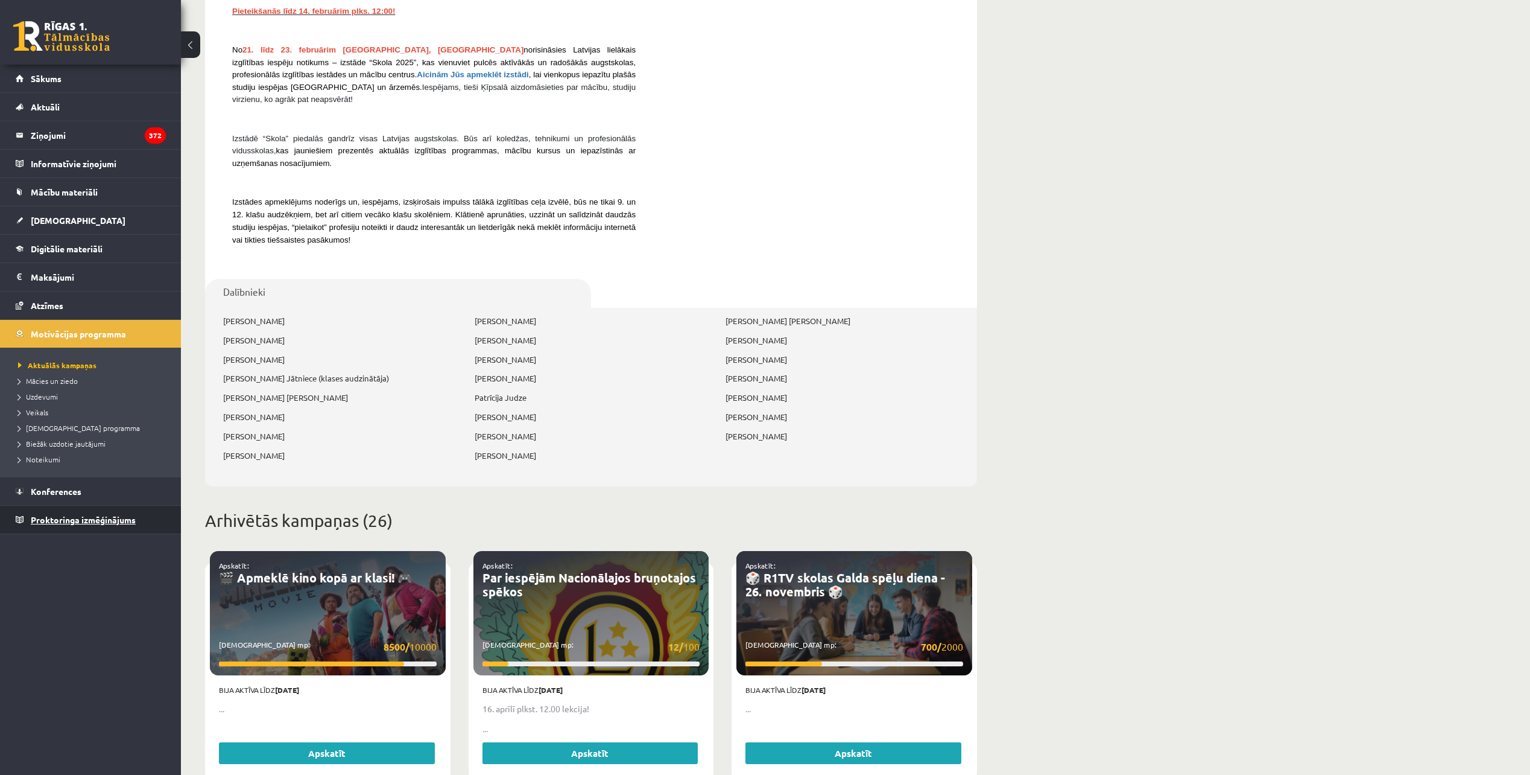
click at [107, 518] on span "Proktoringa izmēģinājums" at bounding box center [83, 519] width 105 height 11
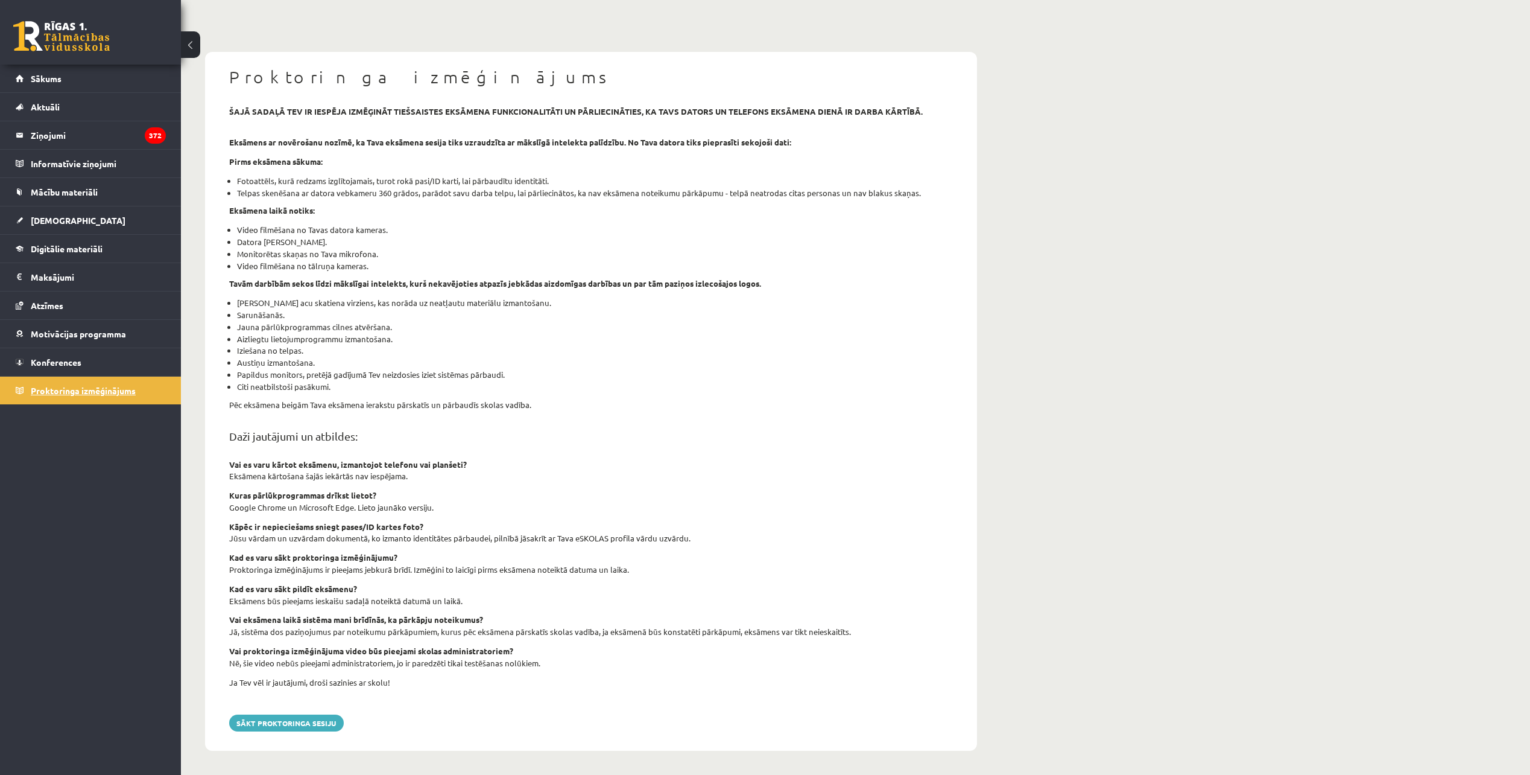
scroll to position [59, 0]
click at [96, 365] on link "Konferences" at bounding box center [91, 362] width 150 height 28
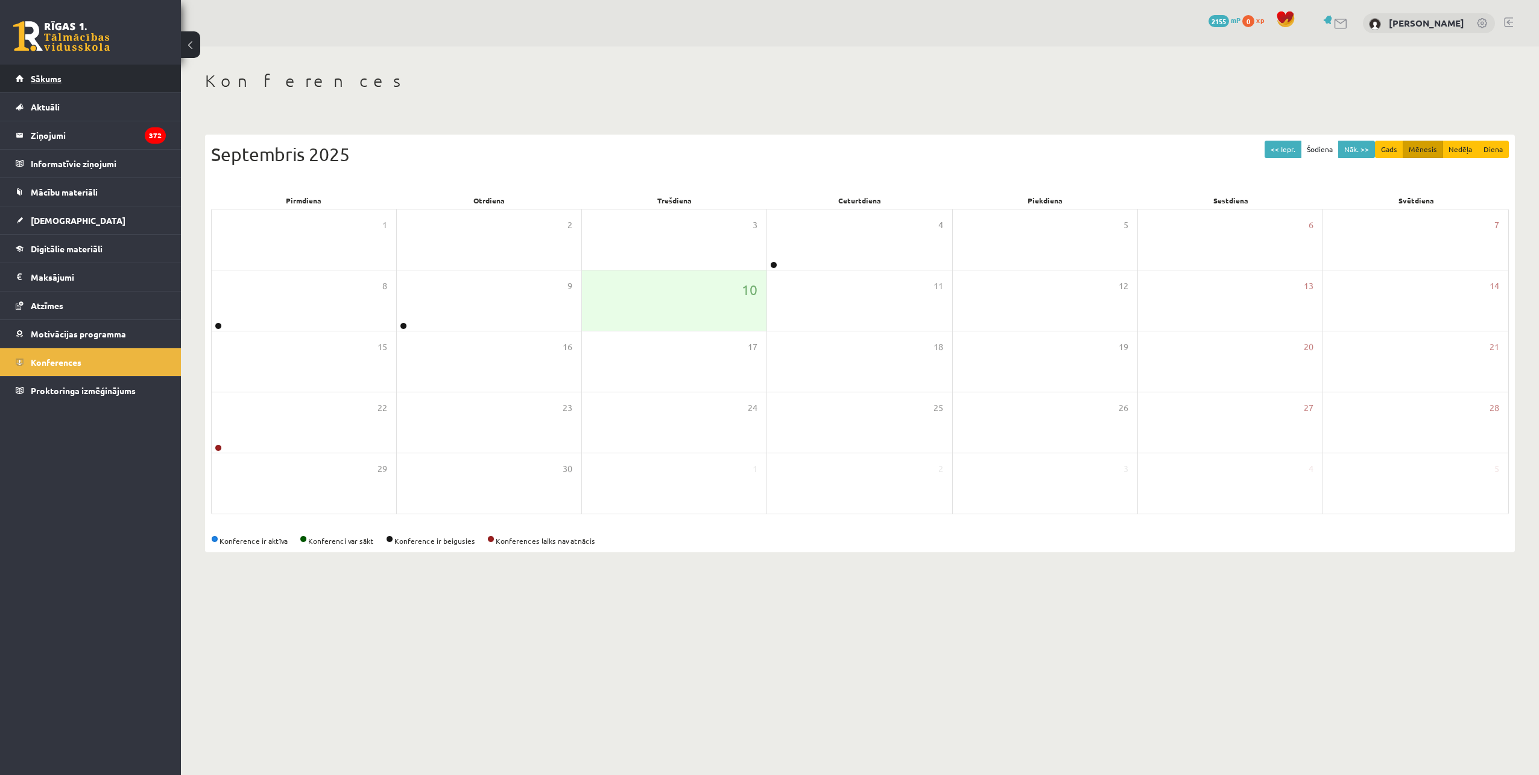
click at [86, 87] on link "Sākums" at bounding box center [91, 79] width 150 height 28
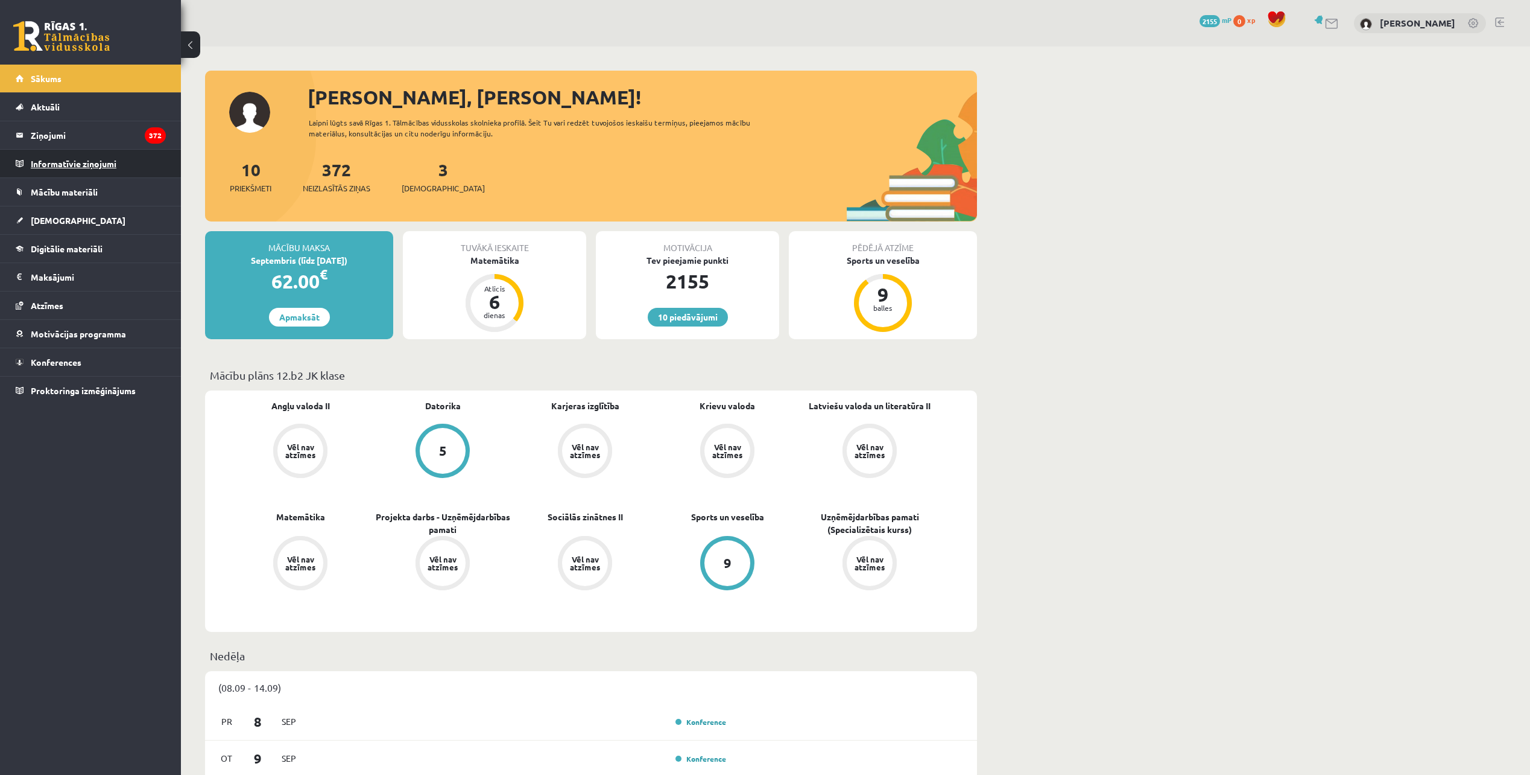
click at [66, 157] on legend "Informatīvie ziņojumi 0" at bounding box center [98, 164] width 135 height 28
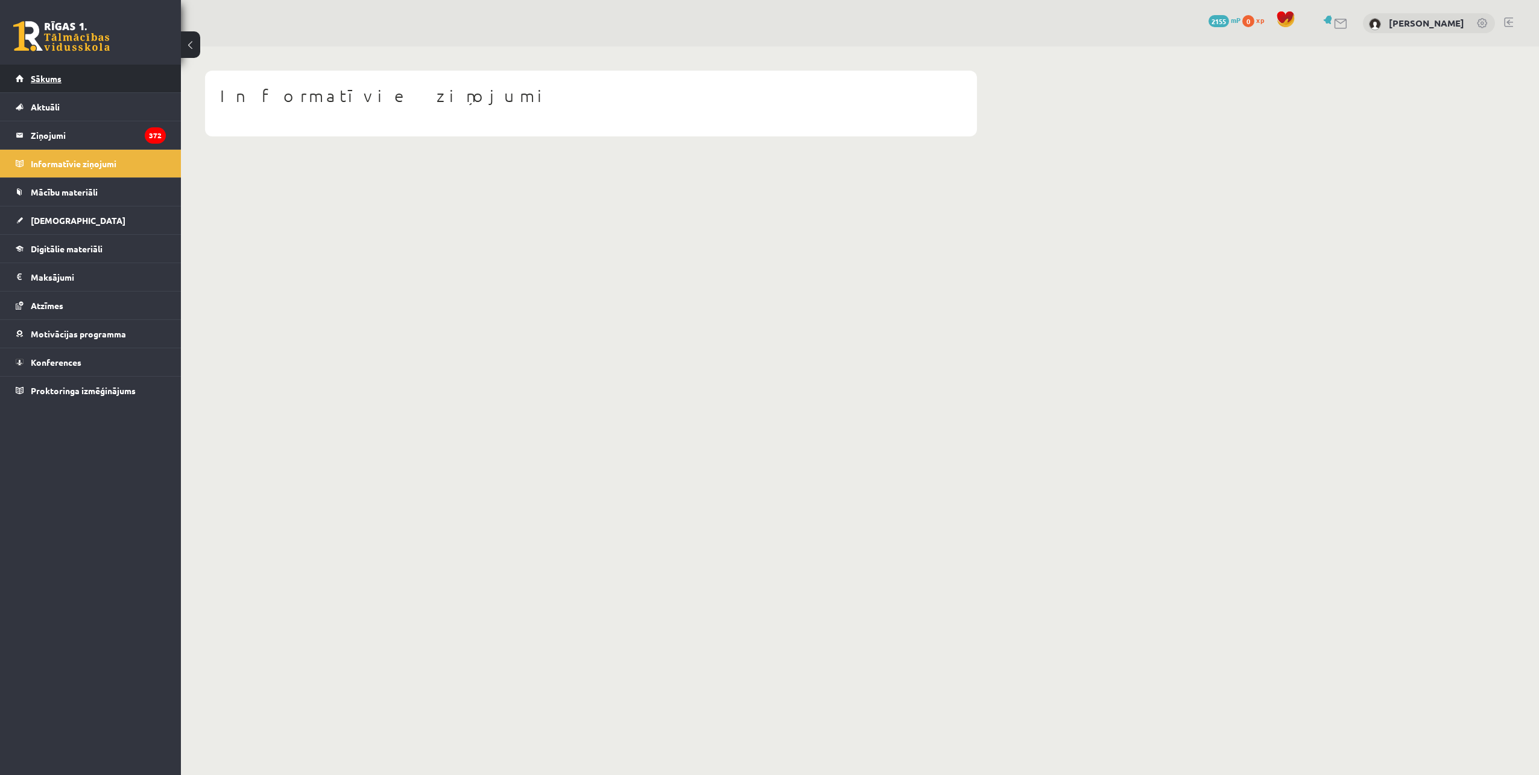
click at [67, 75] on link "Sākums" at bounding box center [91, 79] width 150 height 28
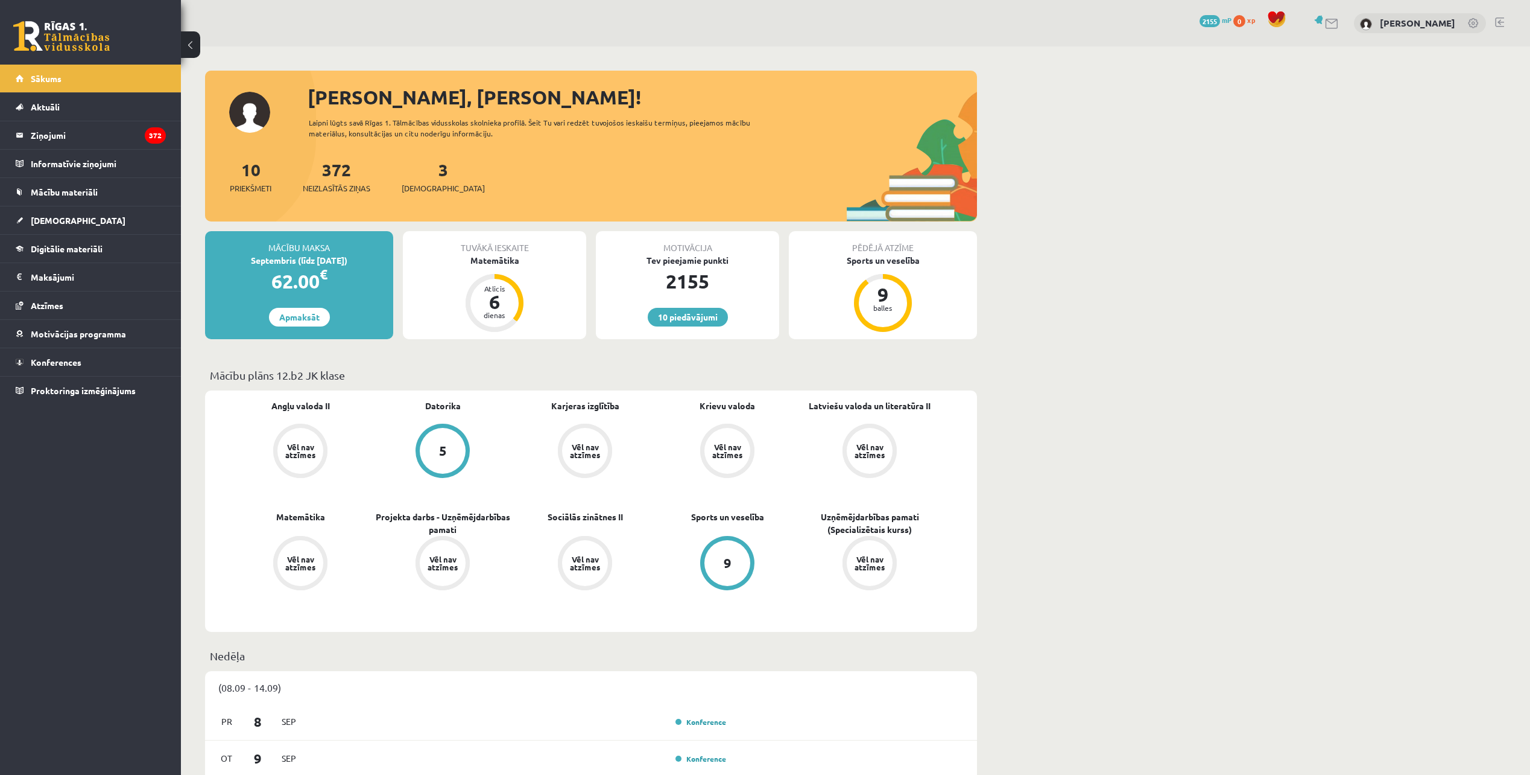
click at [522, 249] on div "Tuvākā ieskaite" at bounding box center [494, 242] width 183 height 23
click at [673, 268] on div "2155" at bounding box center [687, 281] width 183 height 29
click at [440, 186] on span "[DEMOGRAPHIC_DATA]" at bounding box center [443, 188] width 83 height 12
click at [582, 434] on div "Vēl nav atzīmes" at bounding box center [585, 451] width 46 height 46
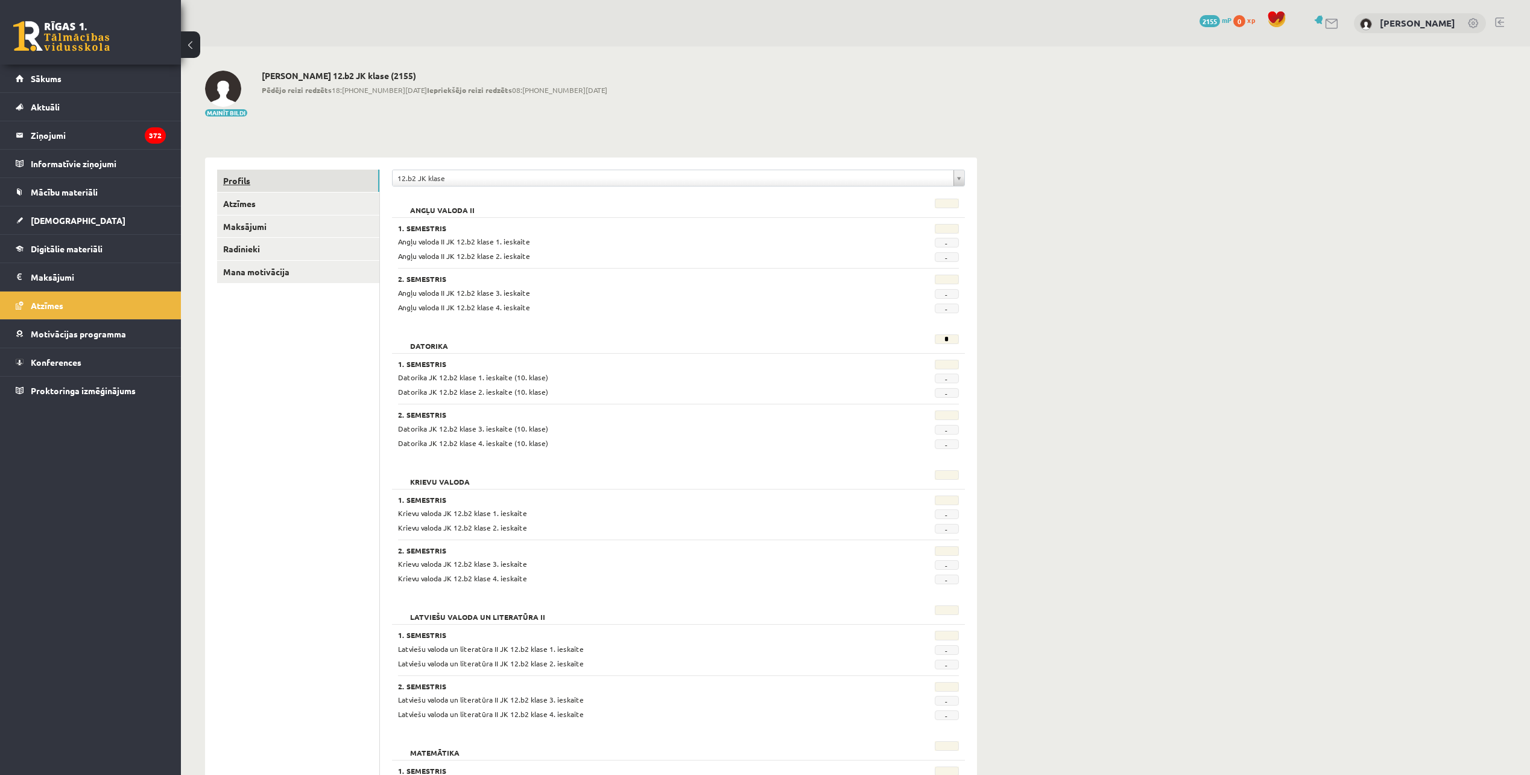
click at [286, 188] on link "Profils" at bounding box center [298, 181] width 162 height 22
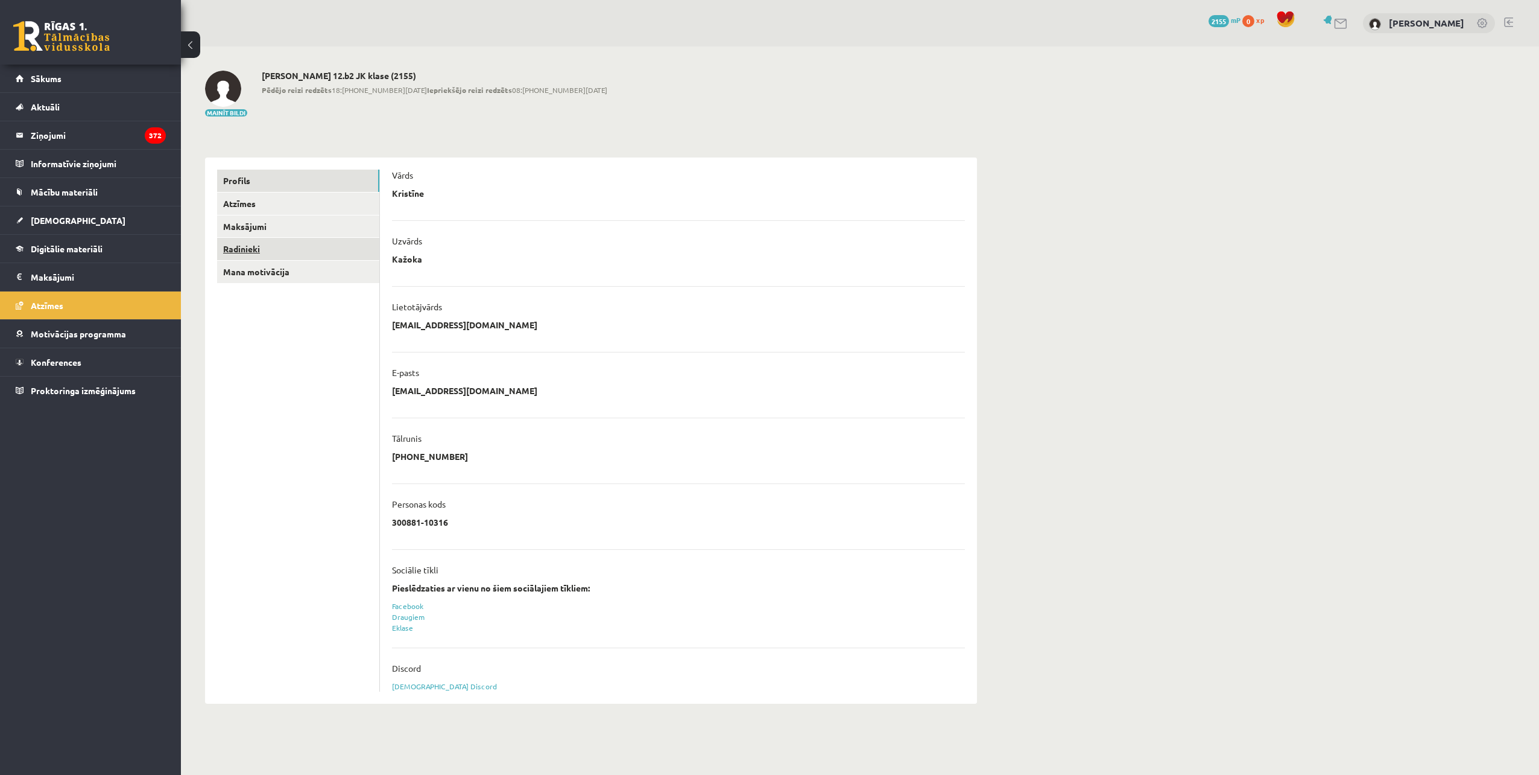
click at [266, 246] on link "Radinieki" at bounding box center [298, 249] width 162 height 22
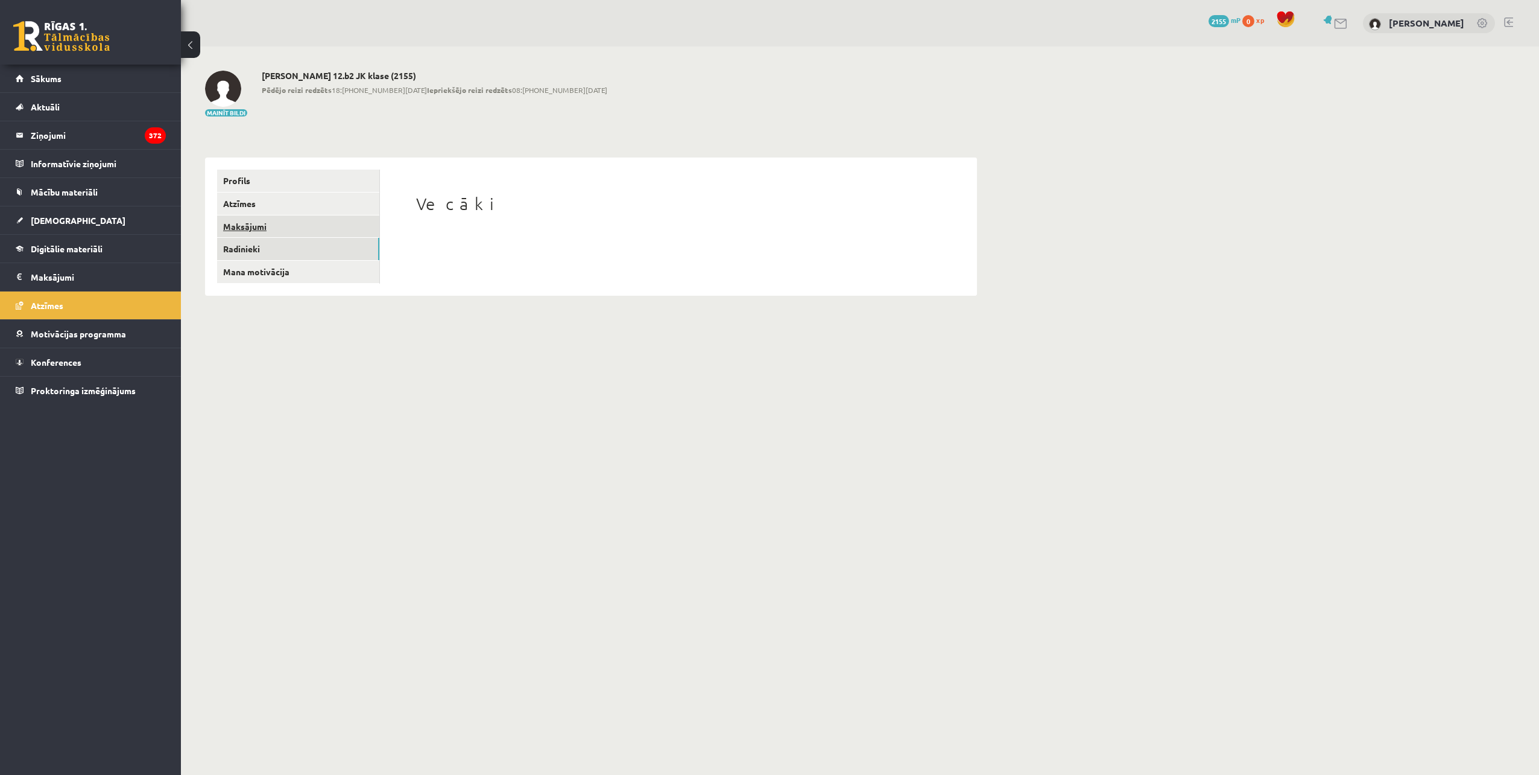
click at [259, 223] on link "Maksājumi" at bounding box center [298, 226] width 162 height 22
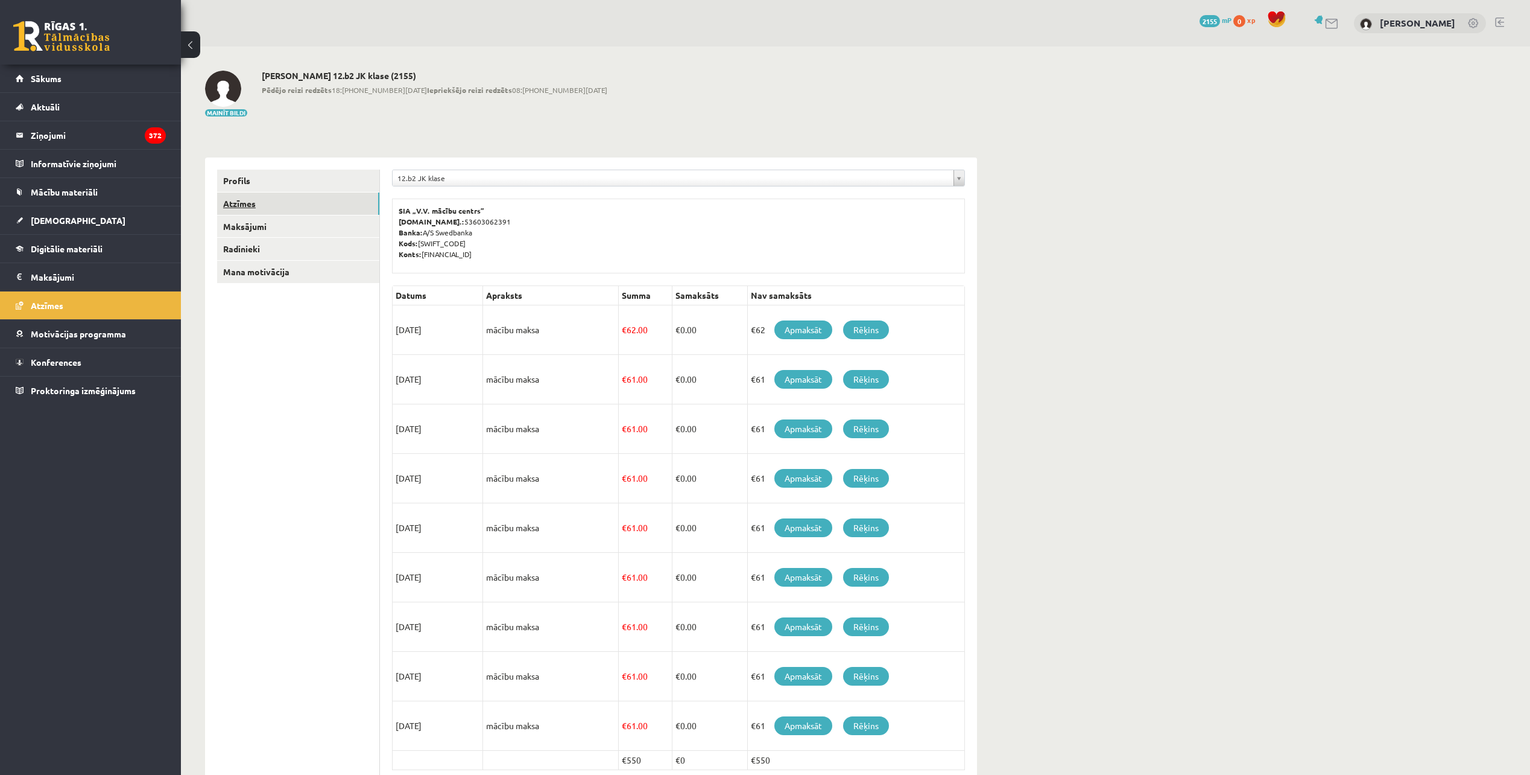
click at [259, 207] on link "Atzīmes" at bounding box center [298, 203] width 162 height 22
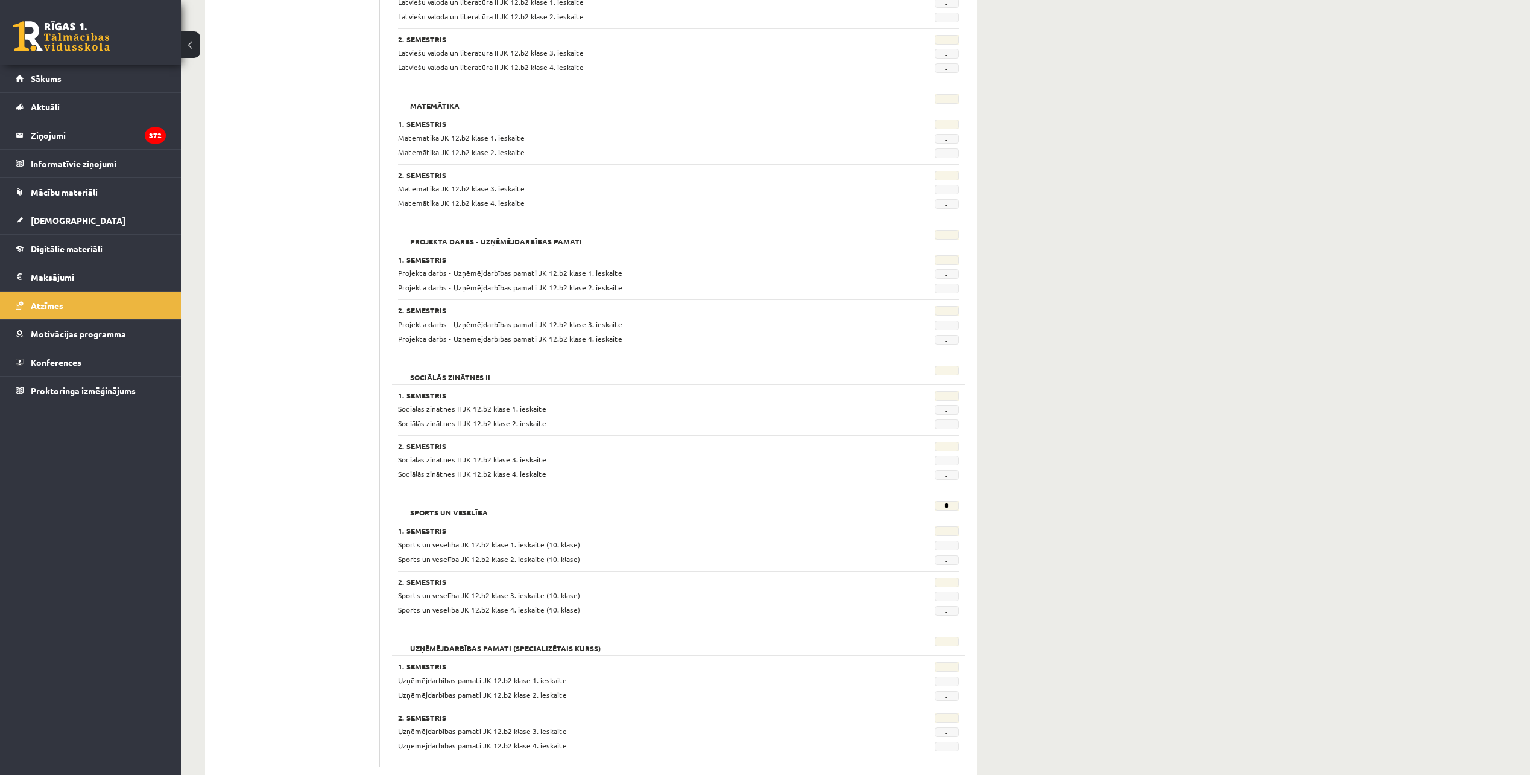
scroll to position [674, 0]
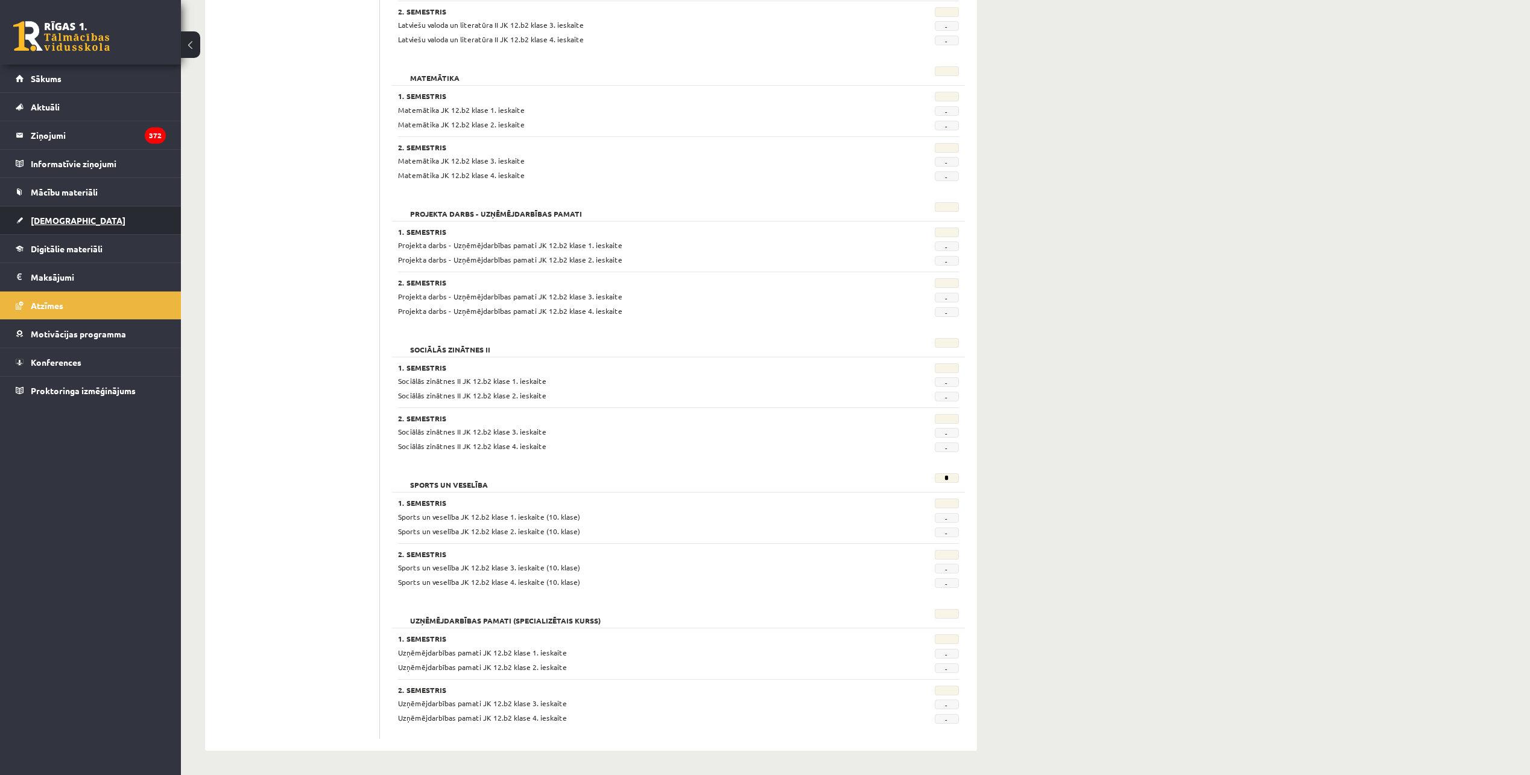
click at [114, 231] on link "[DEMOGRAPHIC_DATA]" at bounding box center [91, 220] width 150 height 28
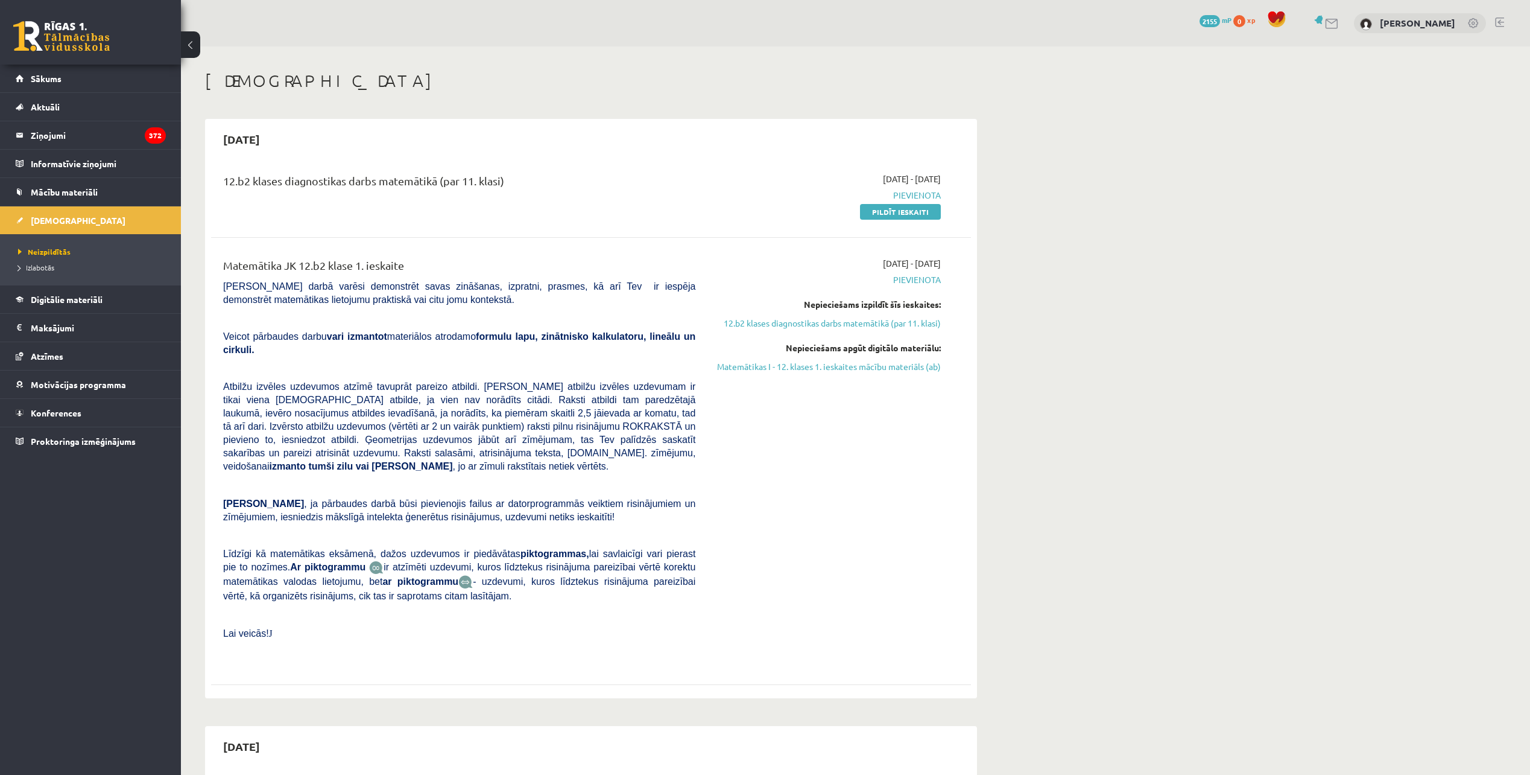
drag, startPoint x: 709, startPoint y: 137, endPoint x: 709, endPoint y: 128, distance: 8.4
drag, startPoint x: 709, startPoint y: 128, endPoint x: 1025, endPoint y: 237, distance: 334.2
click at [505, 10] on div "0 Dāvanas 2155 mP 0 xp Kristīne Kažoka" at bounding box center [855, 23] width 1349 height 46
click at [53, 142] on legend "Ziņojumi 372" at bounding box center [98, 135] width 135 height 28
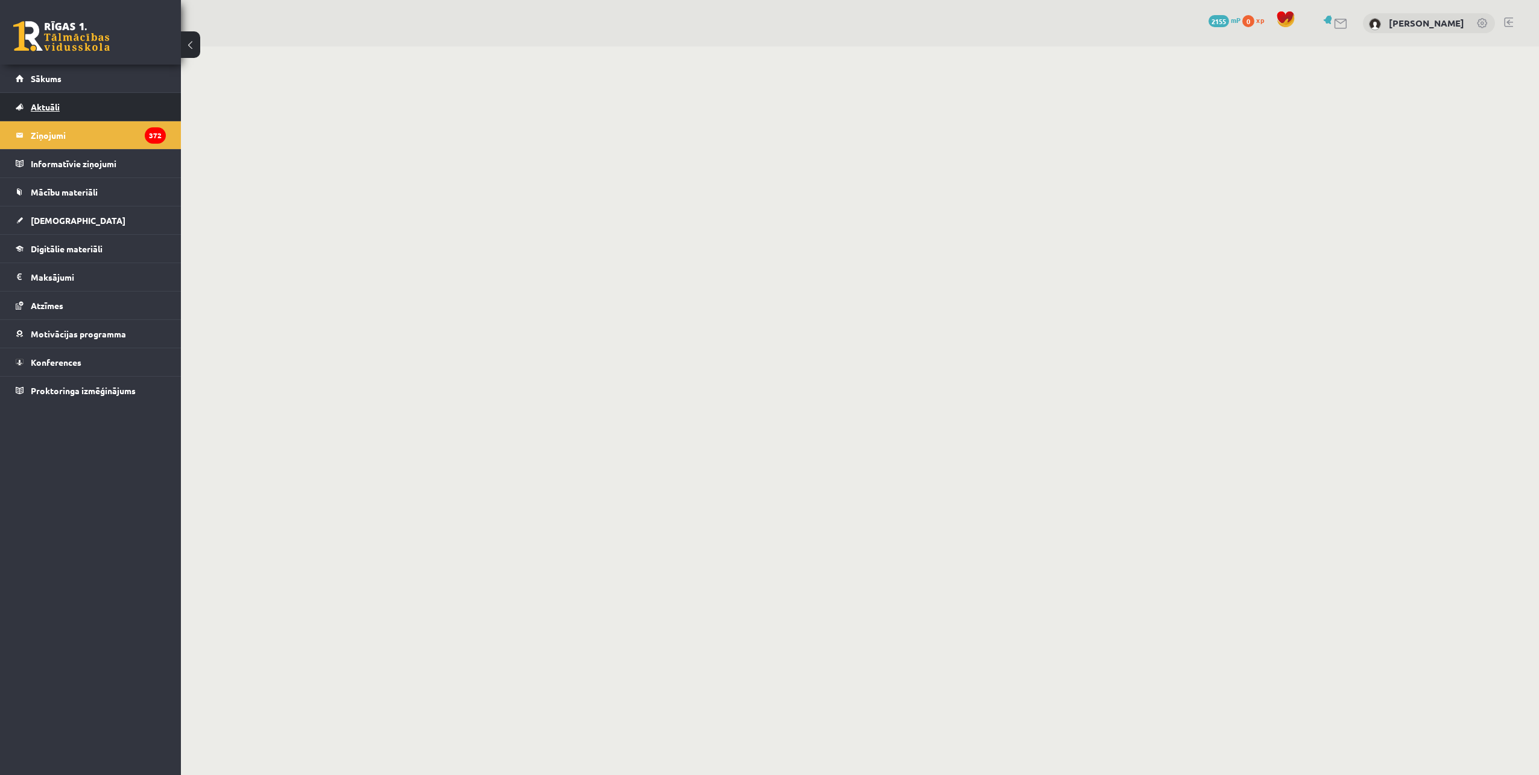
click at [62, 110] on link "Aktuāli" at bounding box center [91, 107] width 150 height 28
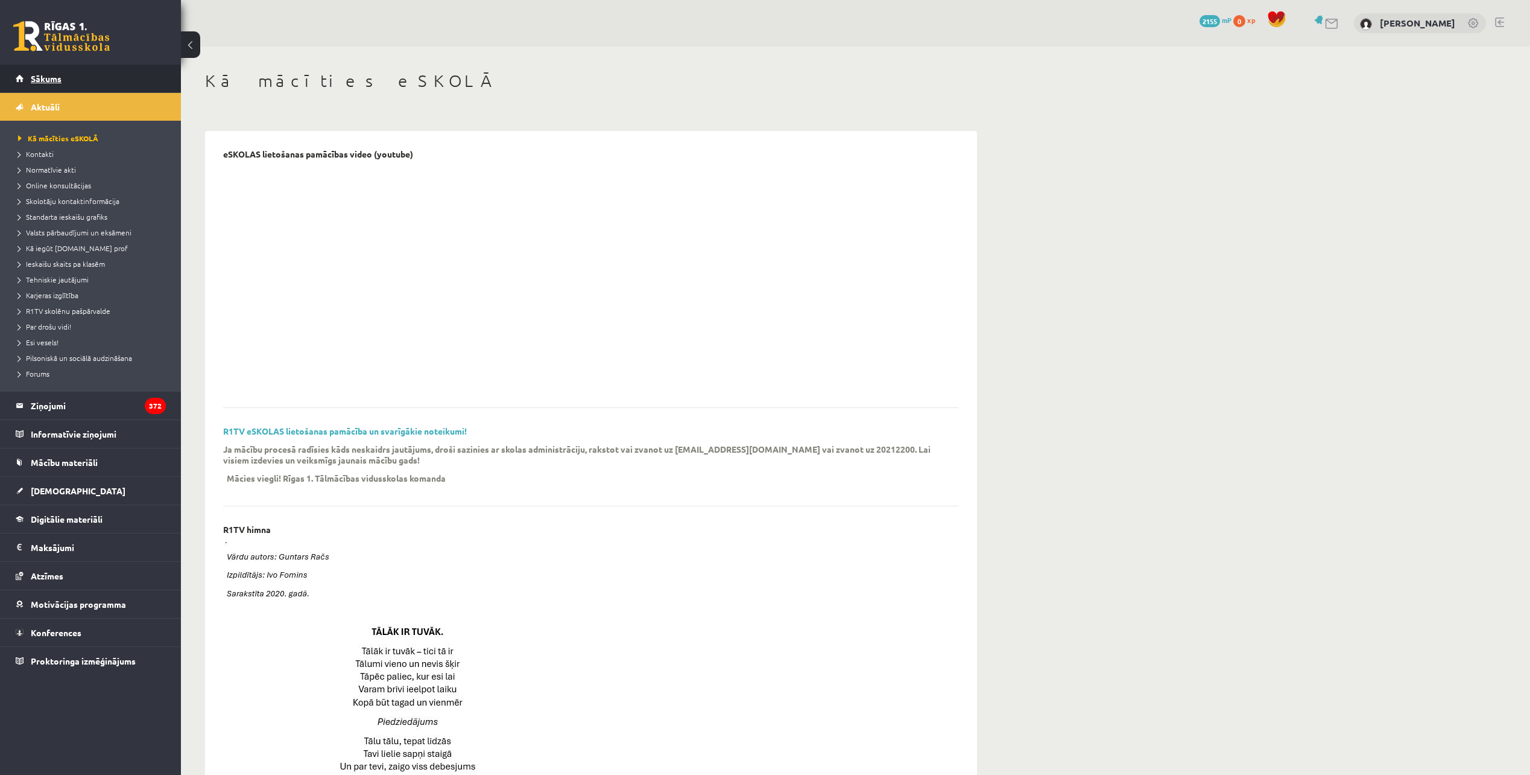
click at [40, 86] on link "Sākums" at bounding box center [91, 79] width 150 height 28
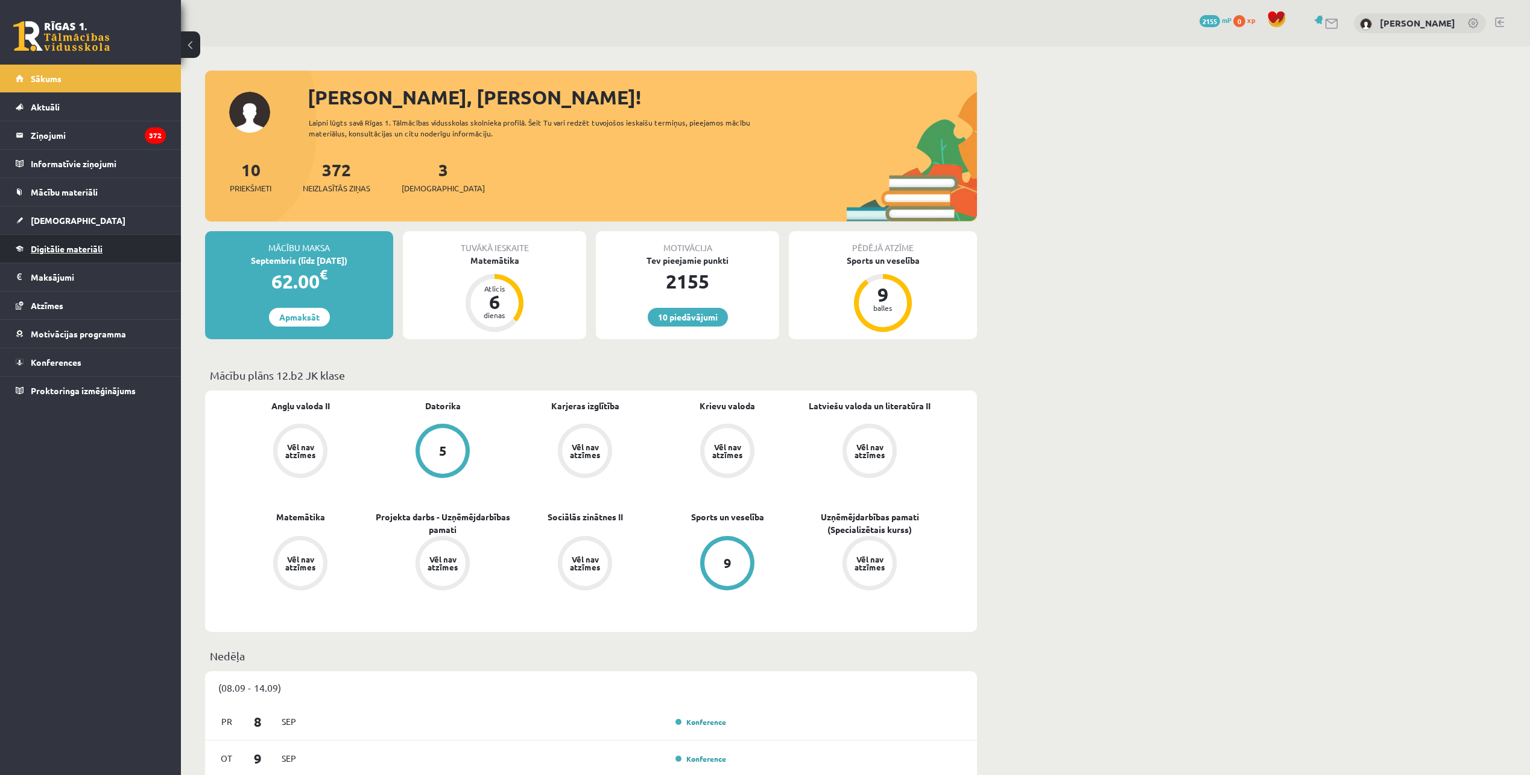
click at [86, 243] on link "Digitālie materiāli" at bounding box center [91, 249] width 150 height 28
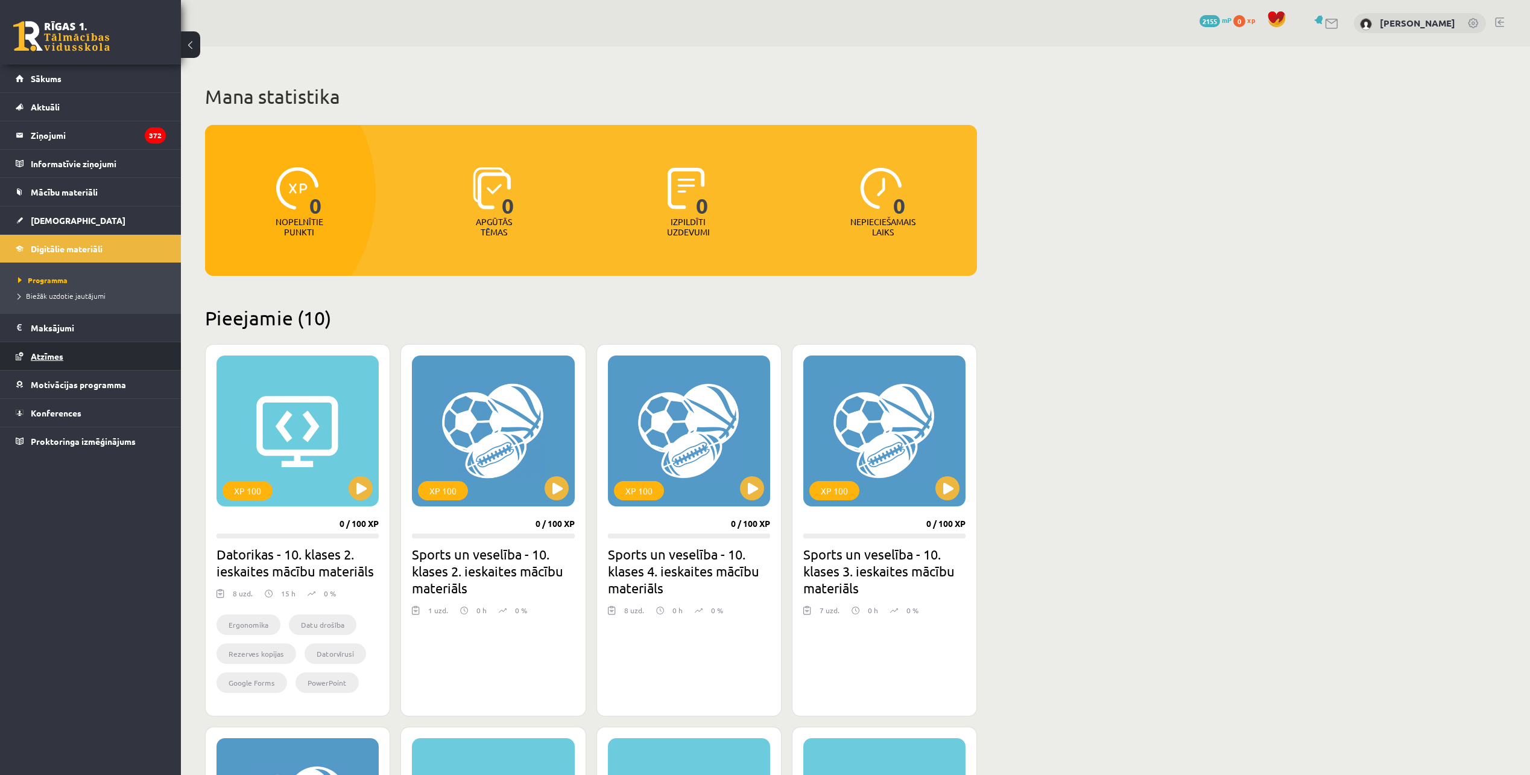
click at [95, 361] on link "Atzīmes" at bounding box center [91, 356] width 150 height 28
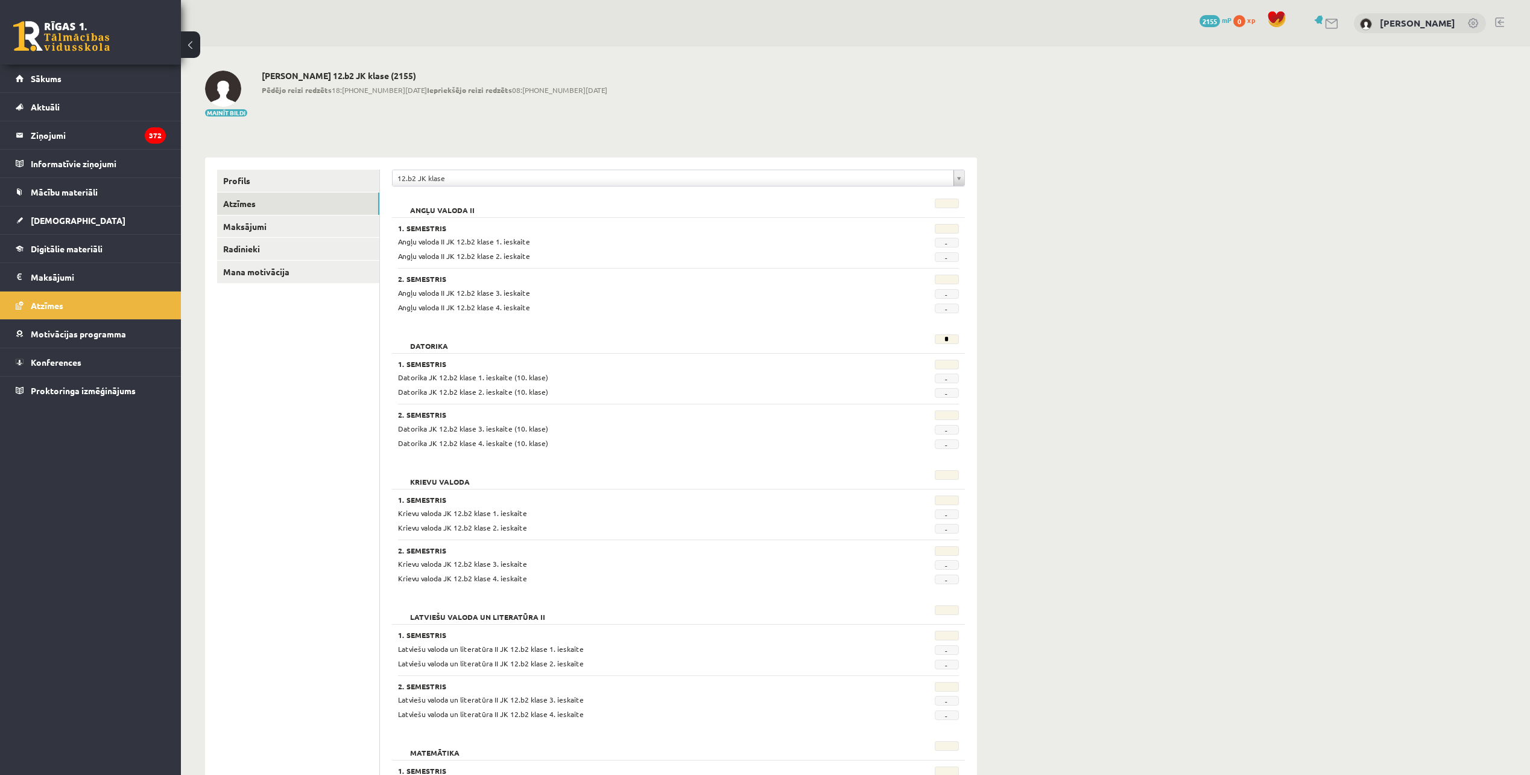
click at [83, 291] on li "Atzīmes" at bounding box center [90, 305] width 181 height 28
click at [81, 273] on legend "Maksājumi 0" at bounding box center [98, 277] width 135 height 28
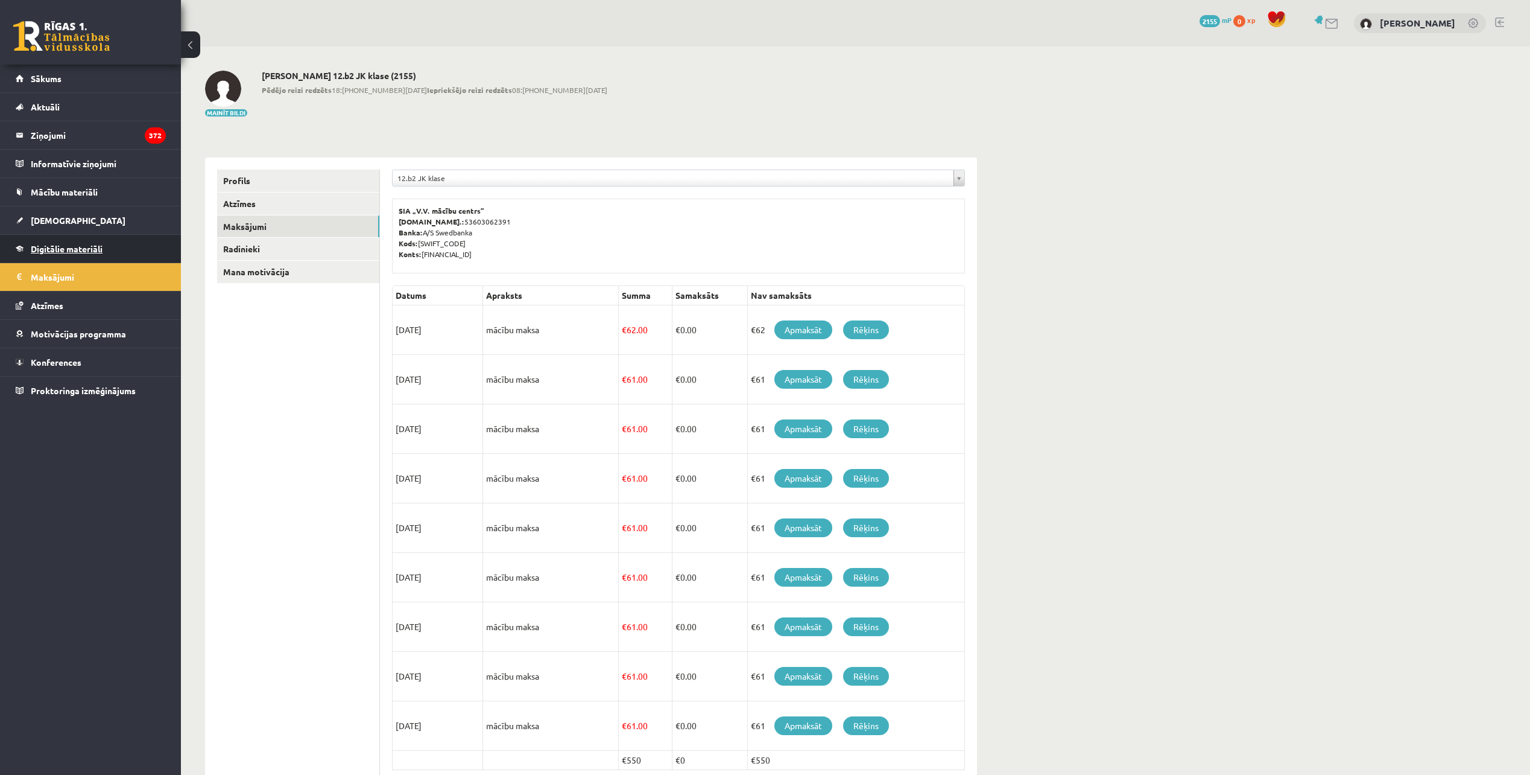
click at [77, 238] on link "Digitālie materiāli" at bounding box center [91, 249] width 150 height 28
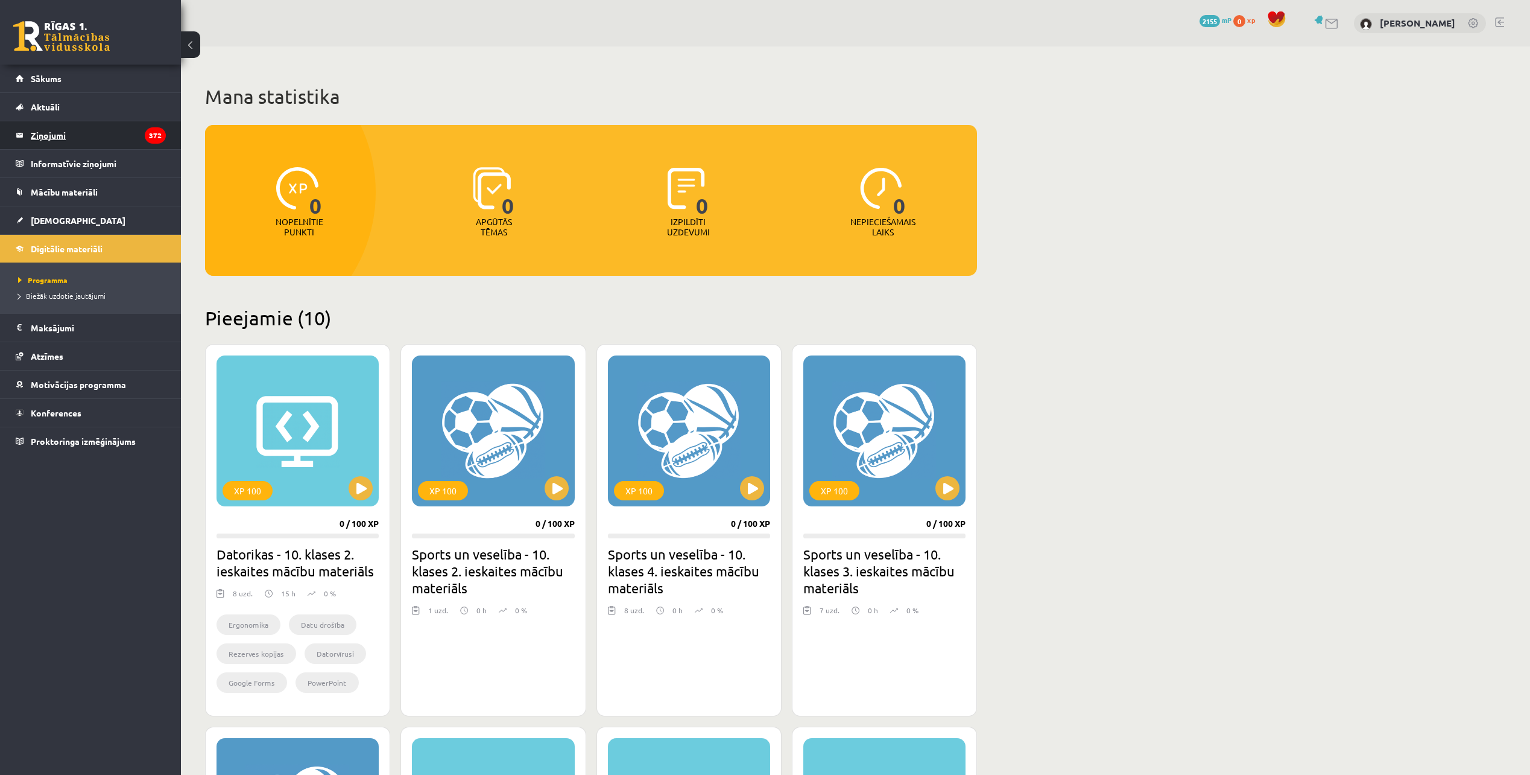
click at [86, 128] on legend "Ziņojumi 372" at bounding box center [98, 135] width 135 height 28
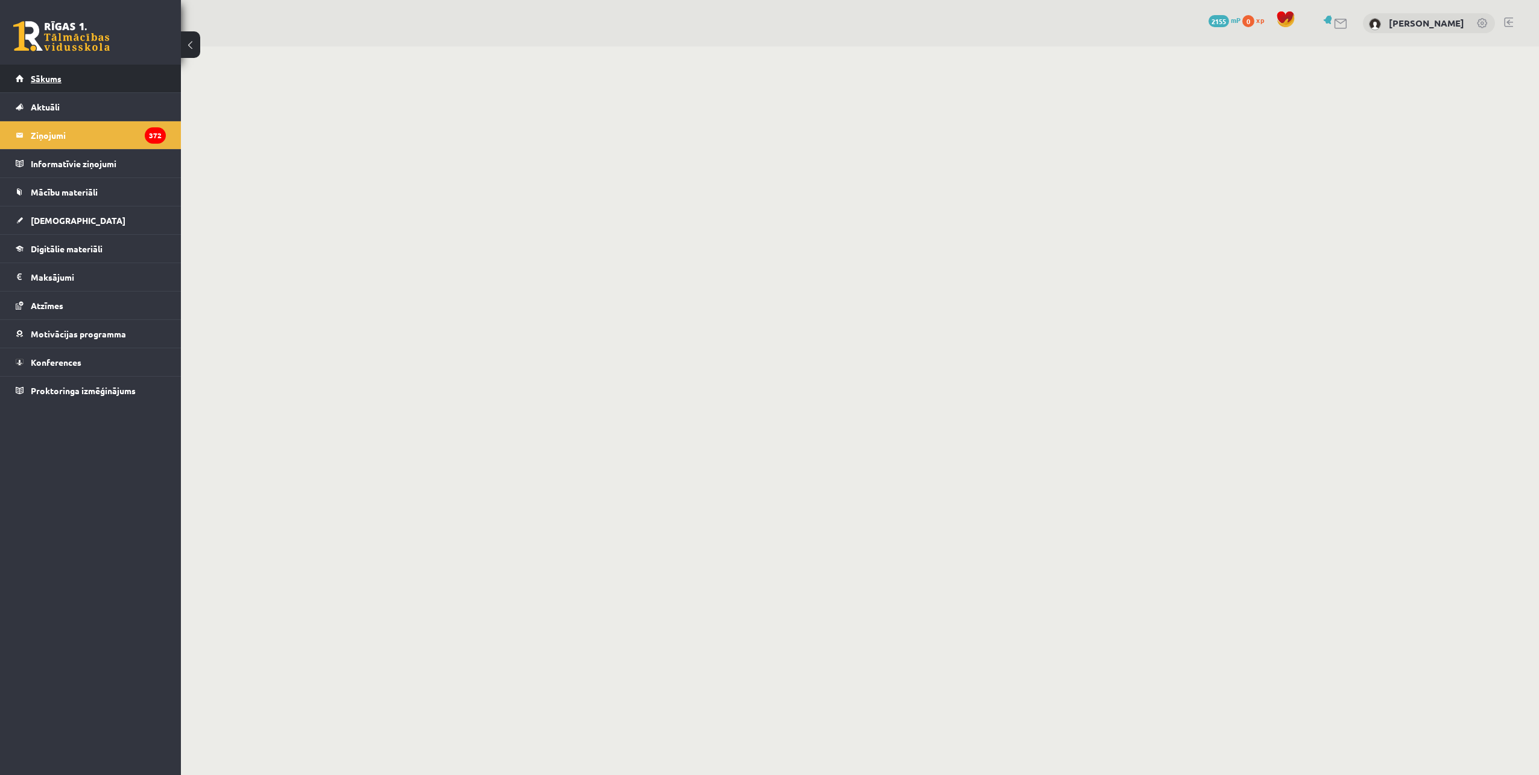
click at [95, 88] on link "Sākums" at bounding box center [91, 79] width 150 height 28
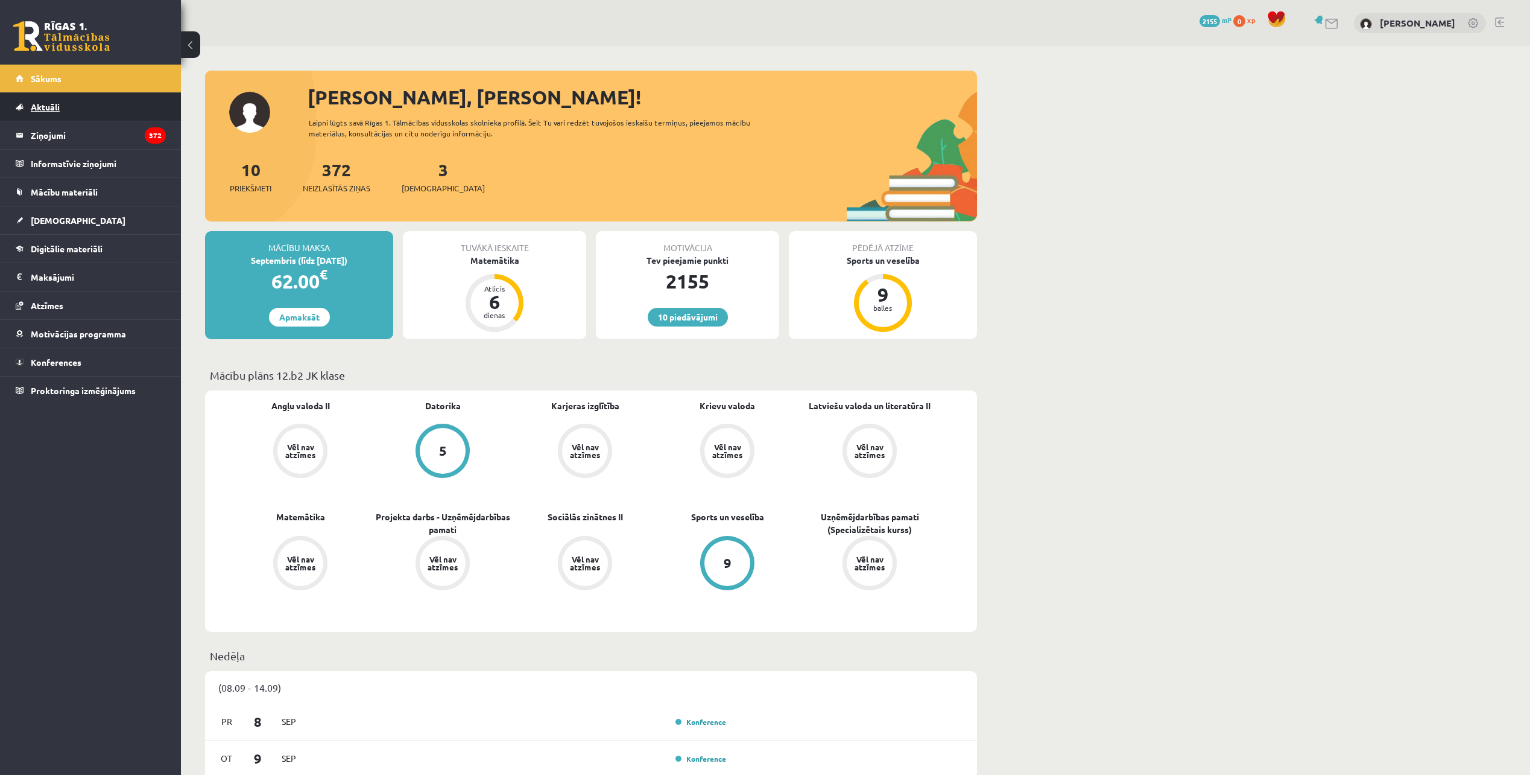
click at [81, 106] on link "Aktuāli" at bounding box center [91, 107] width 150 height 28
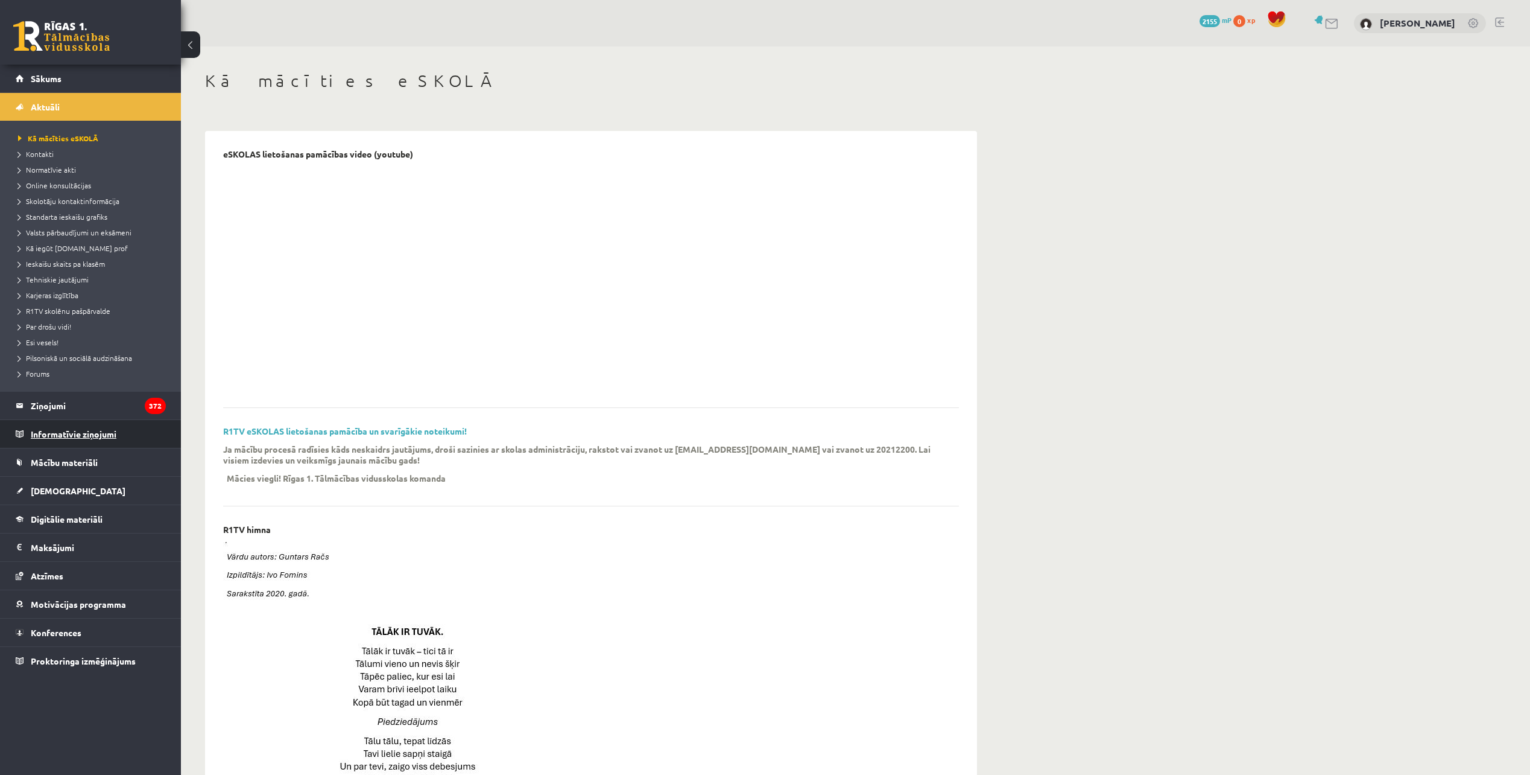
click at [37, 440] on legend "Informatīvie ziņojumi 0" at bounding box center [98, 434] width 135 height 28
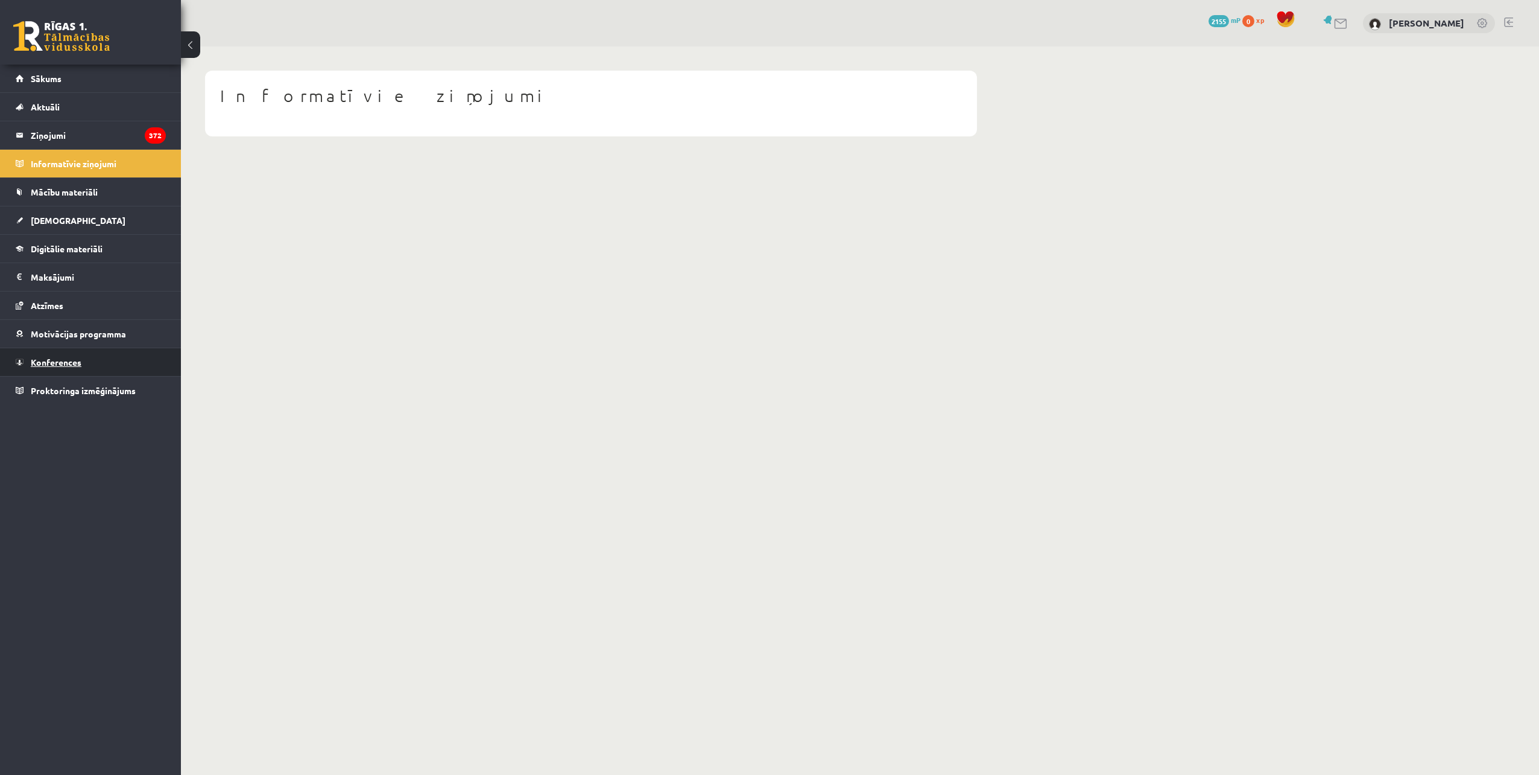
click at [62, 361] on span "Konferences" at bounding box center [56, 362] width 51 height 11
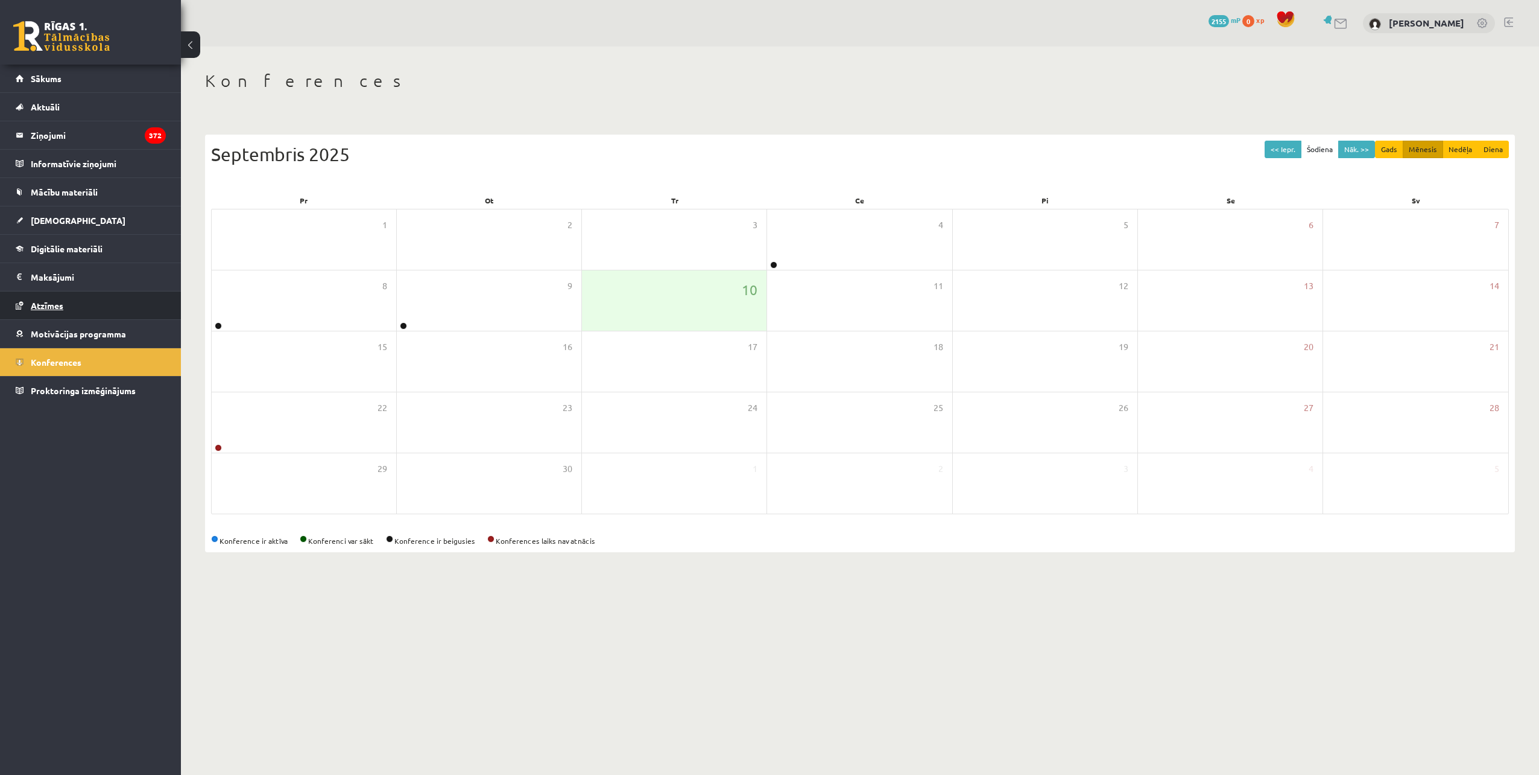
click at [70, 317] on link "Atzīmes" at bounding box center [91, 305] width 150 height 28
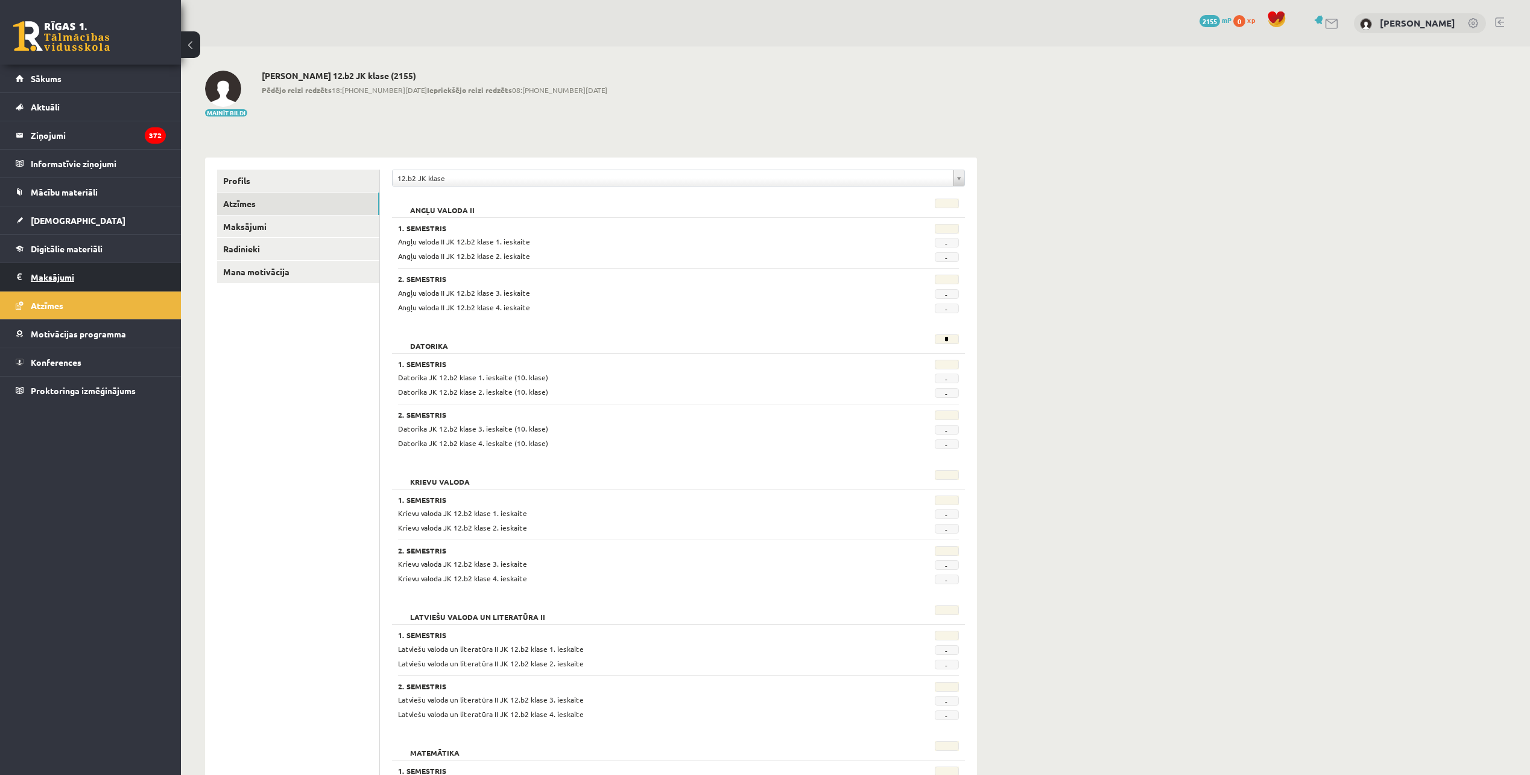
click at [50, 264] on legend "Maksājumi 0" at bounding box center [98, 277] width 135 height 28
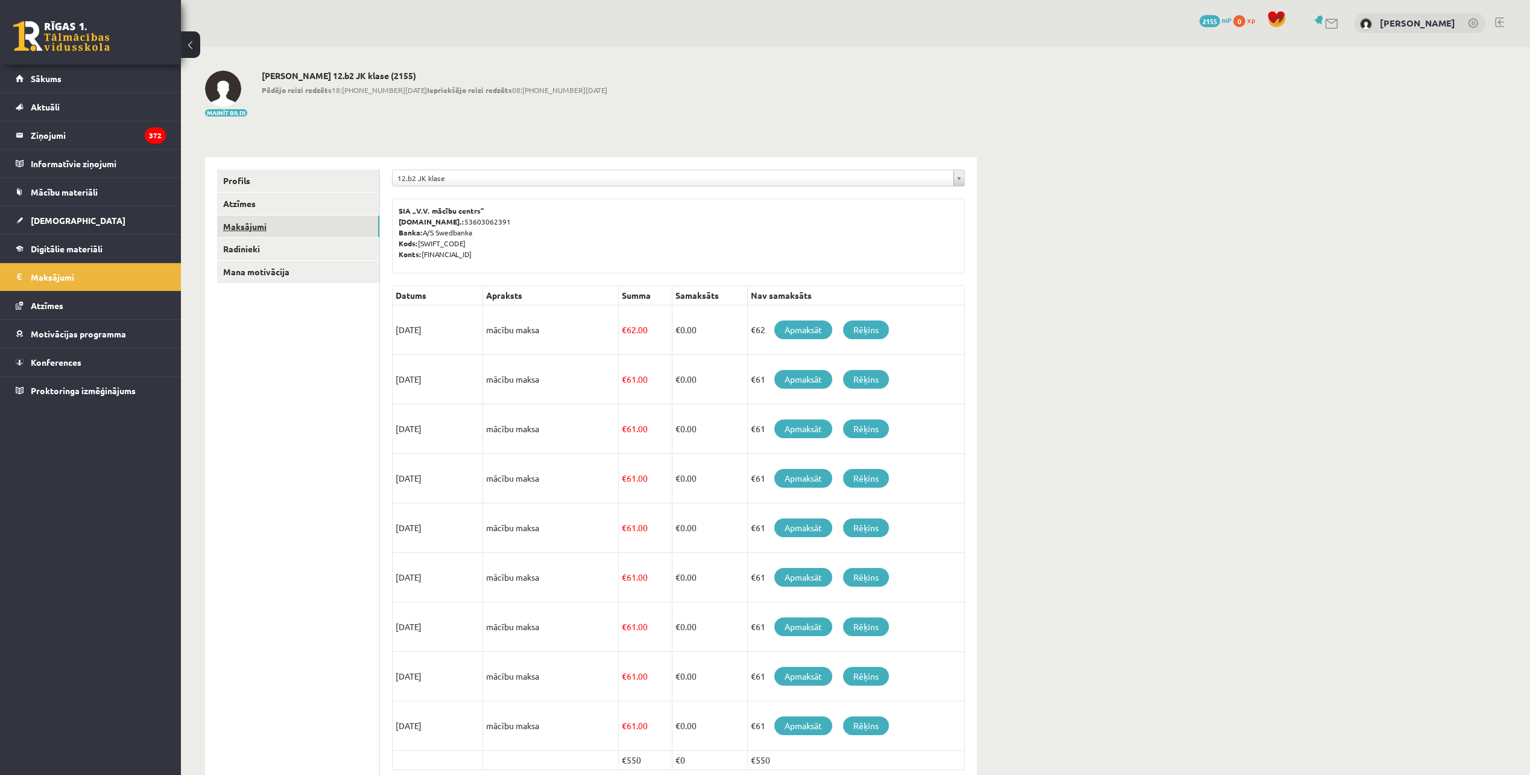
click at [223, 236] on link "Maksājumi" at bounding box center [298, 226] width 162 height 22
click at [237, 246] on link "Radinieki" at bounding box center [298, 249] width 162 height 22
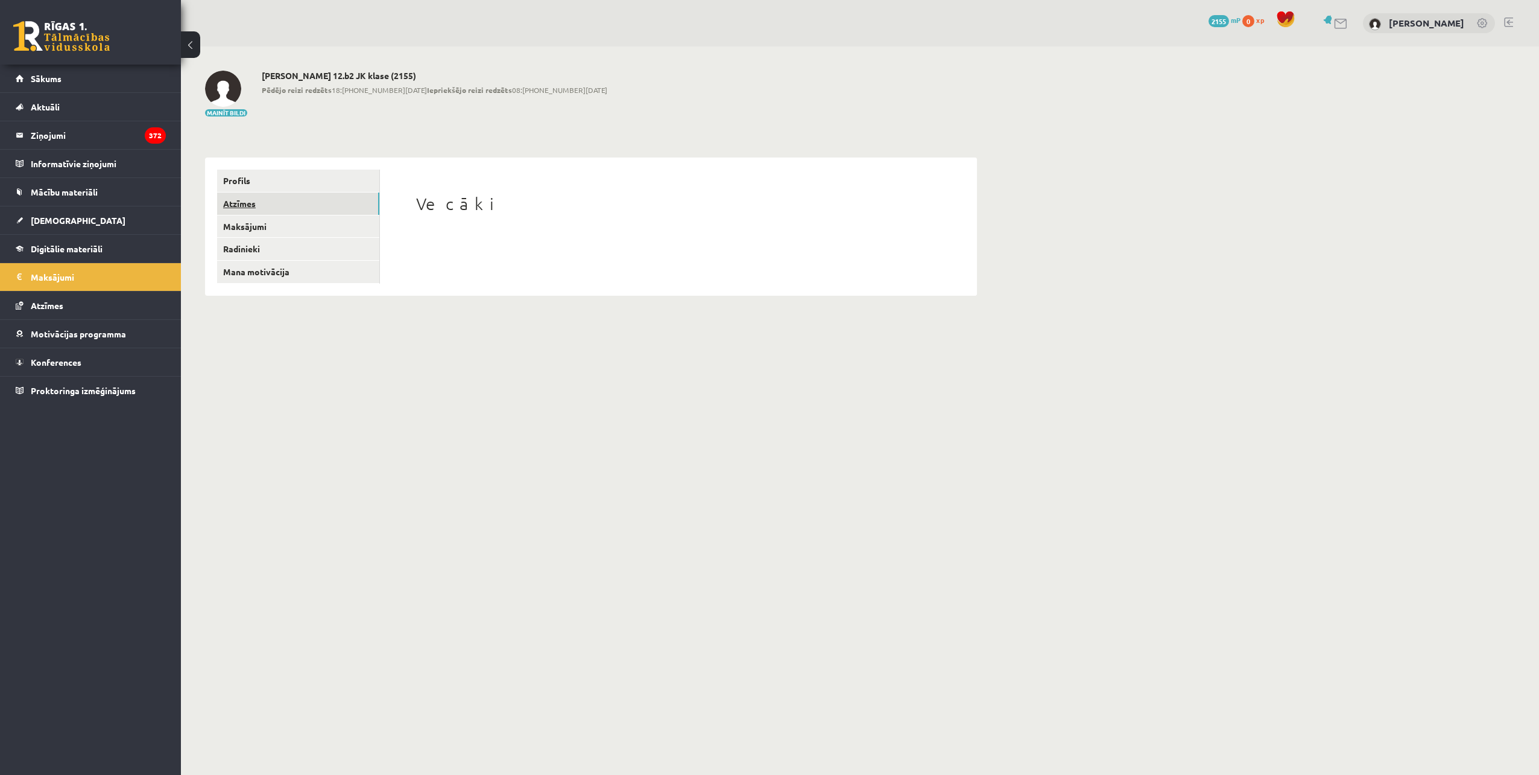
click at [253, 201] on link "Atzīmes" at bounding box center [298, 203] width 162 height 22
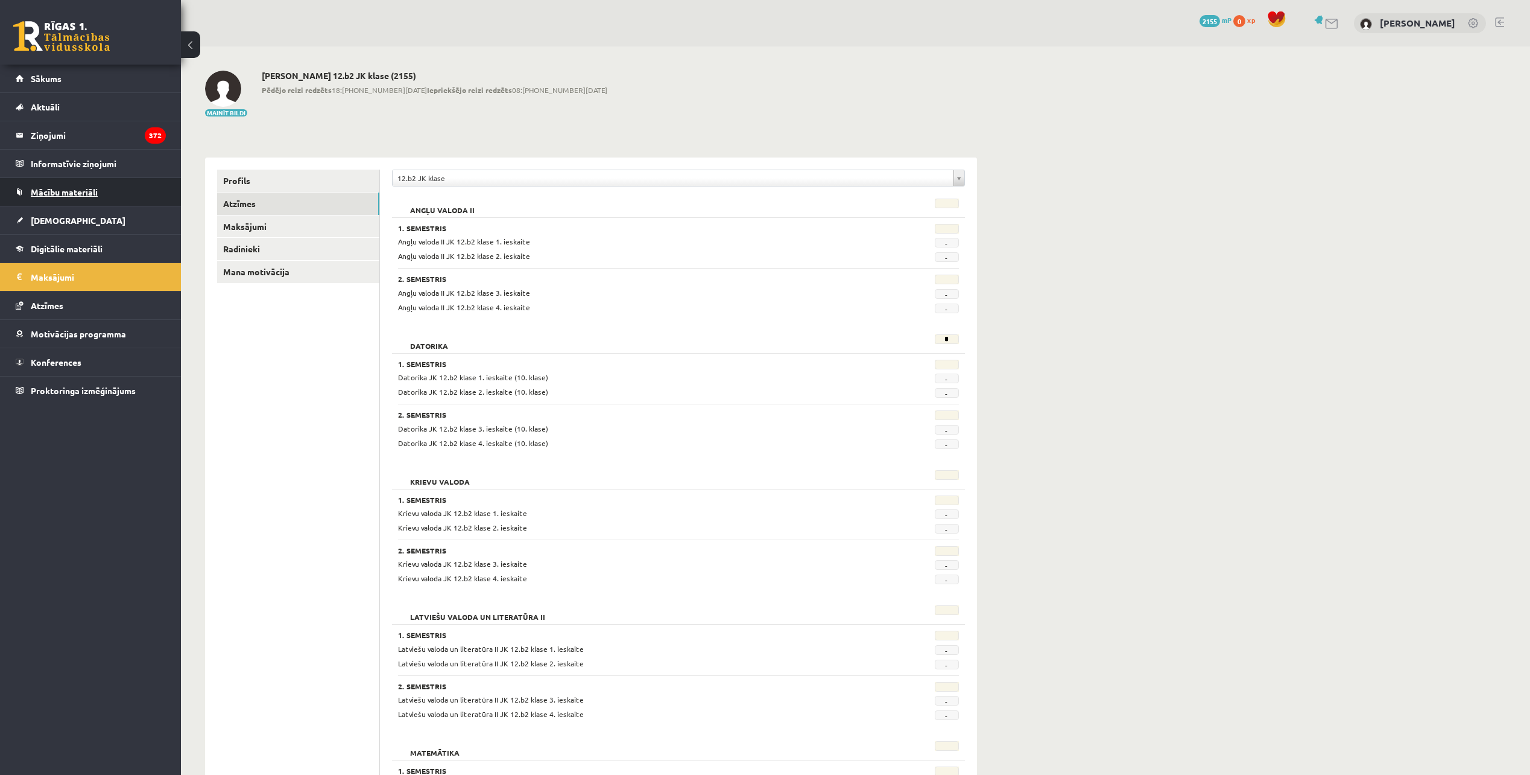
click at [38, 185] on link "Mācību materiāli" at bounding box center [91, 192] width 150 height 28
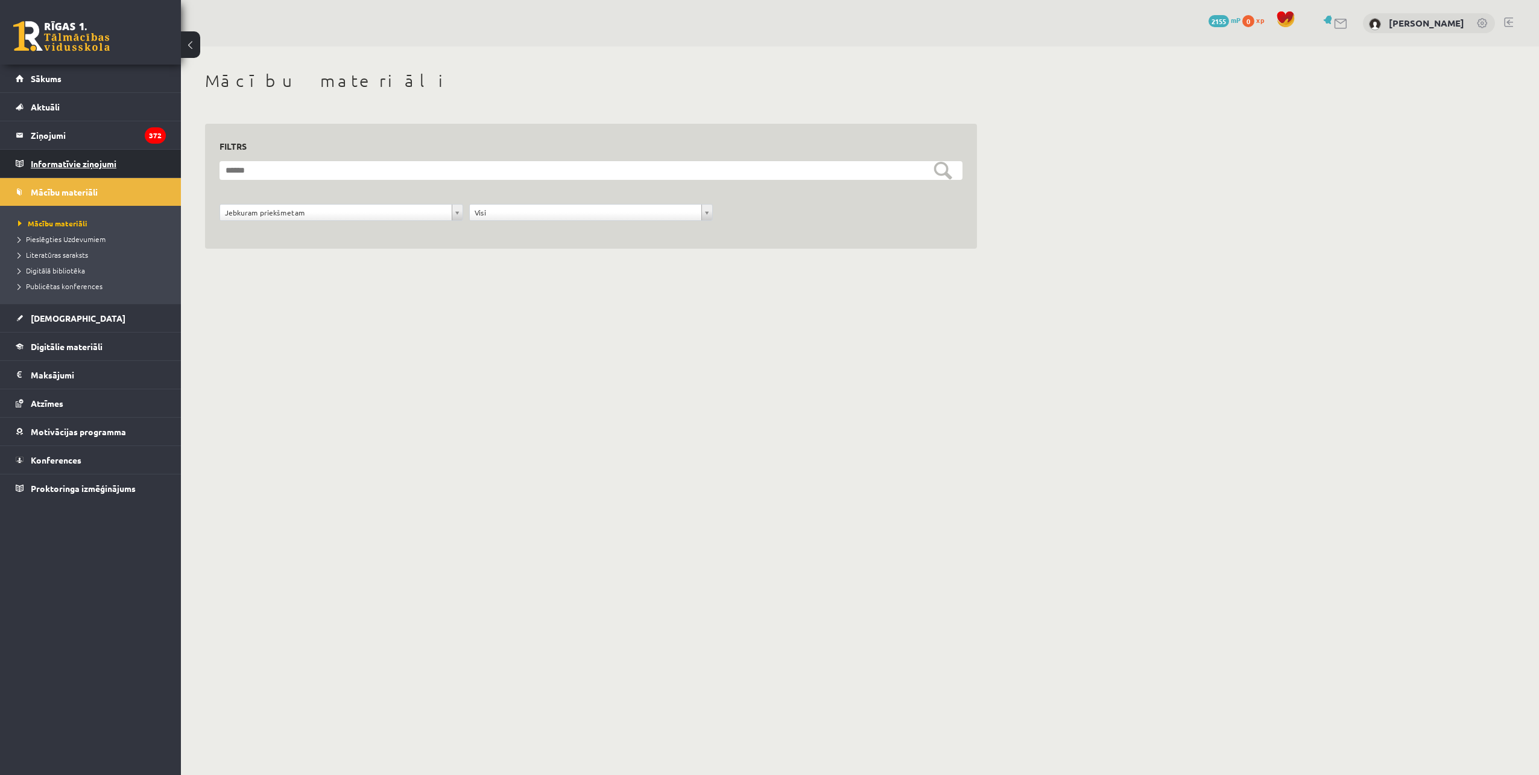
click at [63, 173] on legend "Informatīvie ziņojumi 0" at bounding box center [98, 164] width 135 height 28
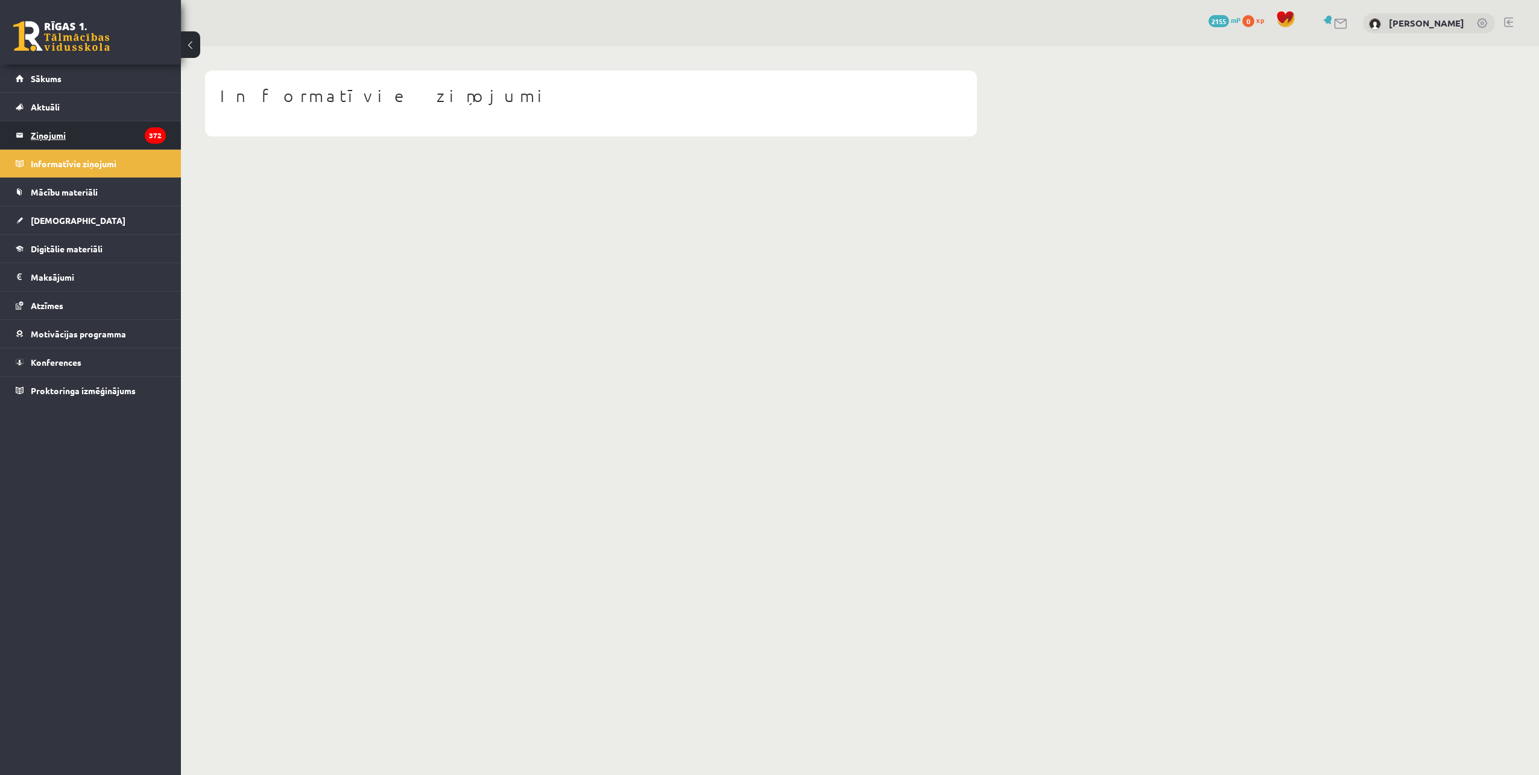
click at [65, 136] on legend "Ziņojumi 372" at bounding box center [98, 135] width 135 height 28
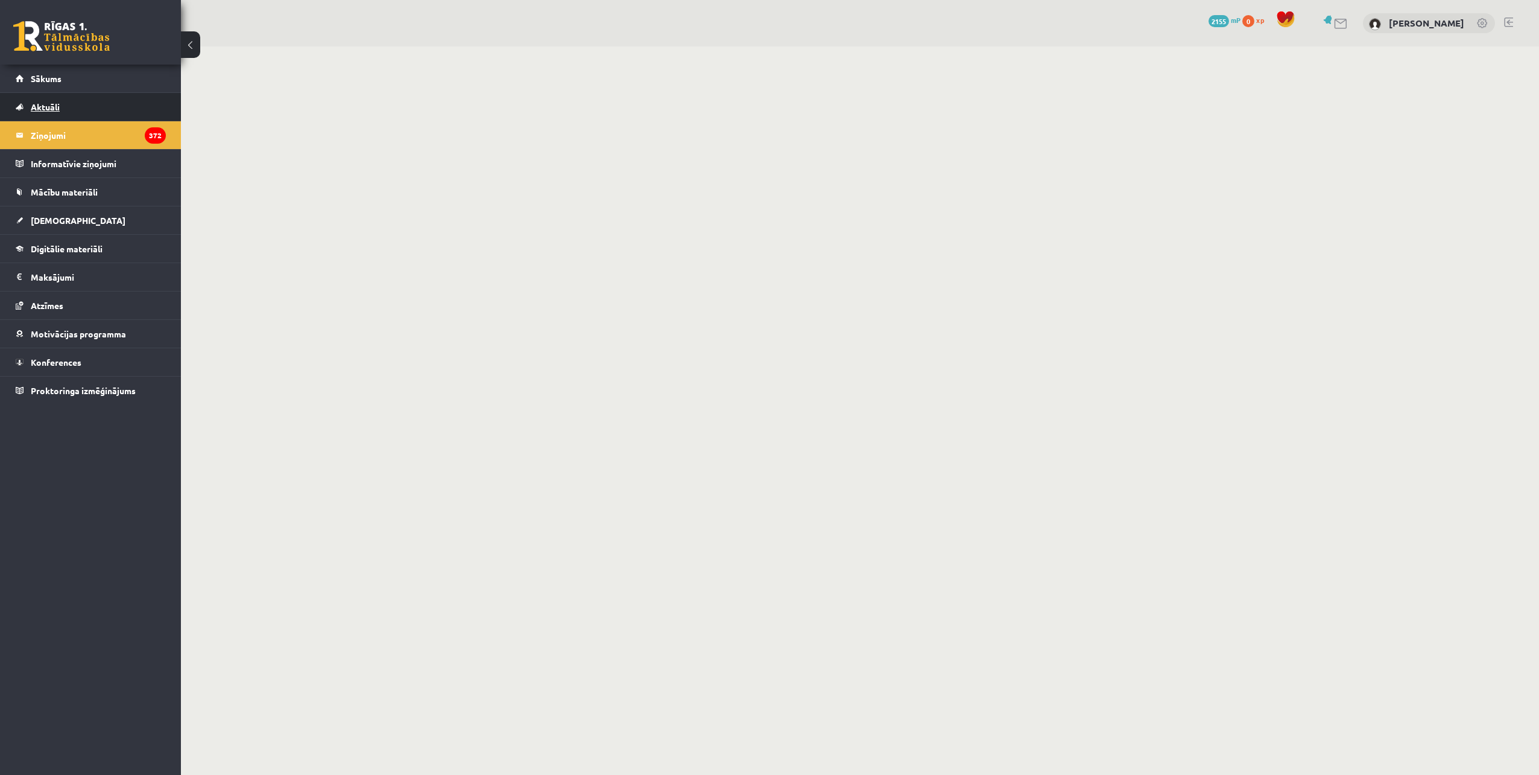
click at [89, 104] on link "Aktuāli" at bounding box center [91, 107] width 150 height 28
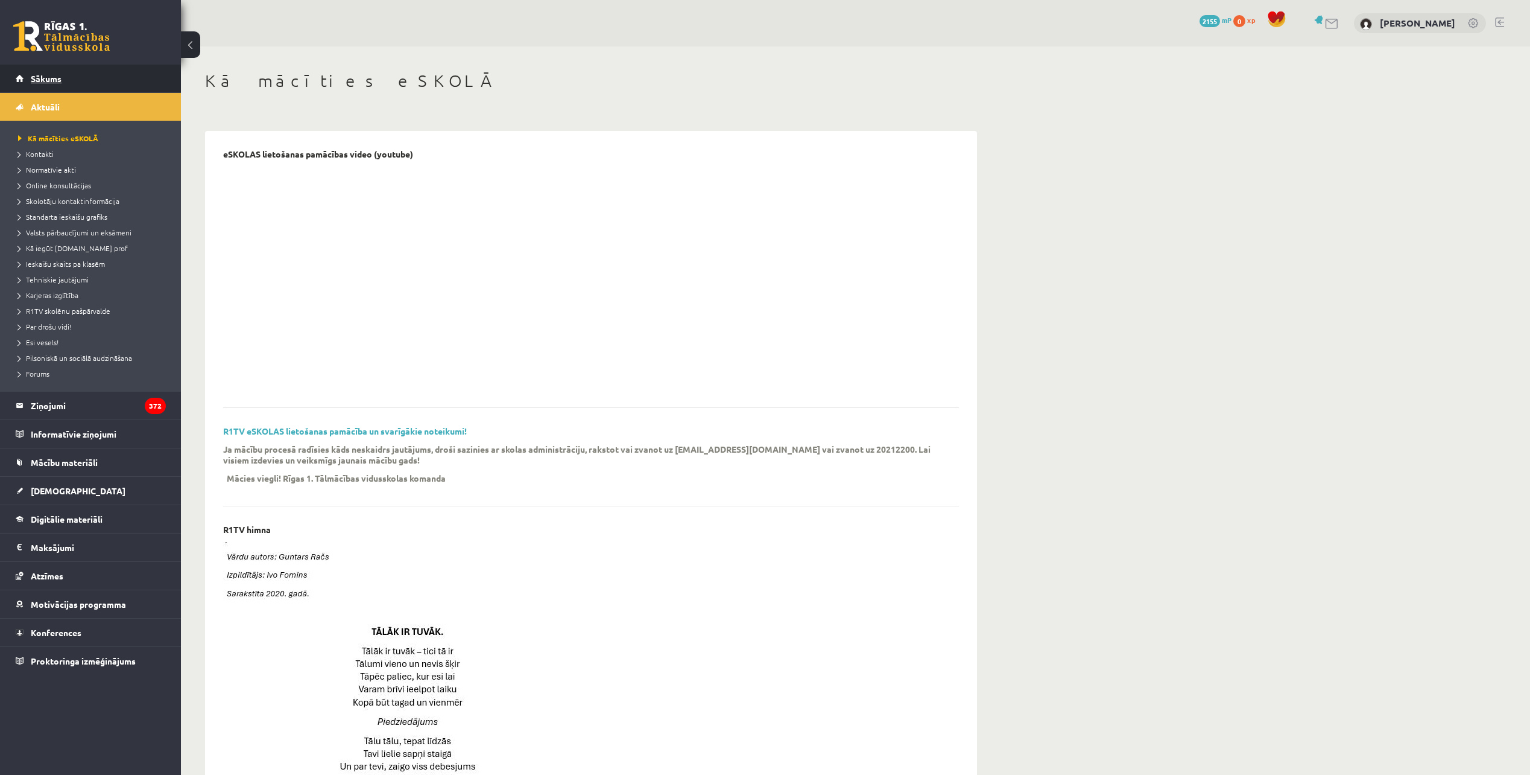
click at [89, 81] on link "Sākums" at bounding box center [91, 79] width 150 height 28
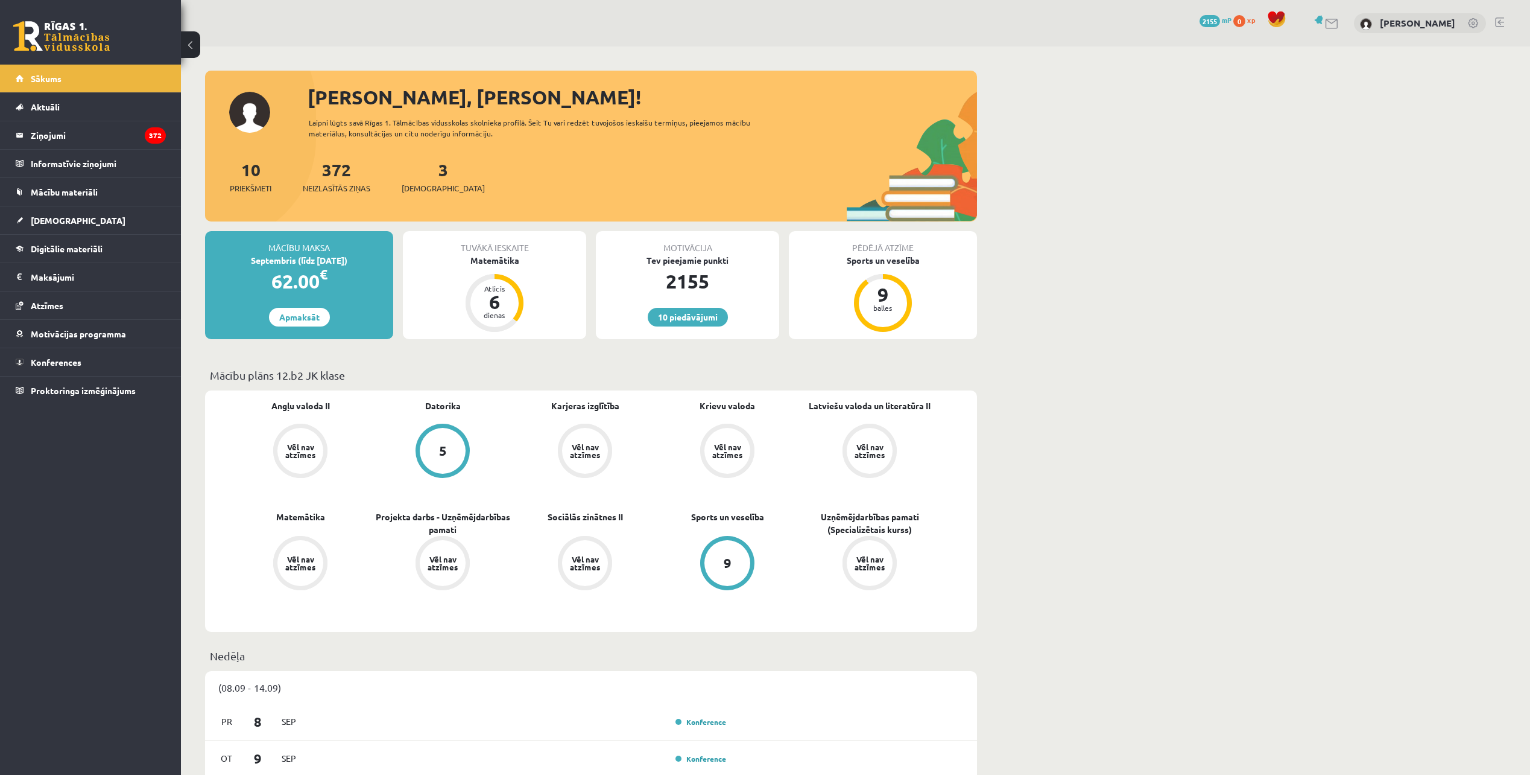
drag, startPoint x: 952, startPoint y: 174, endPoint x: 922, endPoint y: 207, distance: 44.0
click at [922, 207] on div "10 Priekšmeti 372 Neizlasītās ziņas 3 Ieskaites" at bounding box center [591, 189] width 772 height 65
click at [1255, 22] on link "0 xp" at bounding box center [1248, 20] width 28 height 10
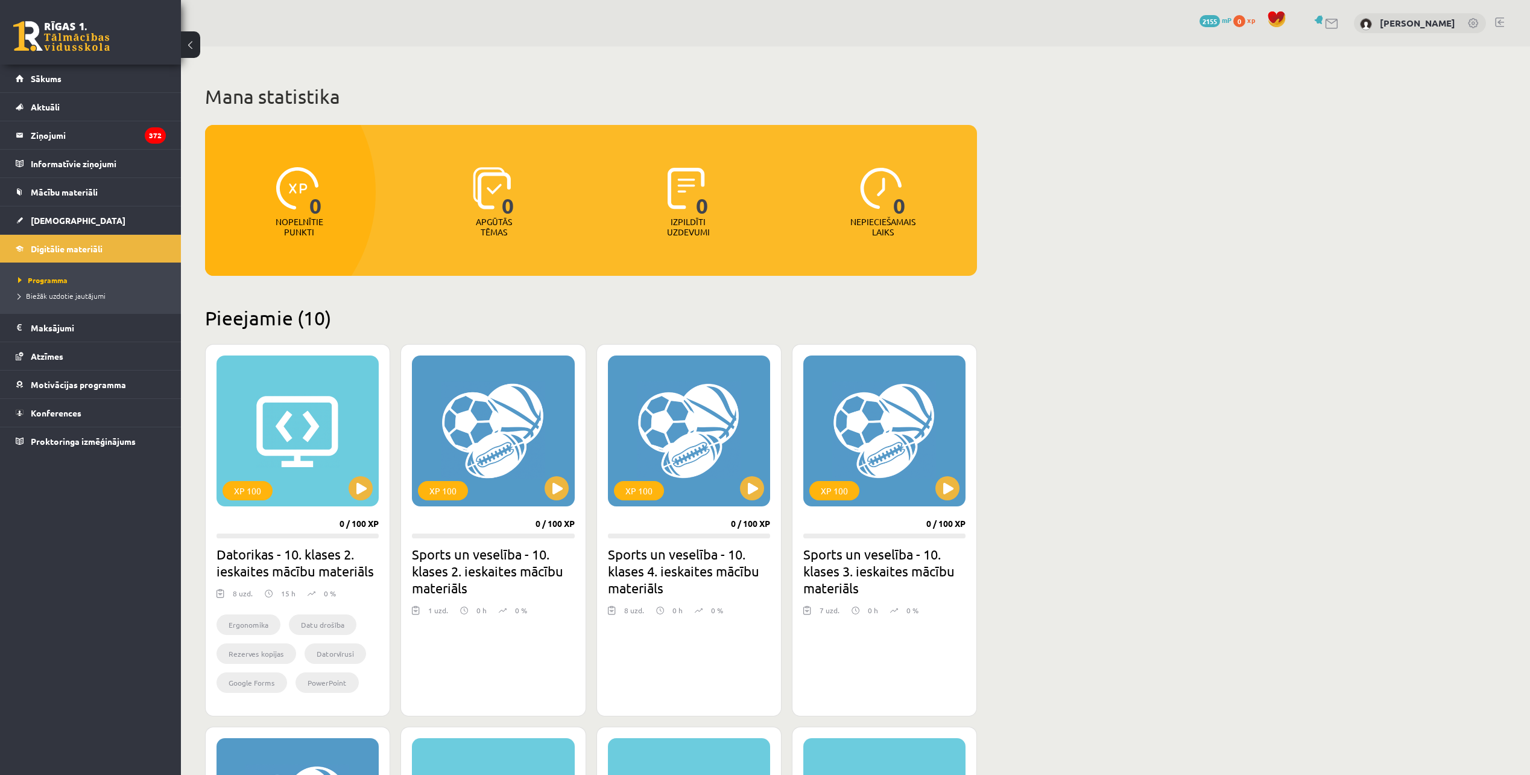
click at [1208, 19] on div "0 Dāvanas 2155 mP 0 xp [PERSON_NAME]" at bounding box center [855, 23] width 1349 height 46
click at [1213, 19] on span "2155" at bounding box center [1210, 21] width 21 height 12
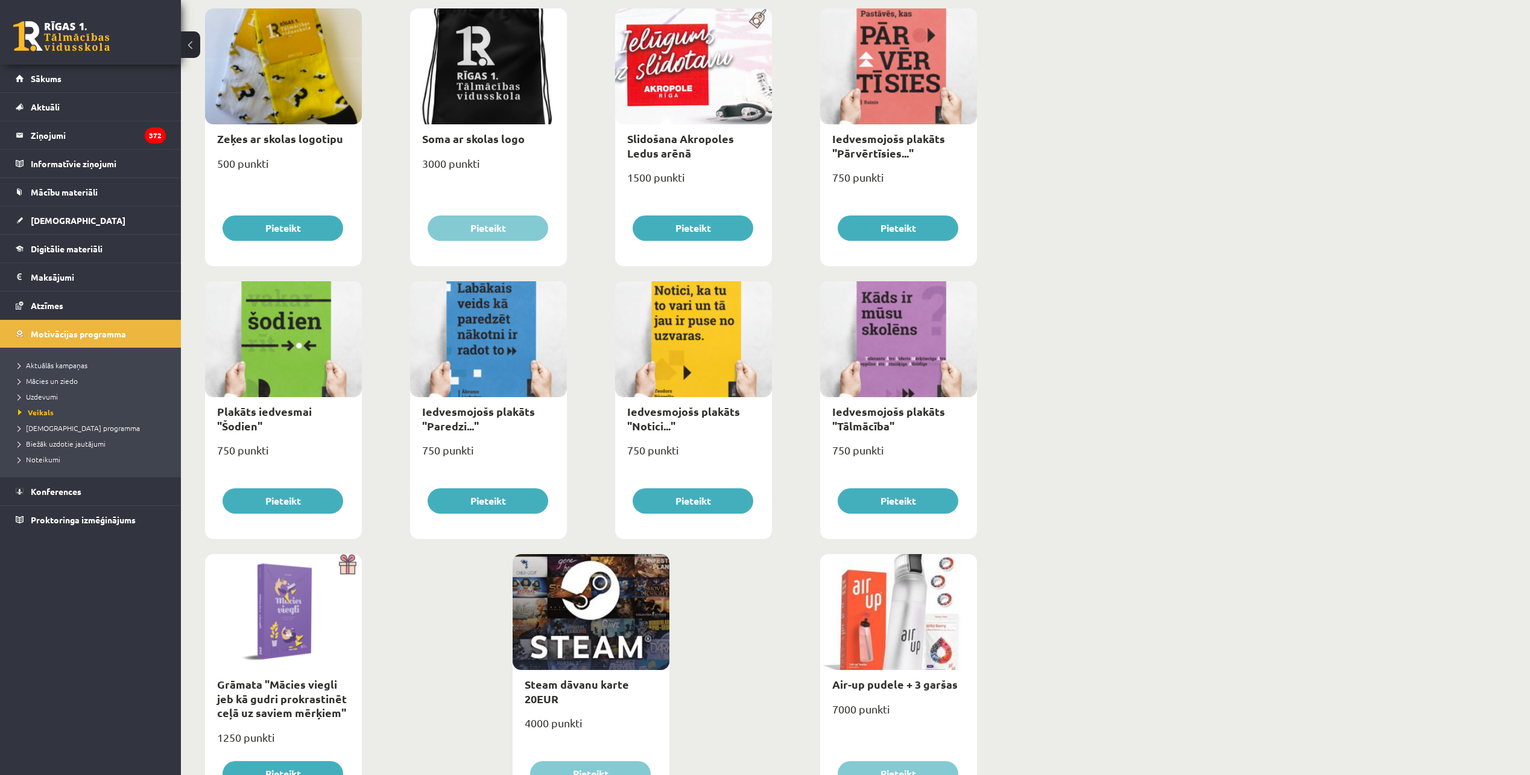
scroll to position [1079, 0]
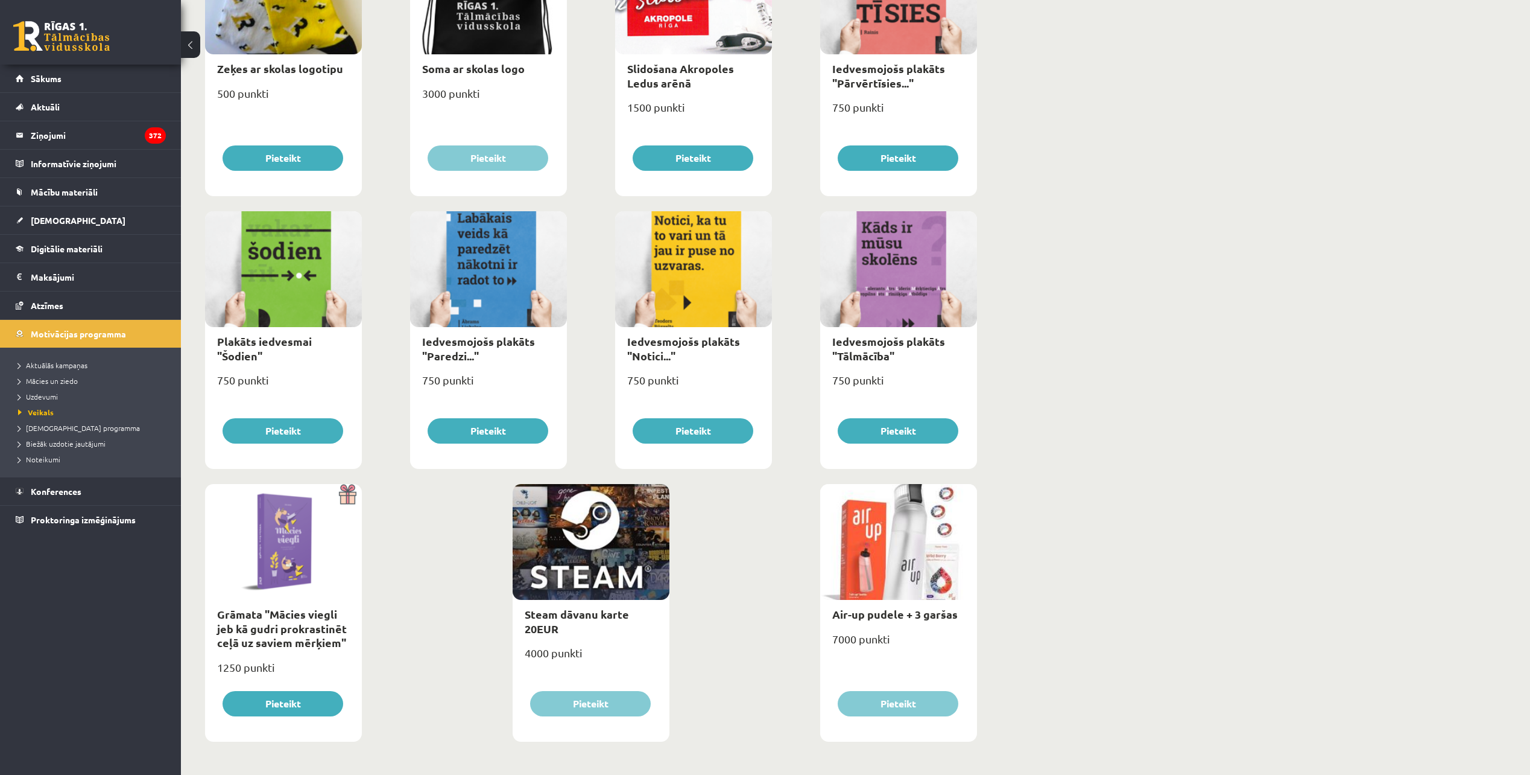
click at [626, 571] on div at bounding box center [591, 542] width 157 height 116
drag, startPoint x: 525, startPoint y: 648, endPoint x: 583, endPoint y: 637, distance: 59.0
click at [578, 639] on div "Steam dāvanu karte 20EUR 4000 punkti Pieteikt" at bounding box center [591, 613] width 157 height 258
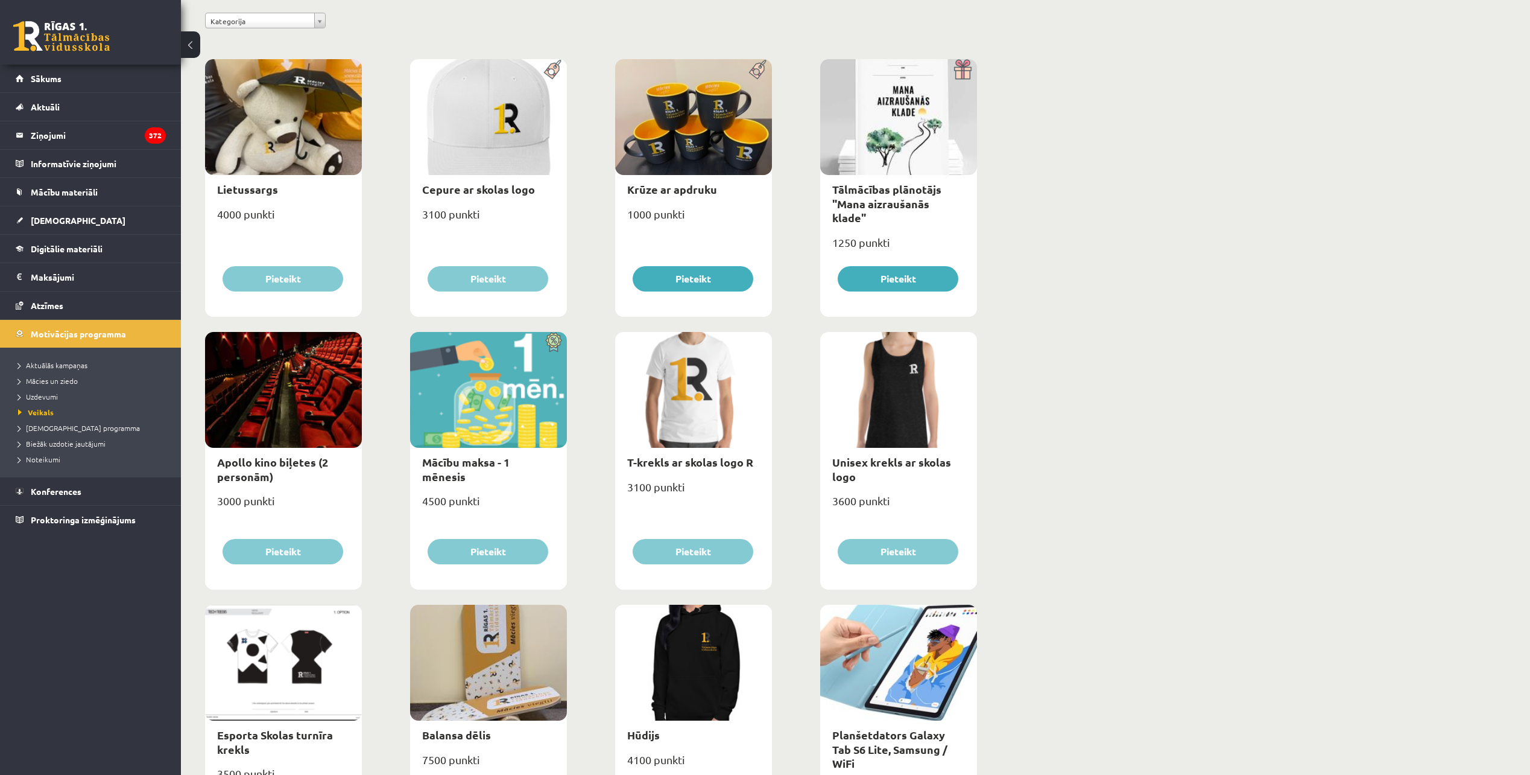
scroll to position [0, 0]
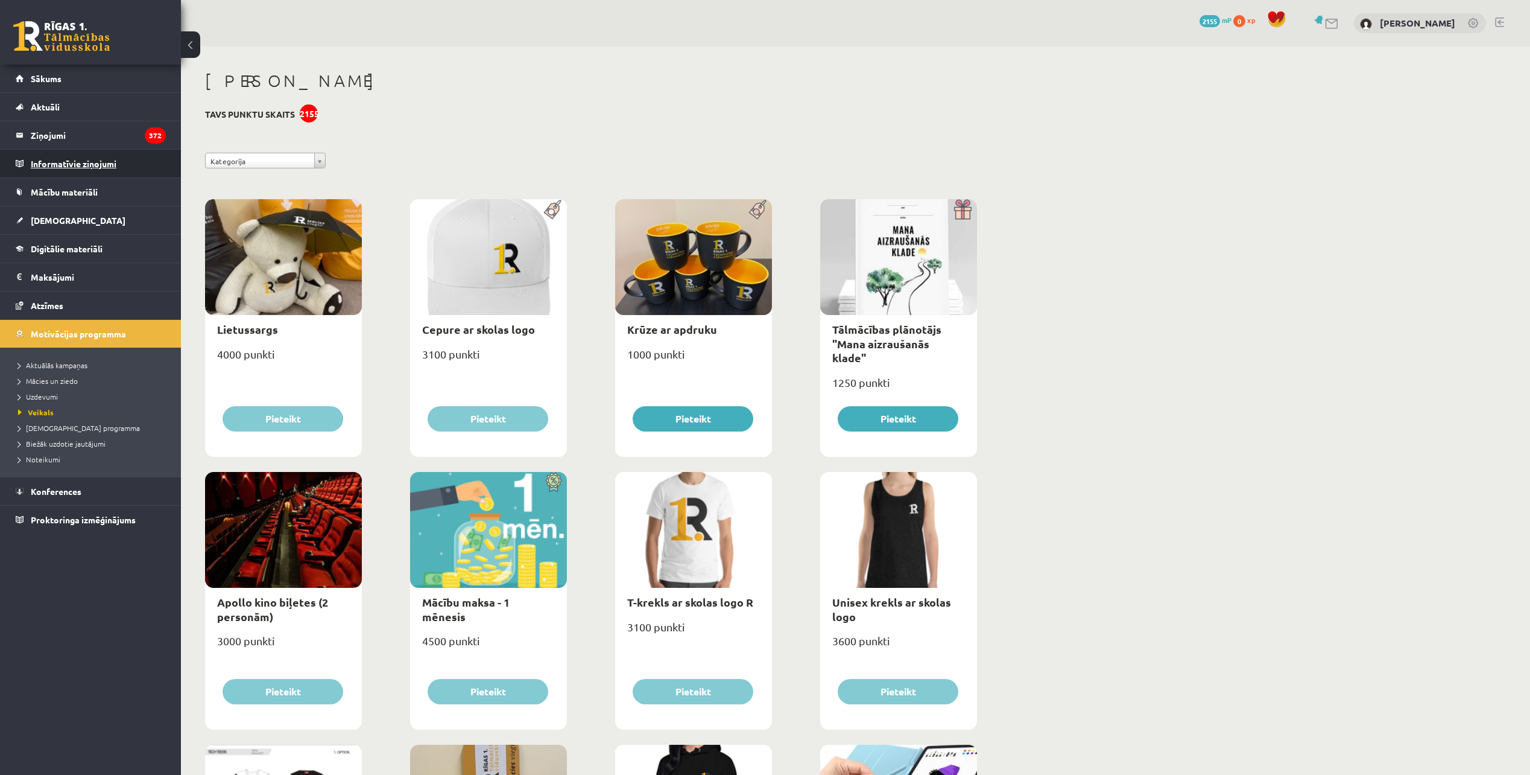
click at [106, 159] on legend "Informatīvie ziņojumi 0" at bounding box center [98, 164] width 135 height 28
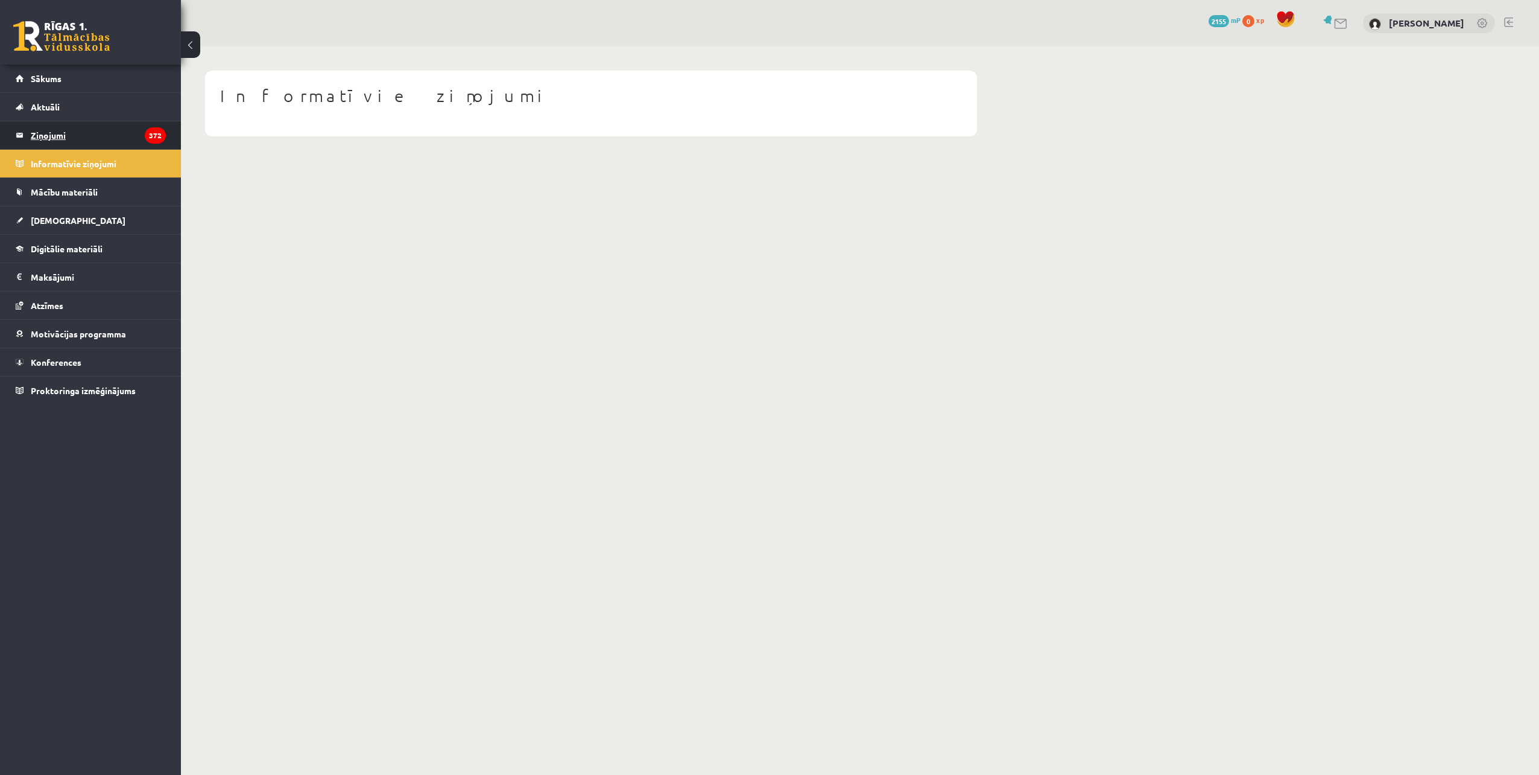
click at [104, 147] on legend "Ziņojumi 372" at bounding box center [98, 135] width 135 height 28
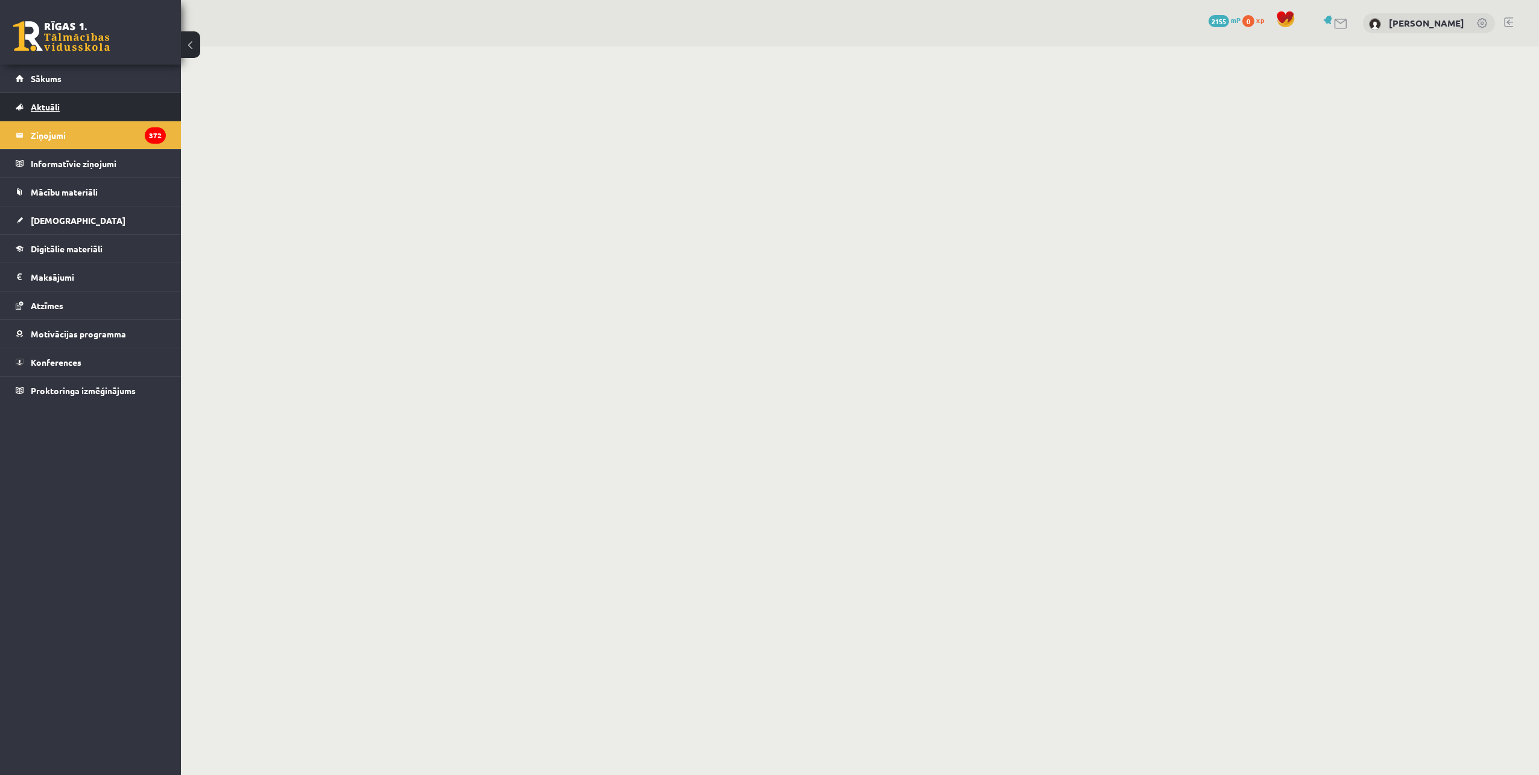
click at [78, 110] on link "Aktuāli" at bounding box center [91, 107] width 150 height 28
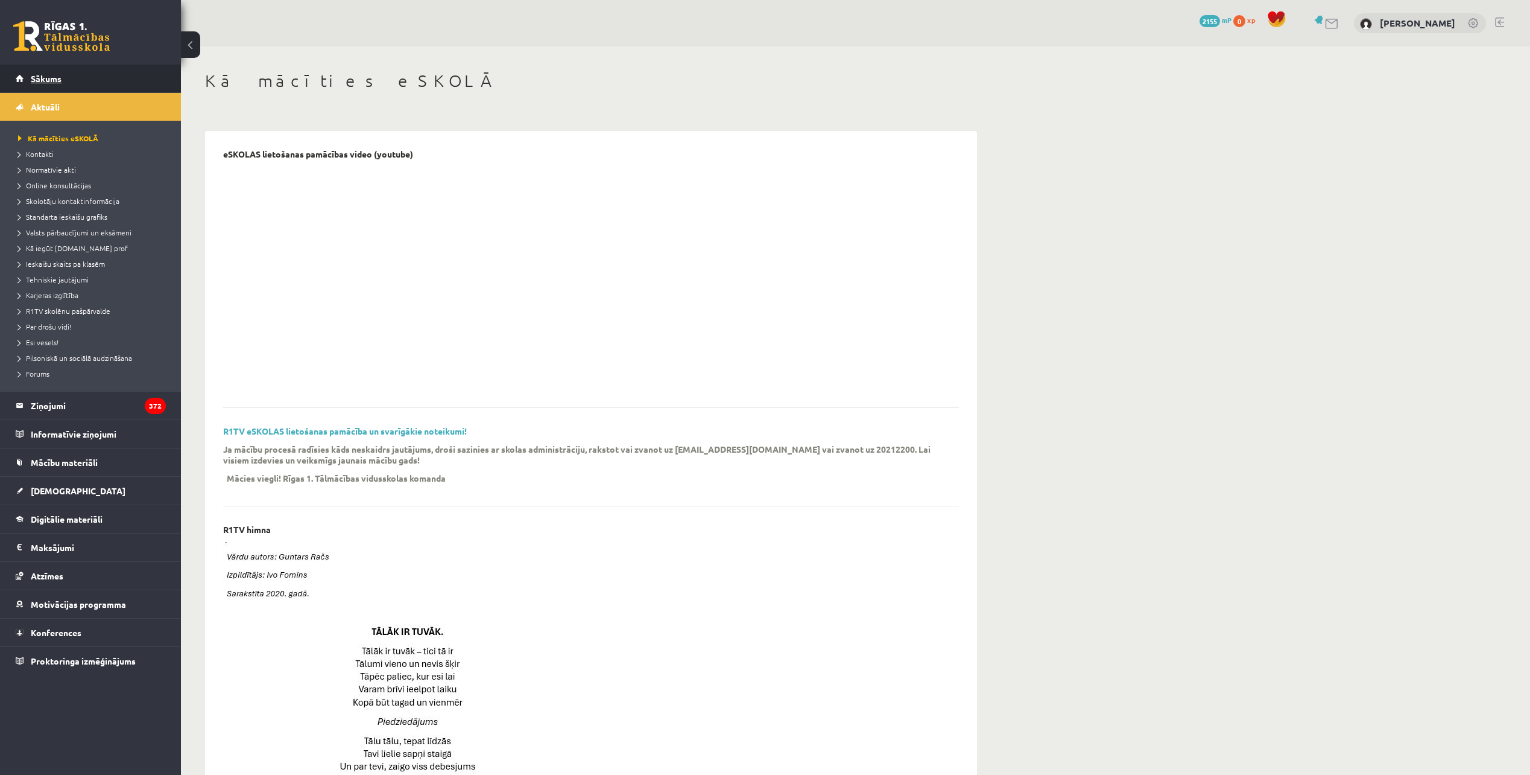
click at [73, 81] on link "Sākums" at bounding box center [91, 79] width 150 height 28
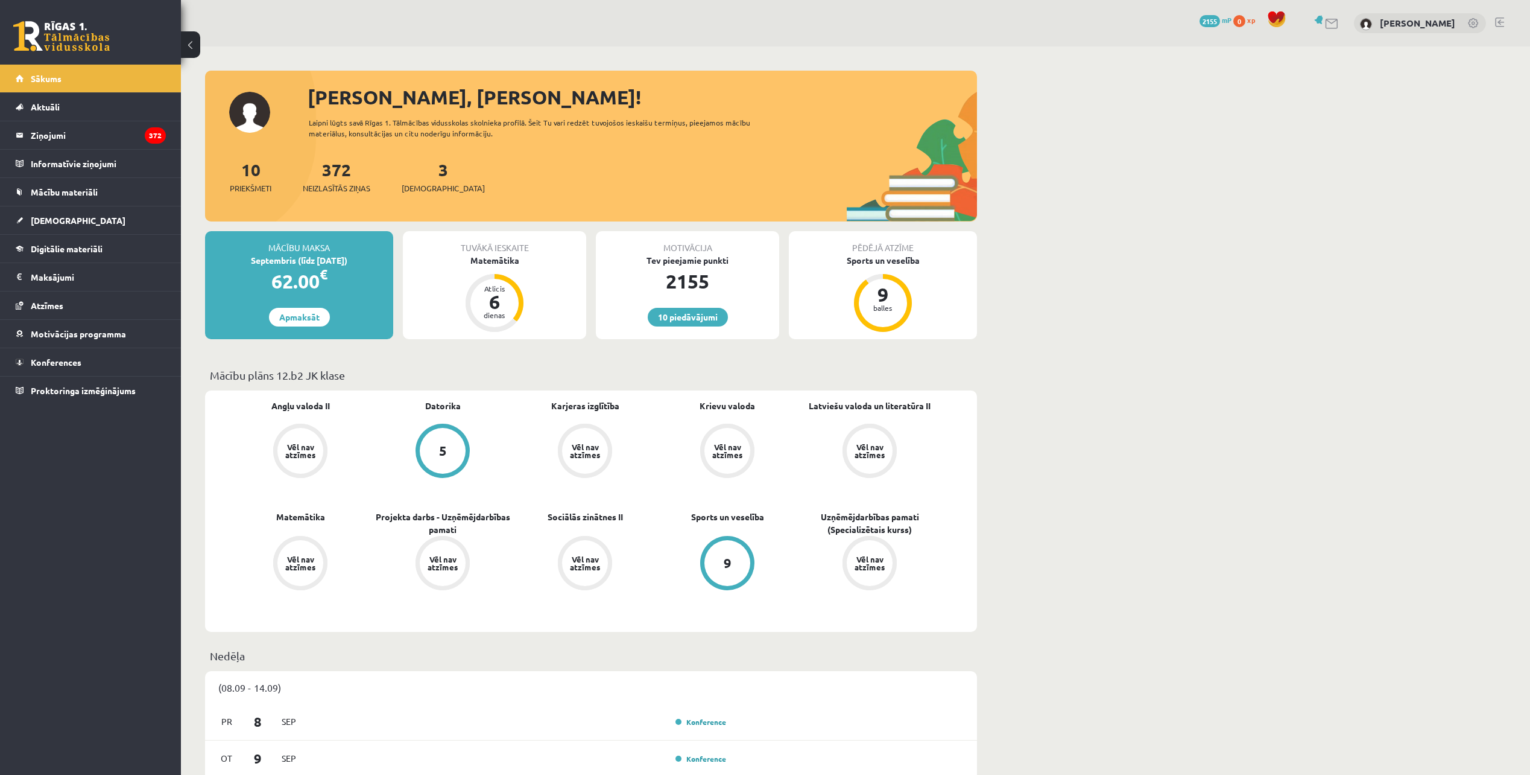
scroll to position [483, 0]
